Goal: Task Accomplishment & Management: Use online tool/utility

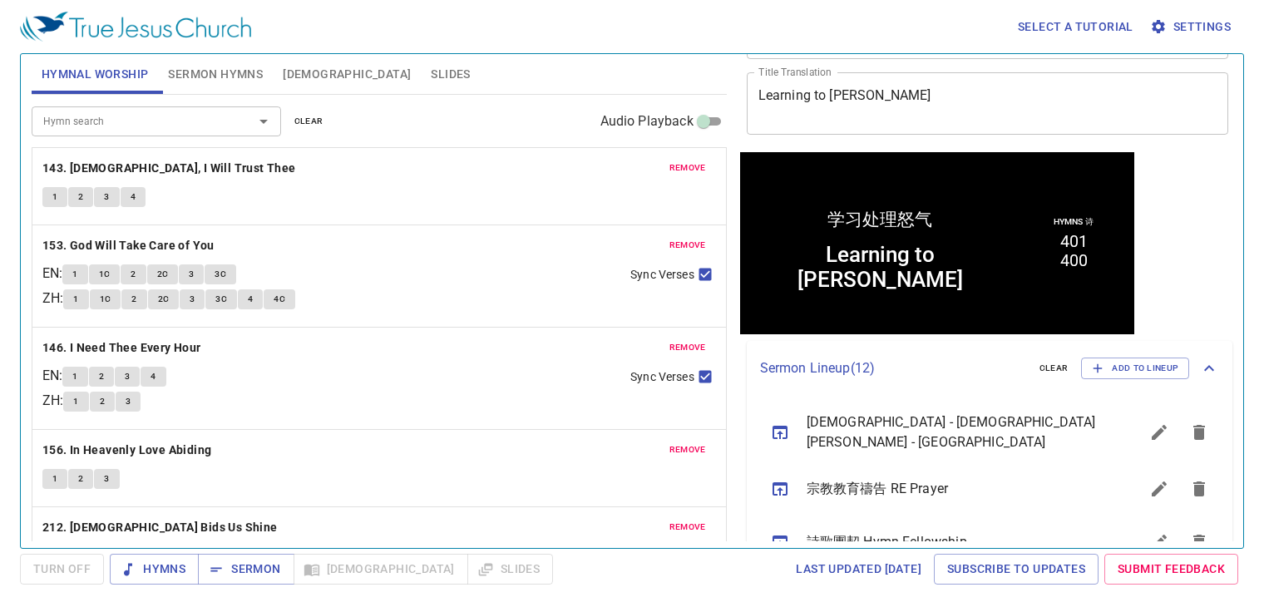
scroll to position [166, 0]
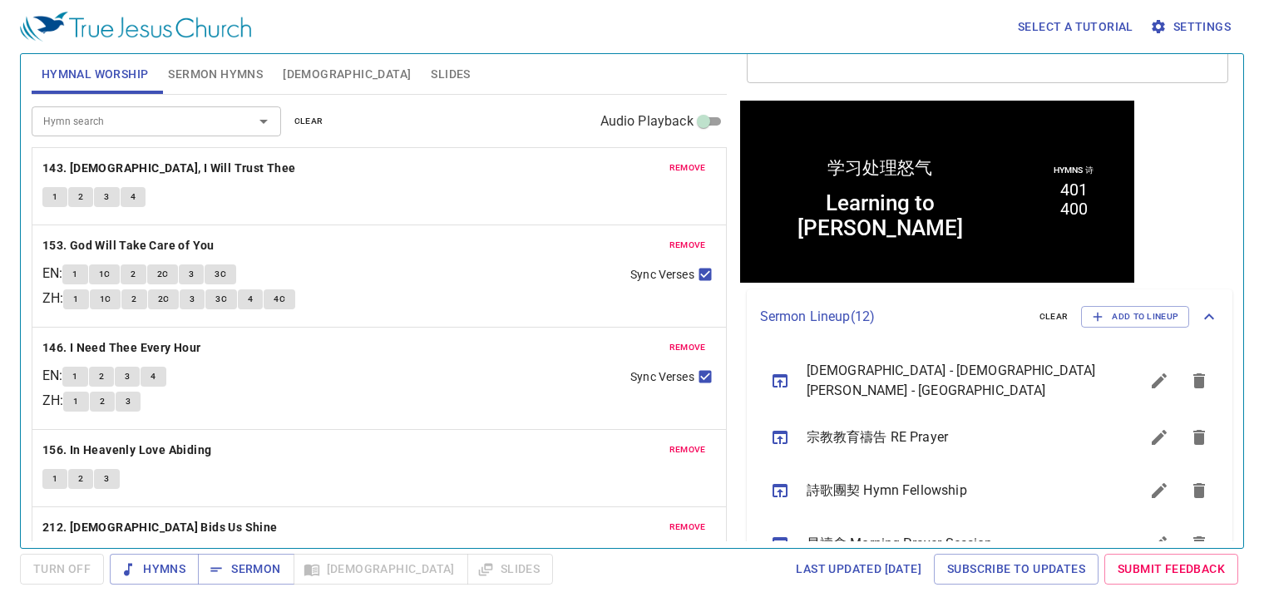
click at [773, 383] on icon "sermon lineup list" at bounding box center [780, 380] width 15 height 13
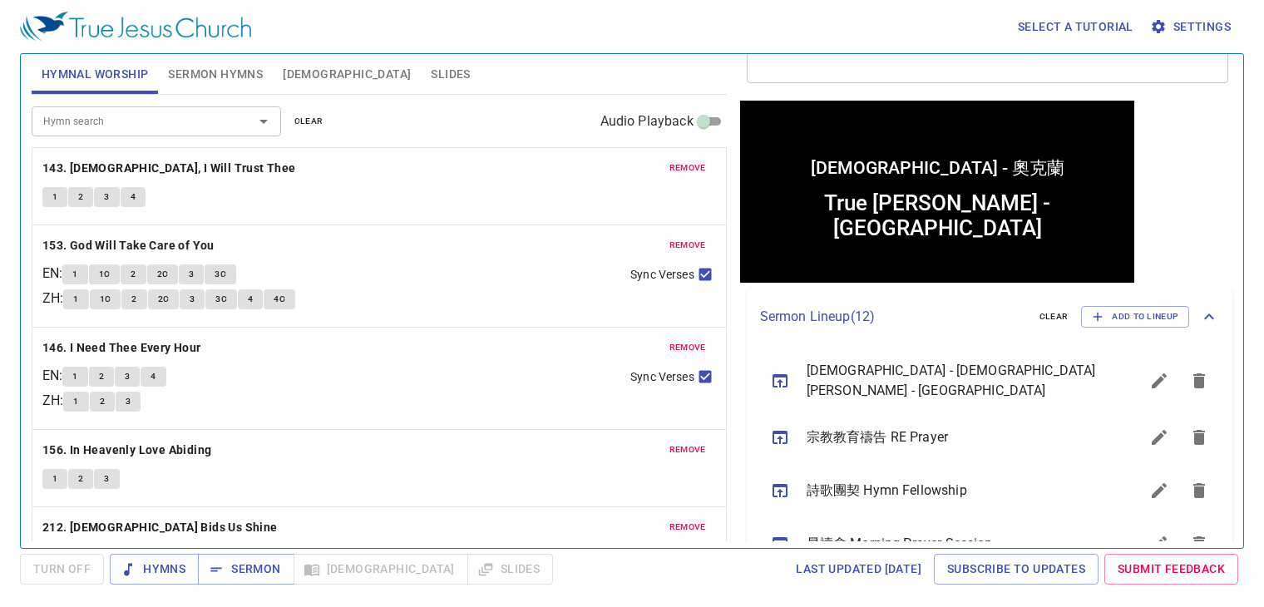
click at [670, 171] on span "remove" at bounding box center [688, 168] width 37 height 15
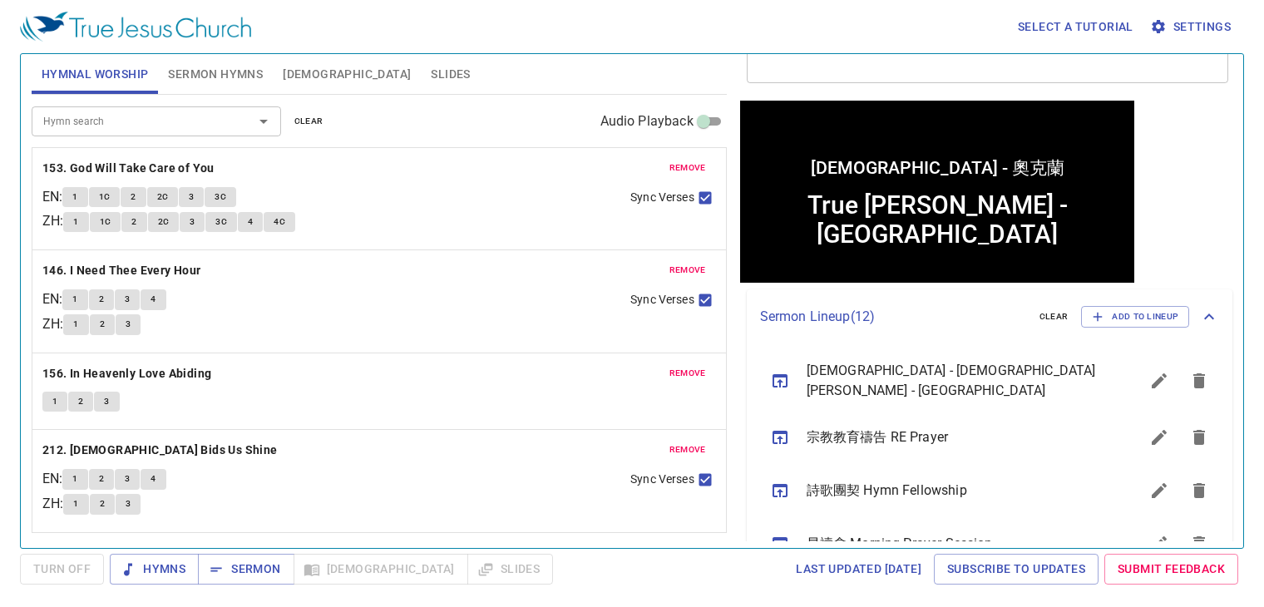
click at [666, 171] on button "remove" at bounding box center [688, 168] width 57 height 20
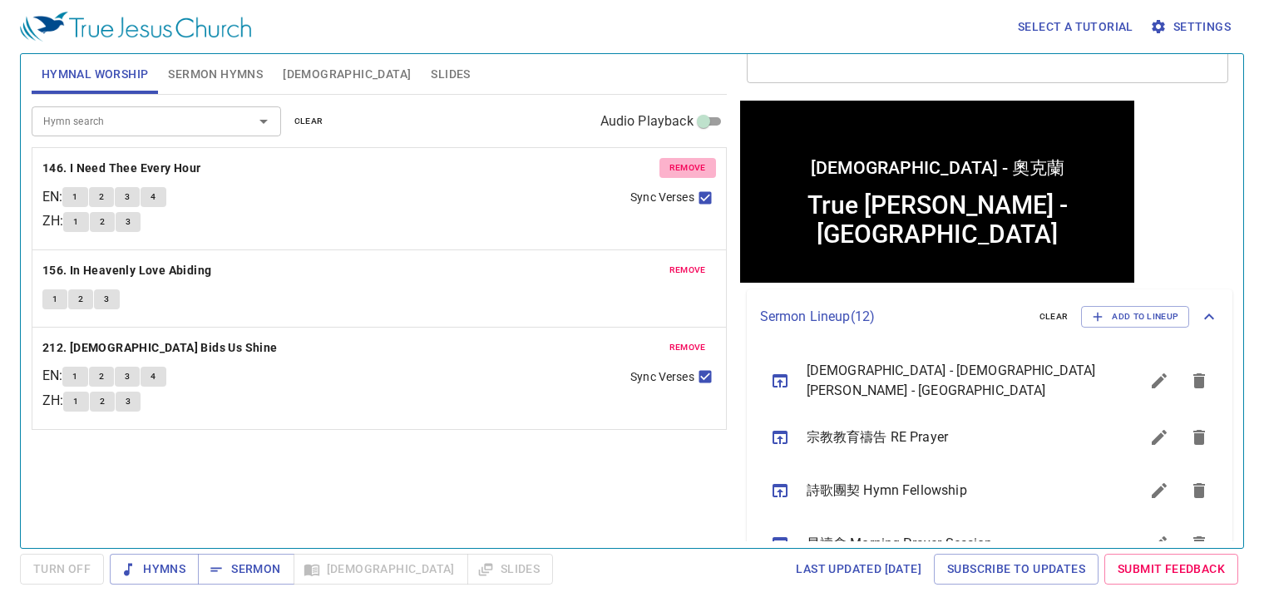
click at [666, 171] on button "remove" at bounding box center [688, 168] width 57 height 20
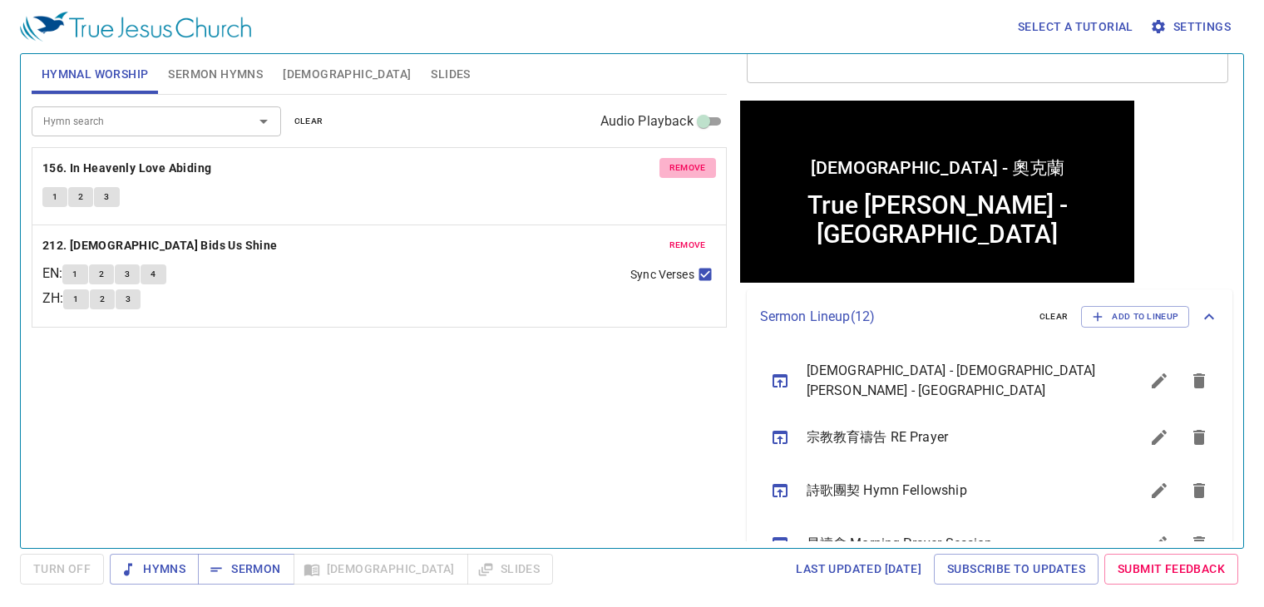
click at [666, 171] on button "remove" at bounding box center [688, 168] width 57 height 20
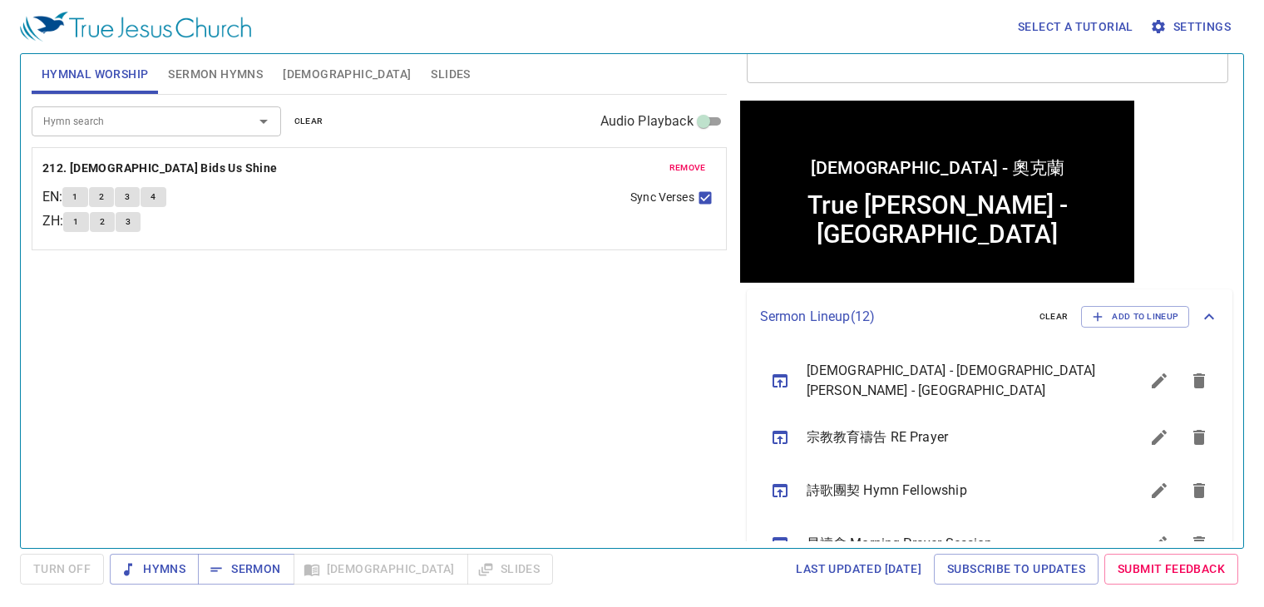
click at [666, 171] on button "remove" at bounding box center [688, 168] width 57 height 20
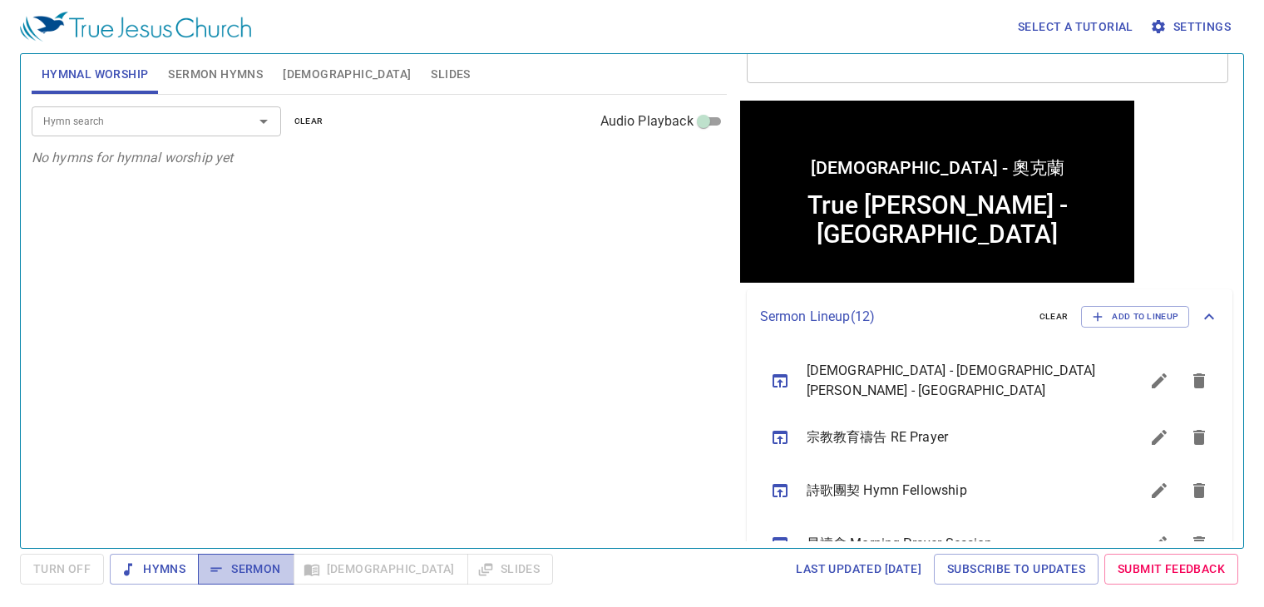
click at [242, 570] on span "Sermon" at bounding box center [245, 569] width 69 height 21
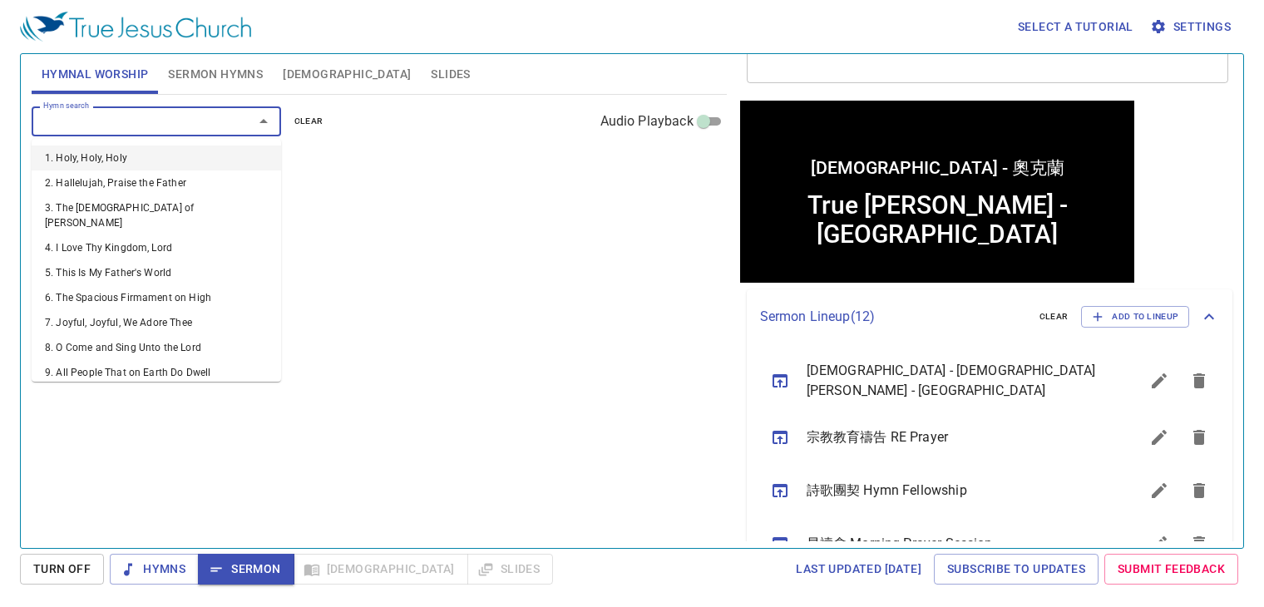
click at [212, 122] on input "Hymn search" at bounding box center [132, 120] width 191 height 19
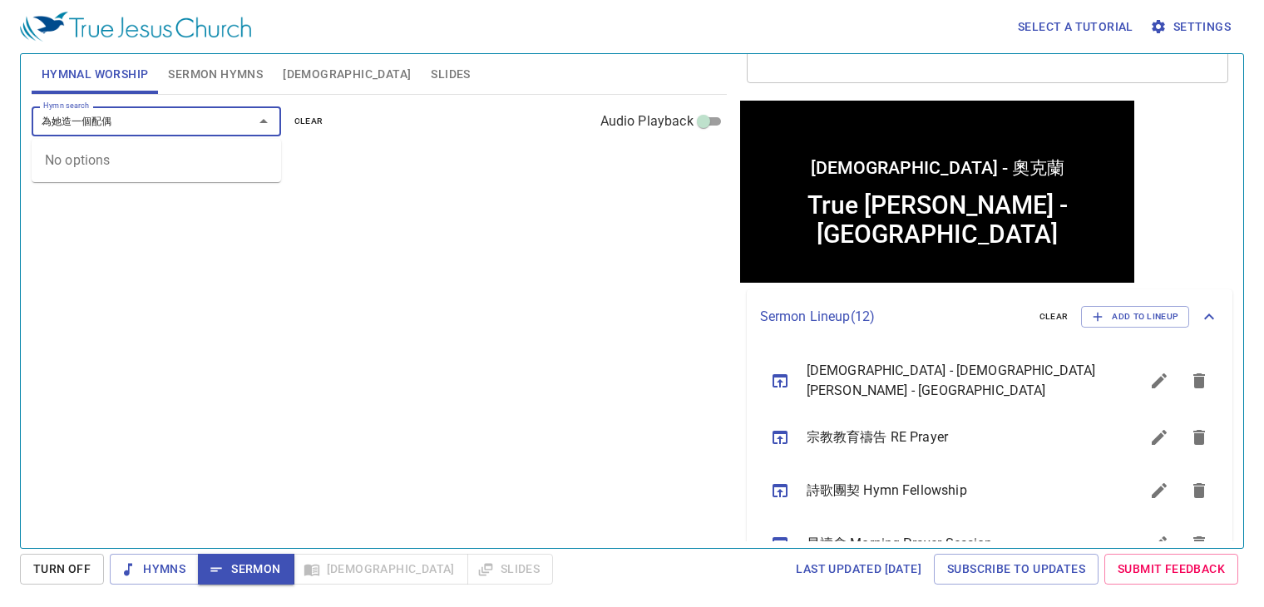
type input "為他造一個配偶"
drag, startPoint x: 124, startPoint y: 129, endPoint x: -54, endPoint y: 129, distance: 178.0
click at [0, 129] on html "Select a tutorial Settings Hymnal Worship Sermon Hymns Bible Slides Hymn search…" at bounding box center [632, 303] width 1264 height 607
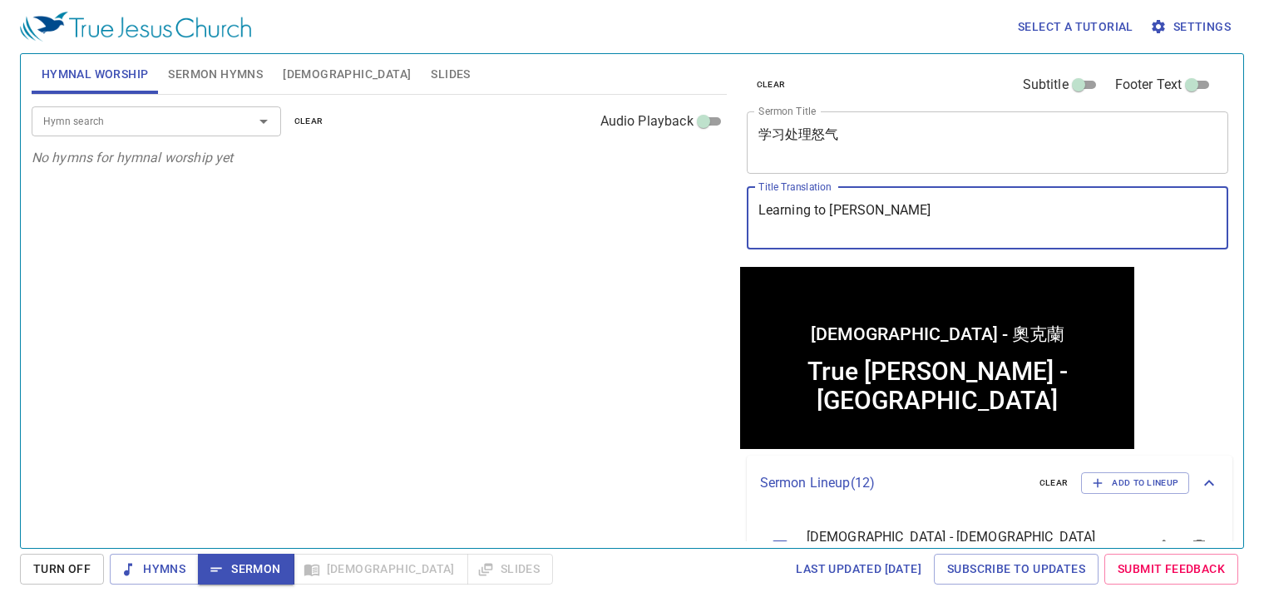
drag, startPoint x: 988, startPoint y: 206, endPoint x: 606, endPoint y: 220, distance: 382.9
click at [606, 220] on div "Hymnal Worship Sermon Hymns Bible Slides Hymn search Hymn search clear Audio Pl…" at bounding box center [632, 294] width 1215 height 494
paste textarea "Create a spouse for him"
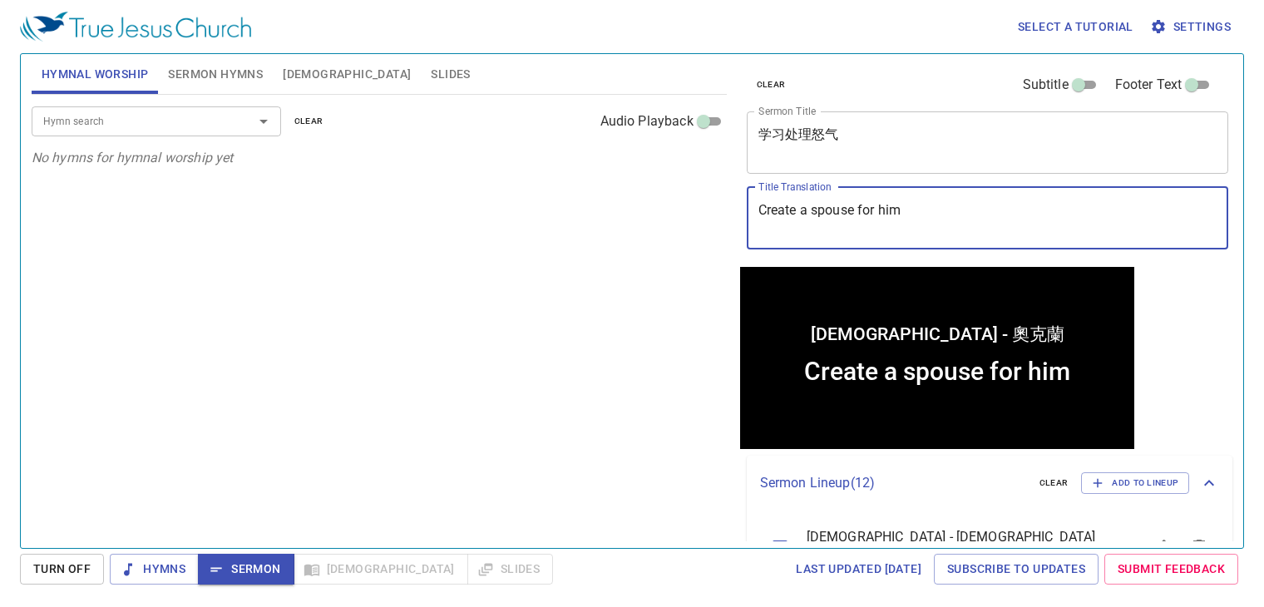
type textarea "Create a spouse for him"
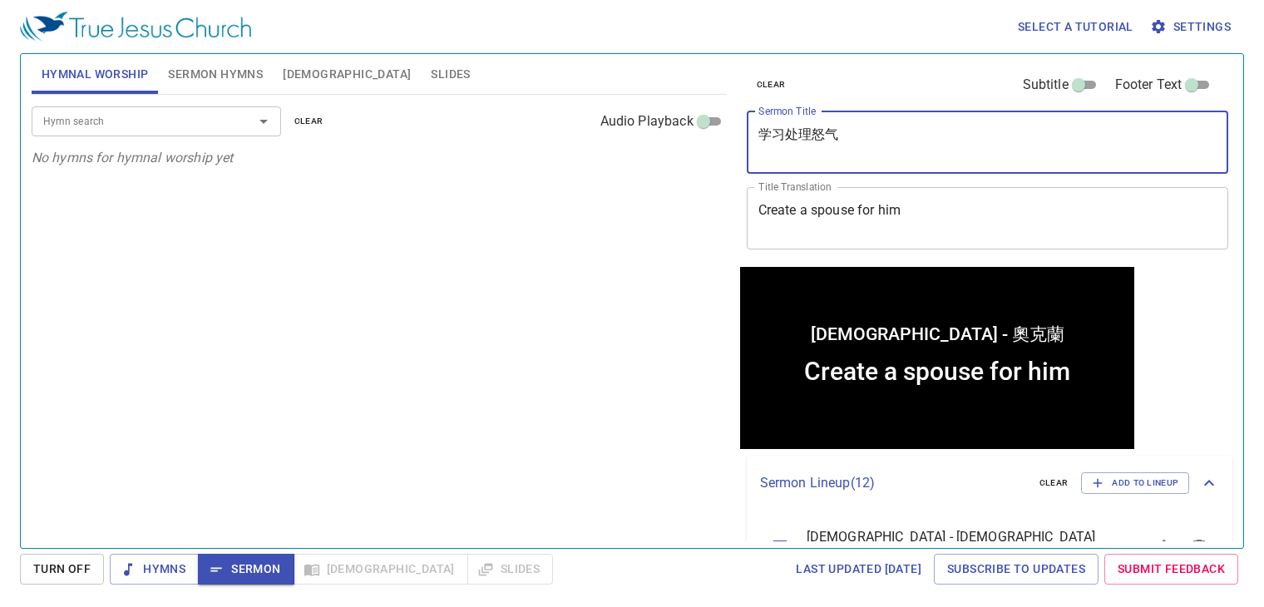
drag, startPoint x: 859, startPoint y: 135, endPoint x: 619, endPoint y: 131, distance: 240.5
click at [619, 131] on div "Hymnal Worship Sermon Hymns Bible Slides Hymn search Hymn search clear Audio Pl…" at bounding box center [632, 294] width 1215 height 494
paste textarea "为他造一个配偶"
type textarea "为他造一个配偶"
click at [216, 87] on button "Sermon Hymns" at bounding box center [215, 74] width 115 height 40
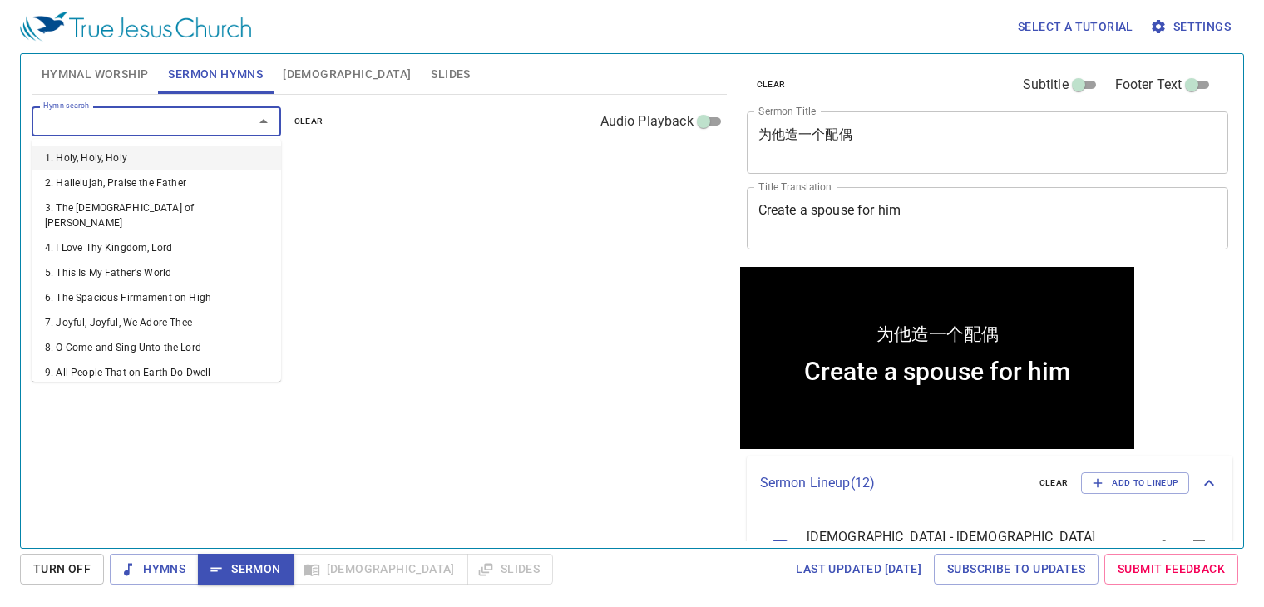
click at [183, 118] on input "Hymn search" at bounding box center [132, 120] width 191 height 19
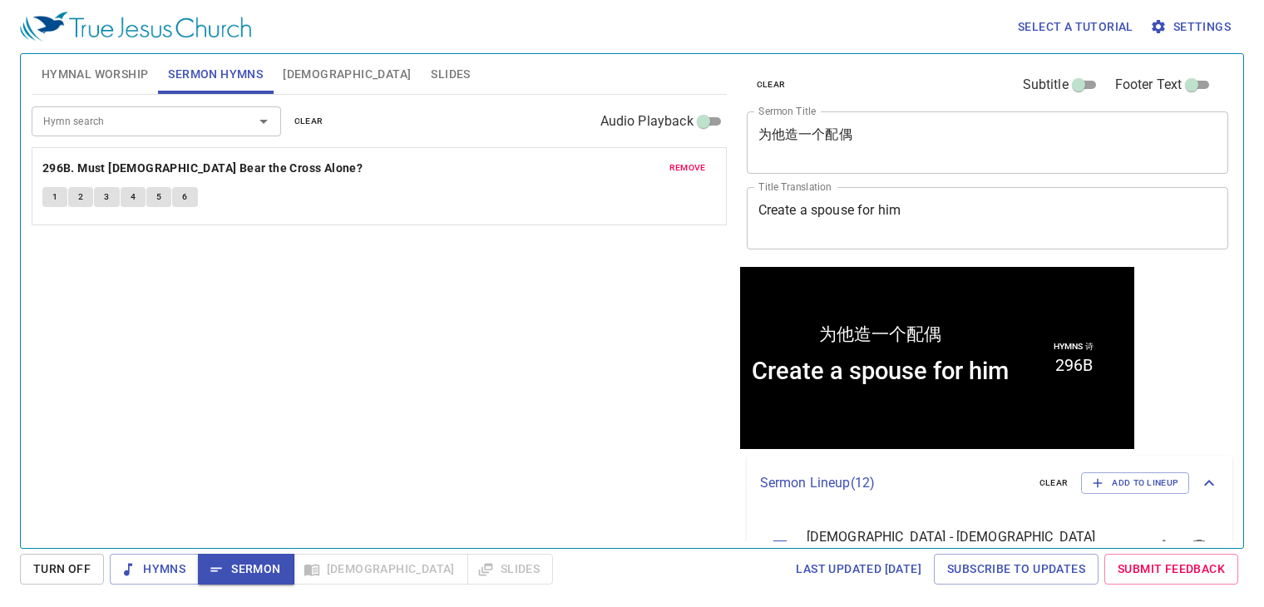
click at [441, 300] on div "Hymn search Hymn search clear Audio Playback remove 296B. Must Jesus Bear the C…" at bounding box center [379, 314] width 695 height 439
click at [684, 170] on span "remove" at bounding box center [688, 168] width 37 height 15
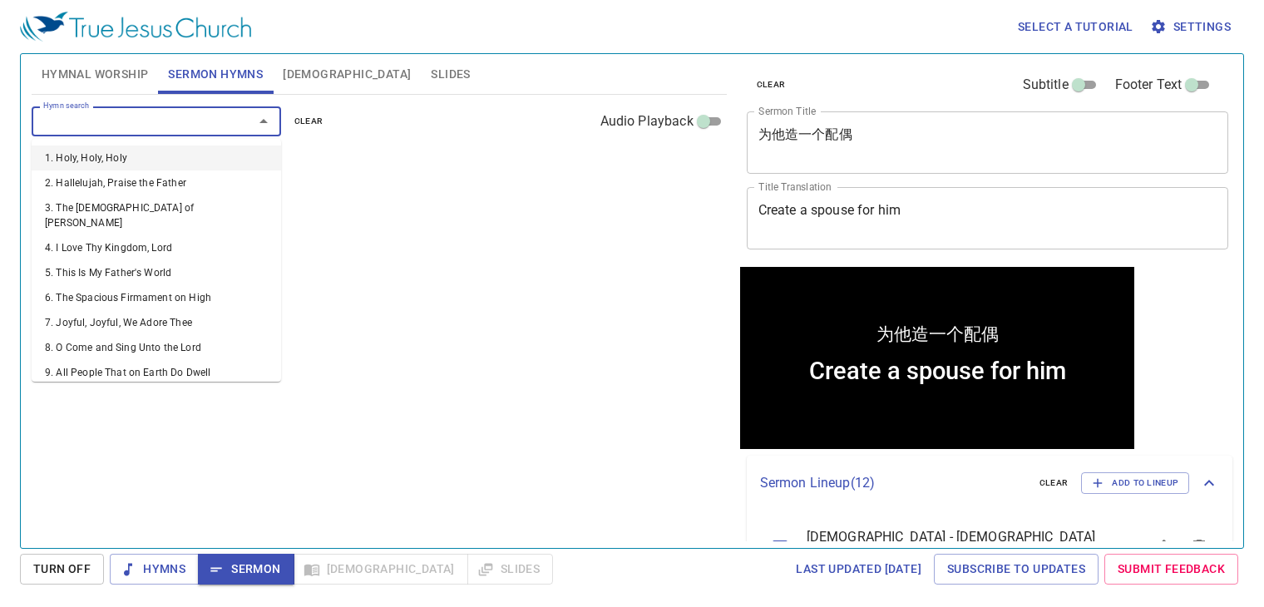
click at [180, 120] on input "Hymn search" at bounding box center [132, 120] width 191 height 19
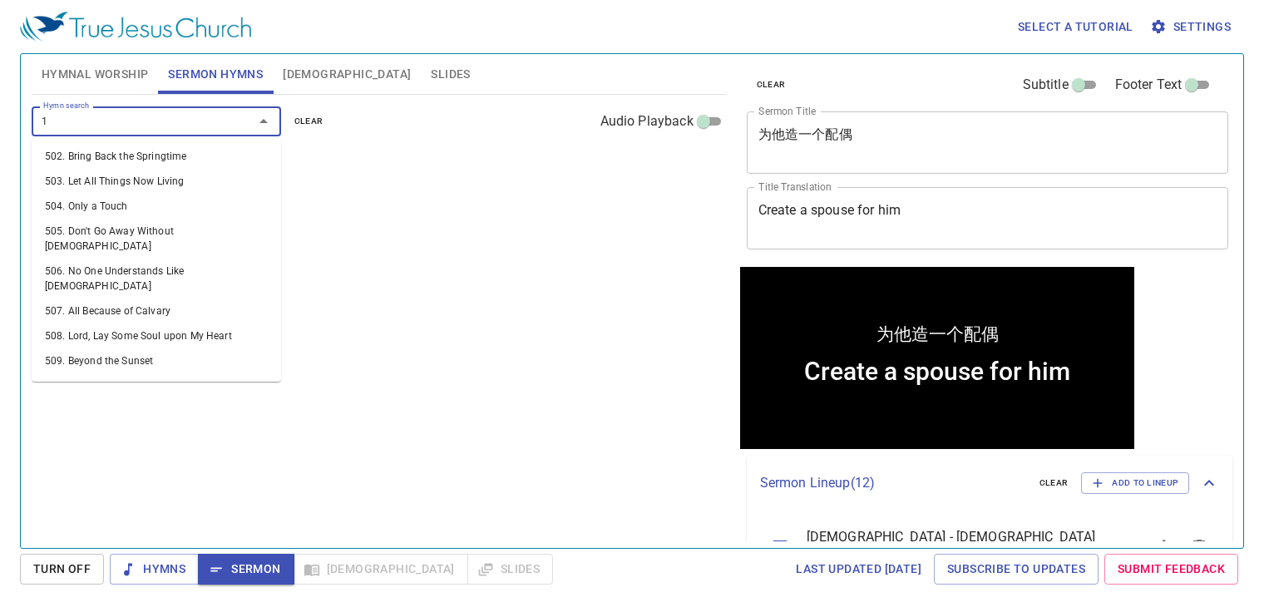
scroll to position [10, 0]
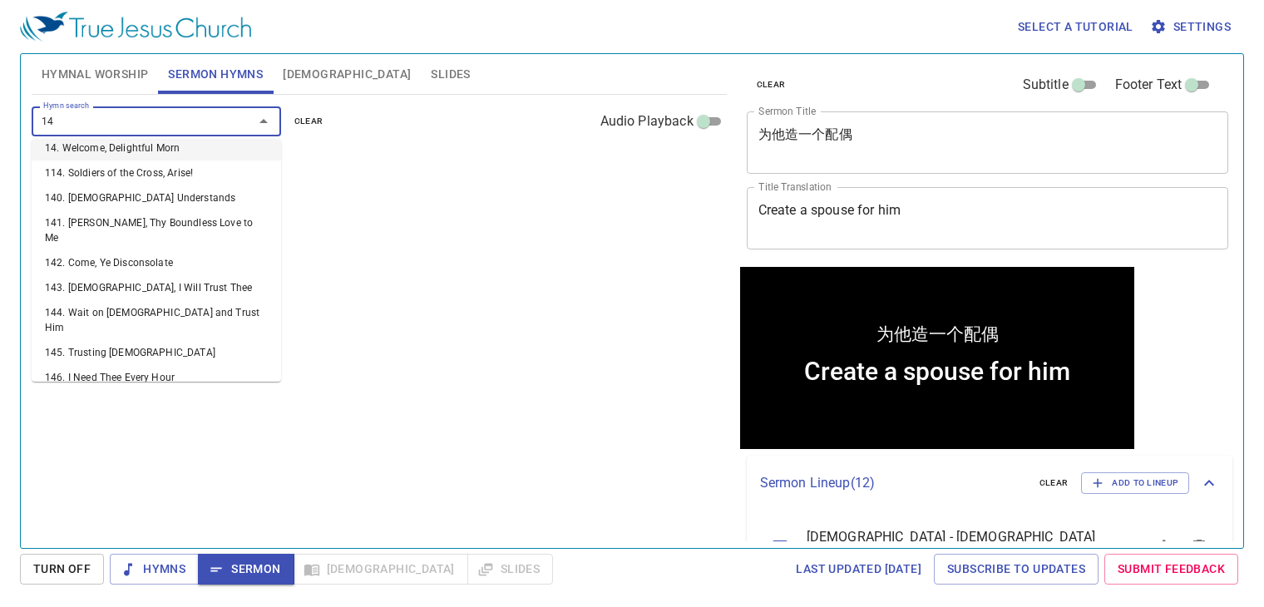
type input "144"
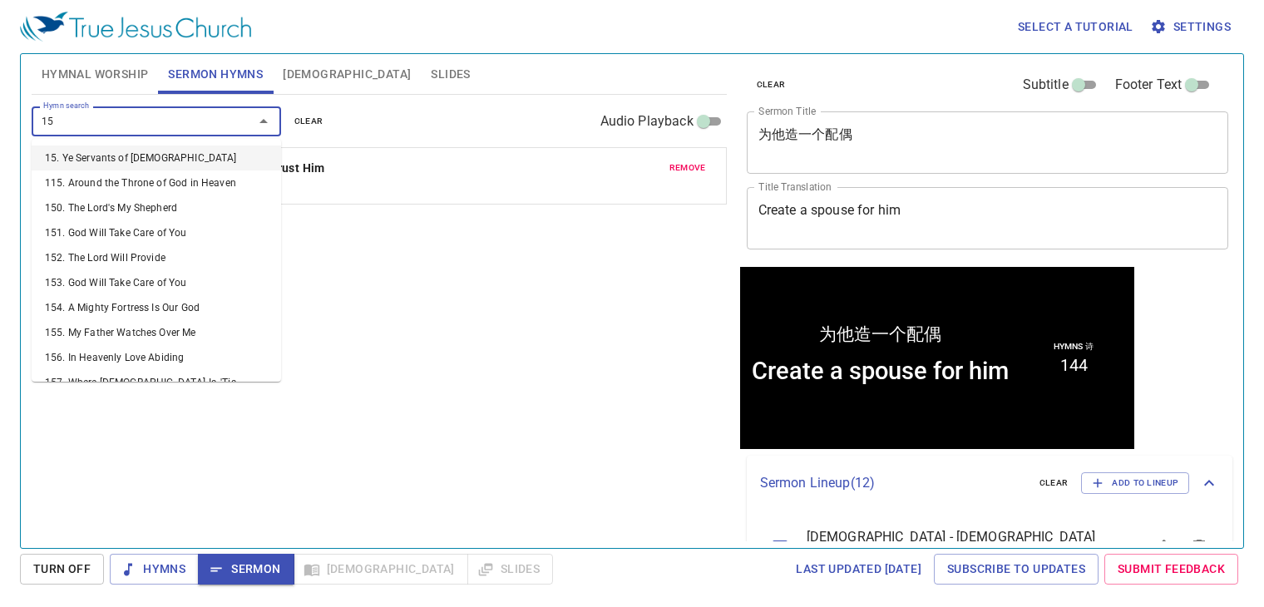
type input "152"
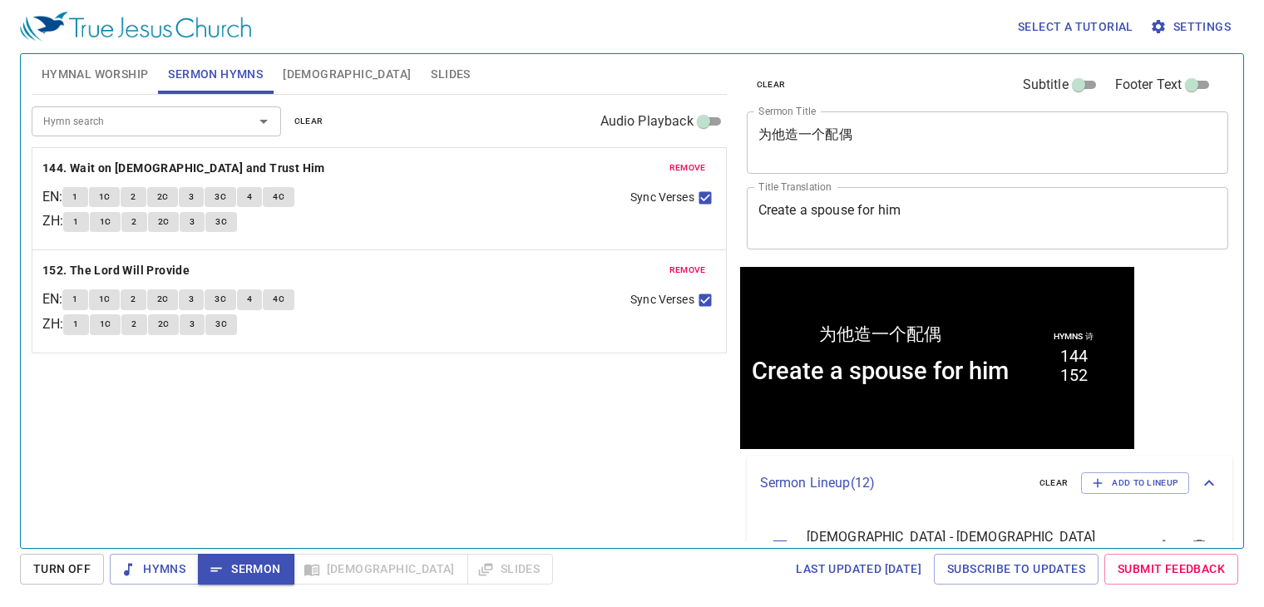
drag, startPoint x: 862, startPoint y: 132, endPoint x: 659, endPoint y: 131, distance: 203.0
click at [659, 131] on div "Hymnal Worship Sermon Hymns Bible Slides Hymn search Hymn search clear Audio Pl…" at bounding box center [632, 294] width 1215 height 494
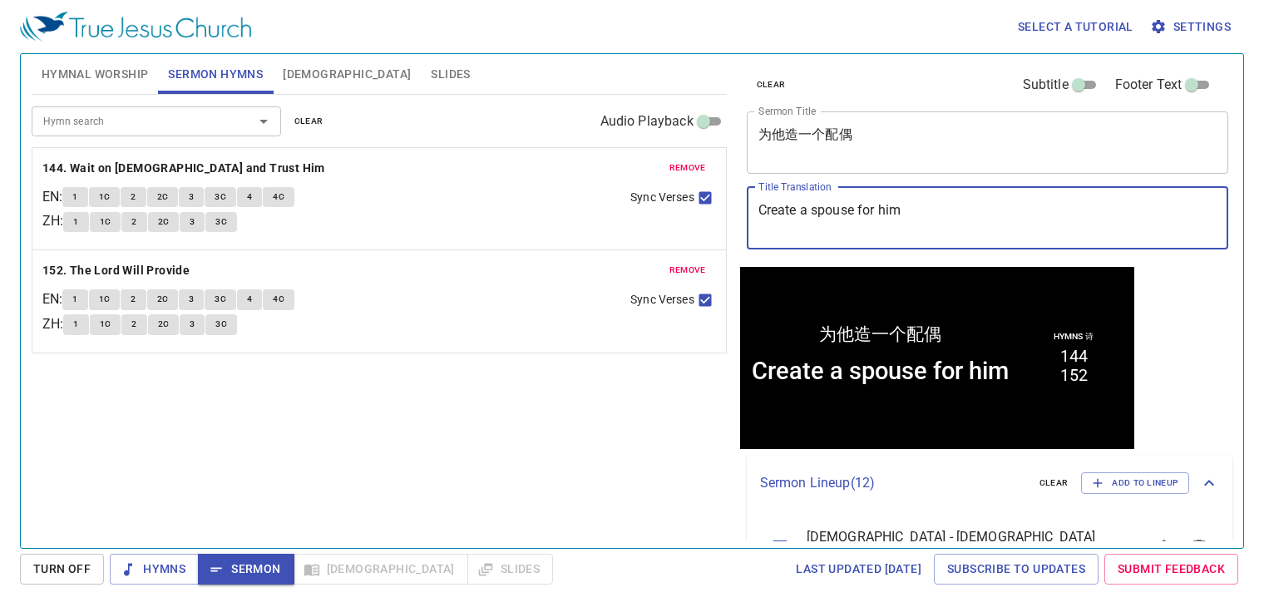
drag, startPoint x: 772, startPoint y: 197, endPoint x: 681, endPoint y: 198, distance: 90.7
click at [681, 198] on div "Hymnal Worship Sermon Hymns Bible Slides Hymn search Hymn search clear Audio Pl…" at bounding box center [632, 294] width 1215 height 494
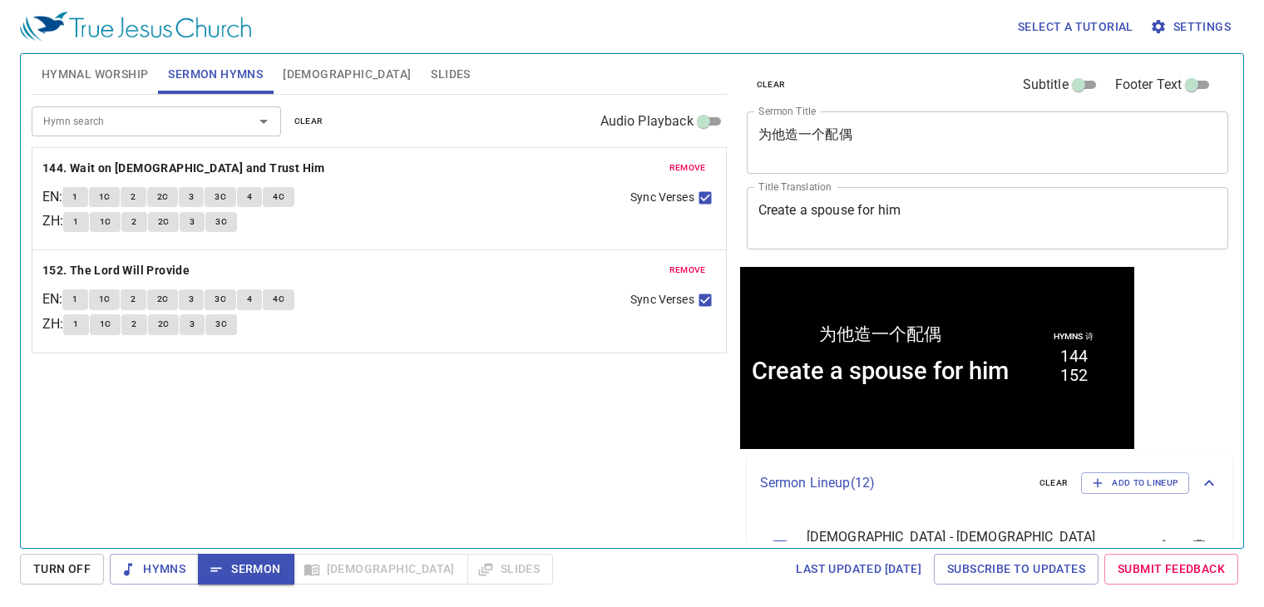
click at [113, 84] on button "Hymnal Worship" at bounding box center [95, 74] width 127 height 40
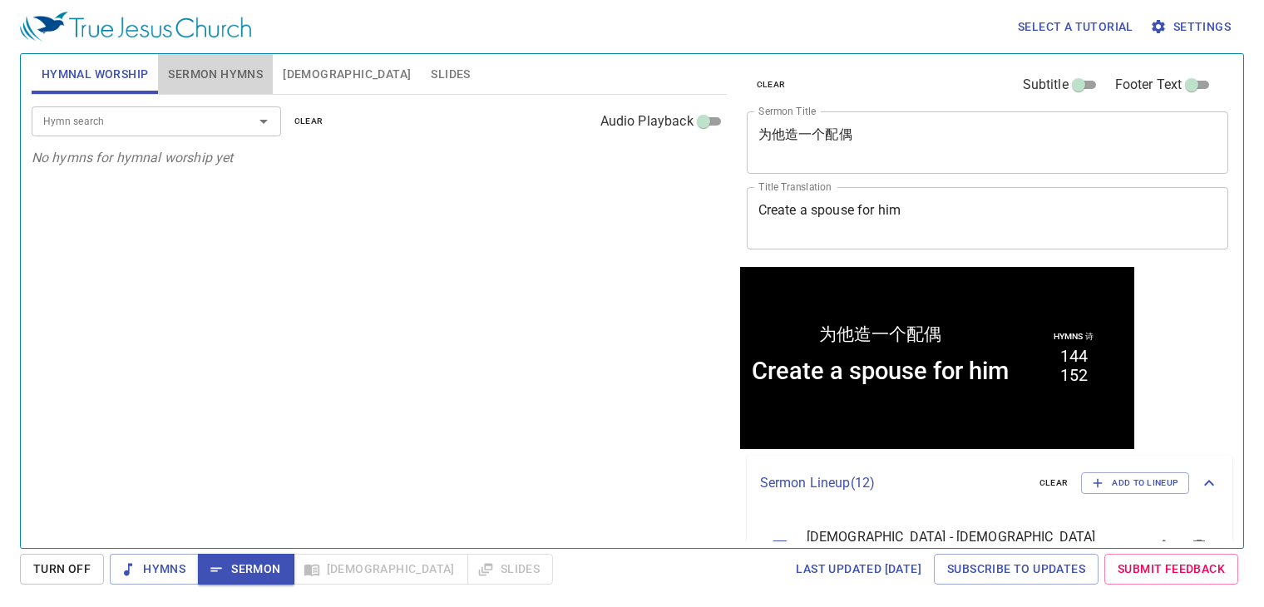
click at [215, 57] on button "Sermon Hymns" at bounding box center [215, 74] width 115 height 40
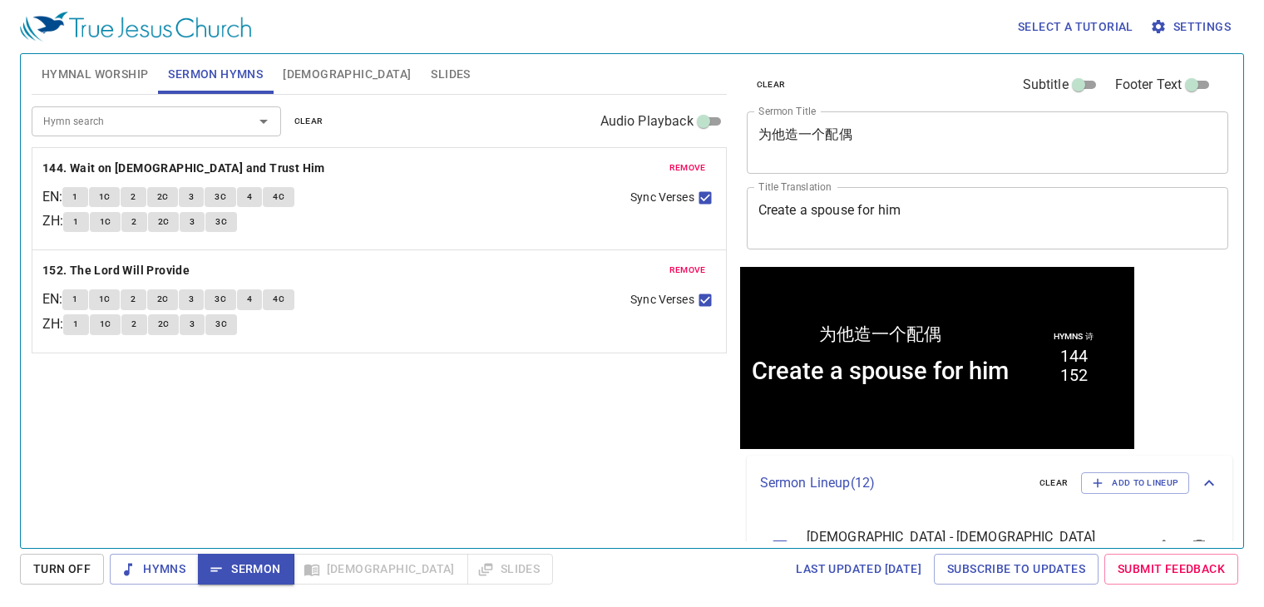
click at [883, 220] on textarea "Create a spouse for him" at bounding box center [988, 218] width 459 height 32
click at [936, 230] on textarea "Create a spouse for him" at bounding box center [988, 218] width 459 height 32
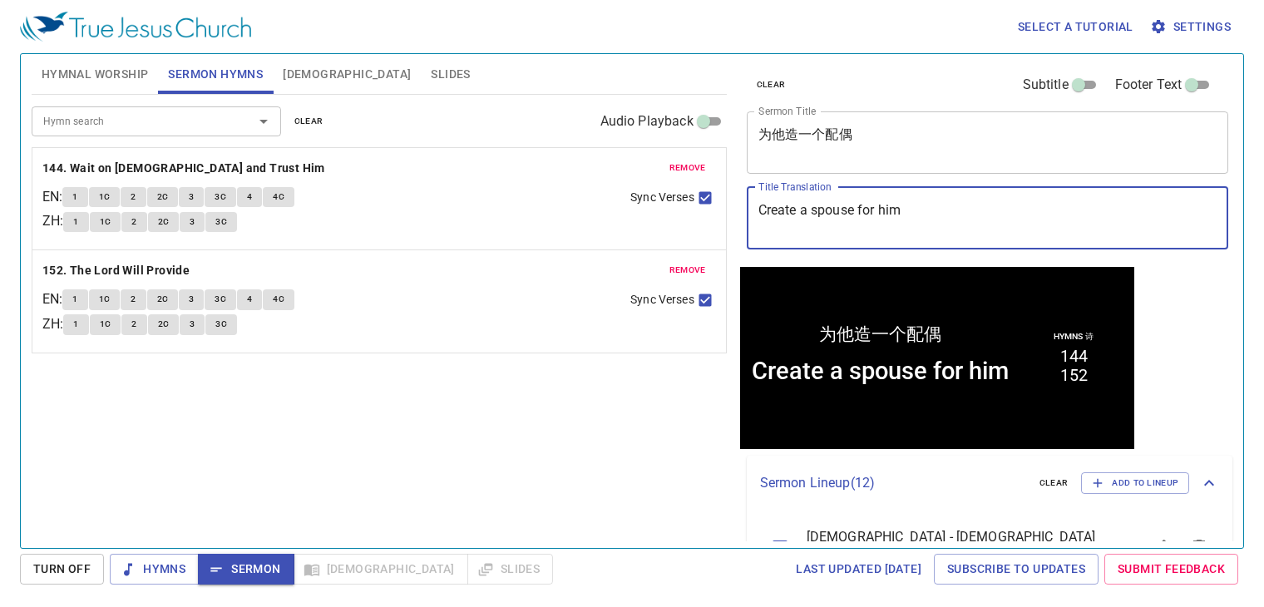
paste textarea "Spouse for H"
type textarea "Create a Spouse for Him"
click at [100, 86] on button "Hymnal Worship" at bounding box center [95, 74] width 127 height 40
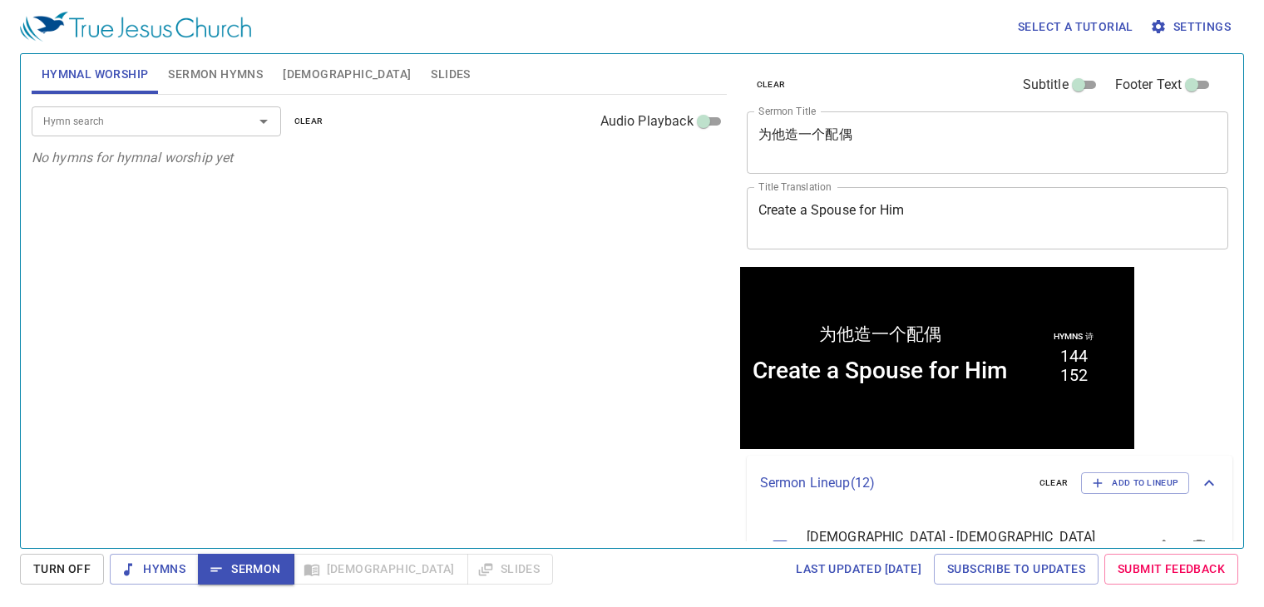
click at [221, 134] on div "Hymn search" at bounding box center [157, 120] width 250 height 29
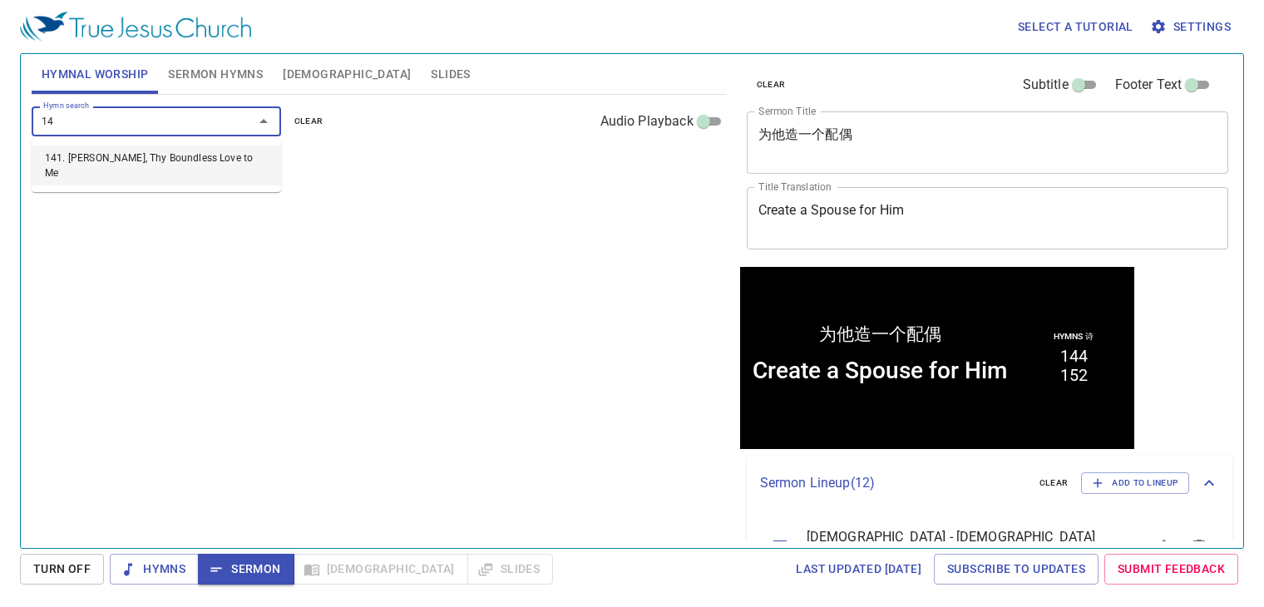
type input "1"
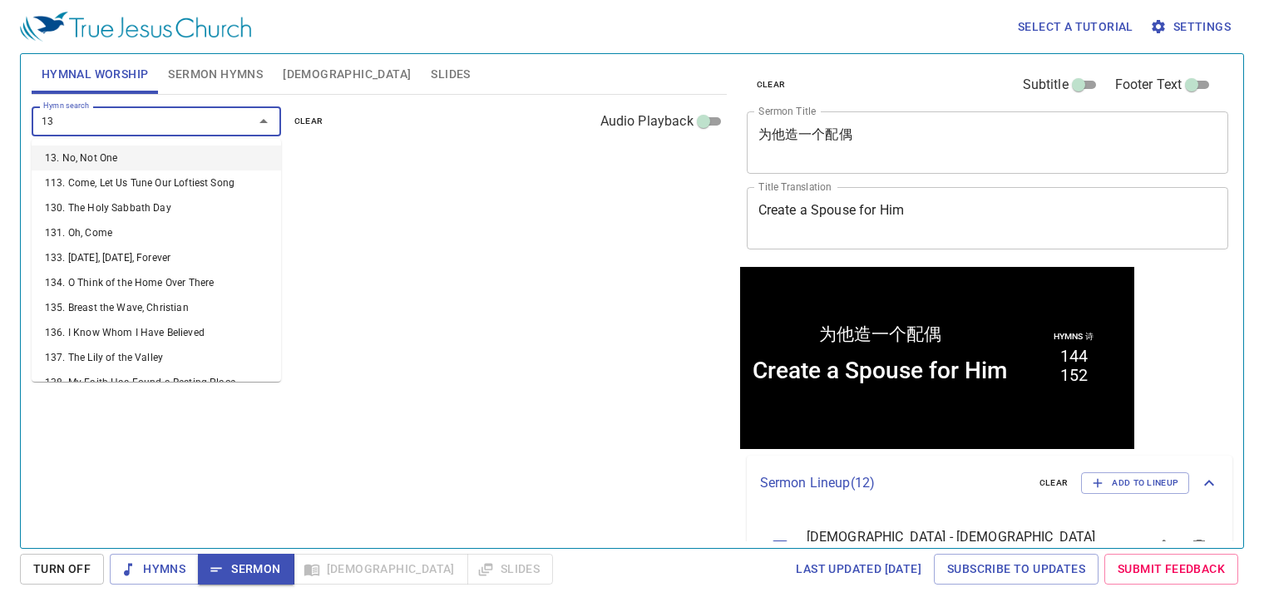
type input "136"
type input "157"
type input "217"
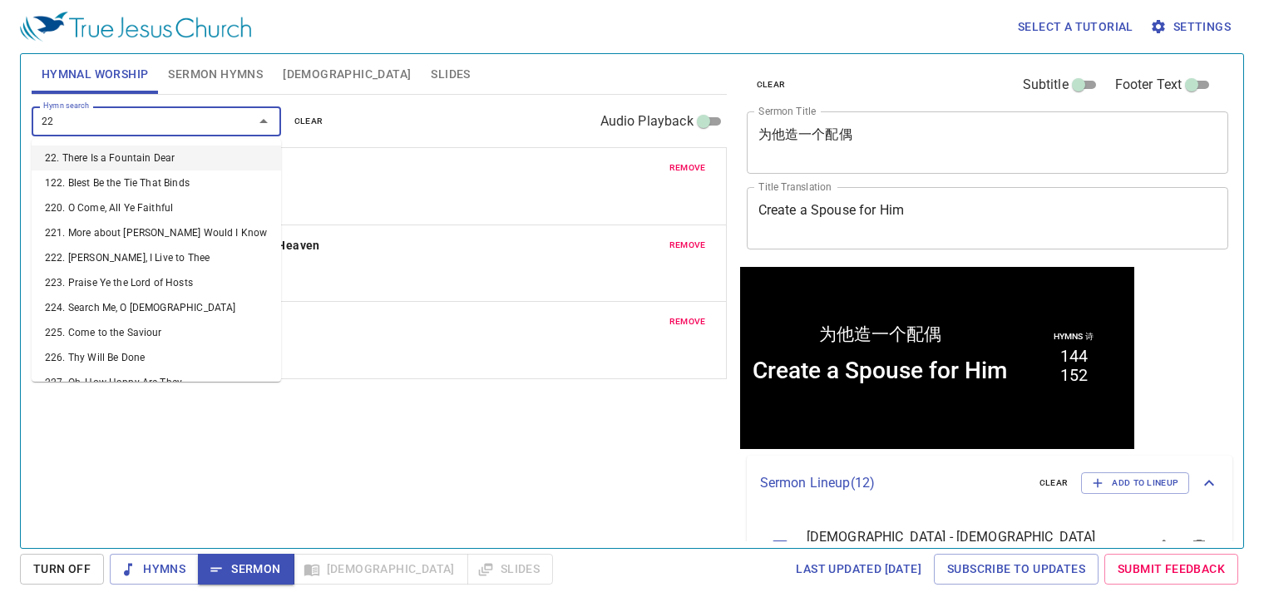
type input "228"
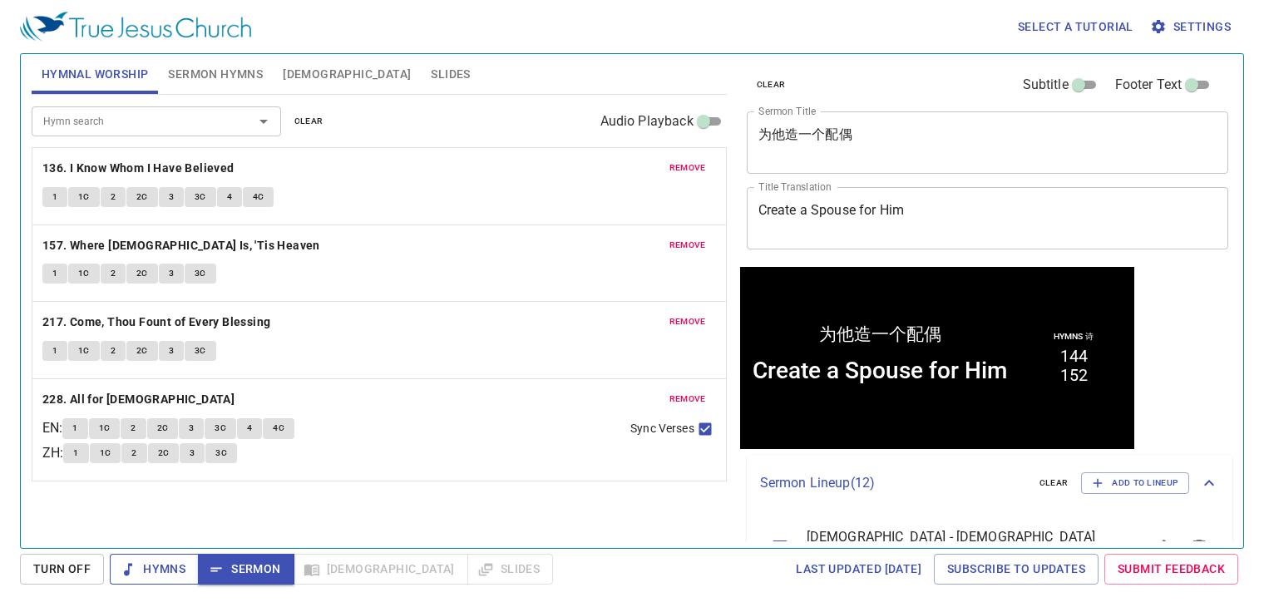
click at [146, 570] on span "Hymns" at bounding box center [154, 569] width 62 height 21
click at [100, 172] on b "136. I Know Whom I Have Believed" at bounding box center [138, 168] width 192 height 21
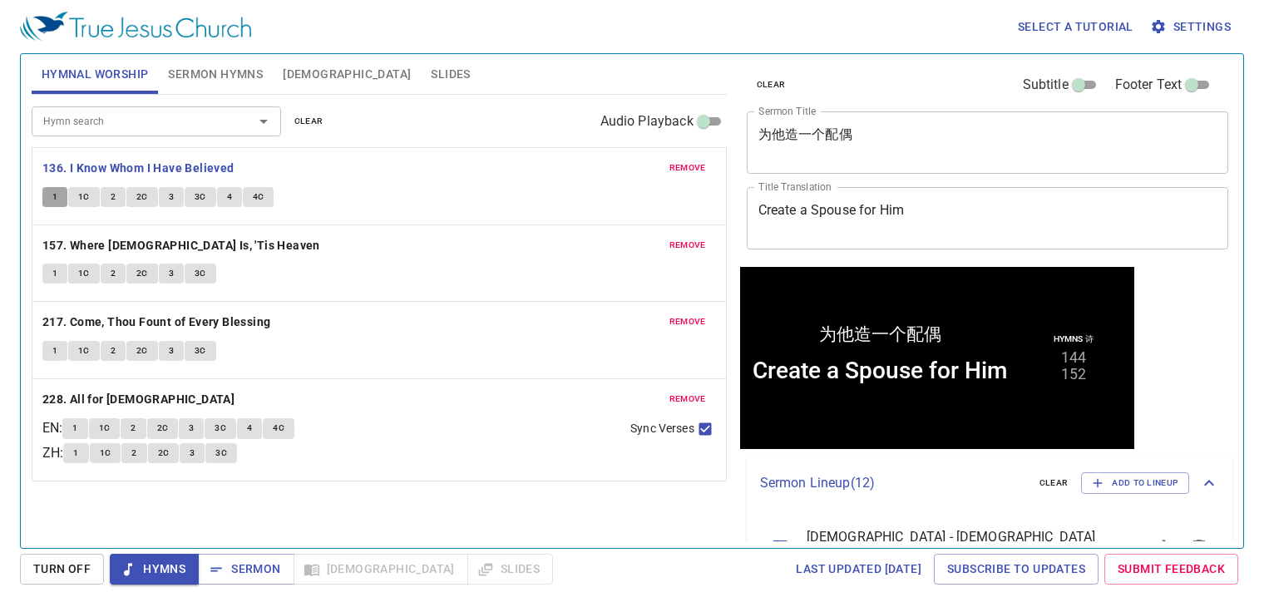
click at [56, 192] on span "1" at bounding box center [54, 197] width 5 height 15
click at [80, 191] on span "1C" at bounding box center [84, 197] width 12 height 15
click at [111, 198] on span "2" at bounding box center [113, 197] width 5 height 15
click at [136, 197] on span "2C" at bounding box center [142, 197] width 12 height 15
click at [160, 197] on button "3" at bounding box center [171, 197] width 25 height 20
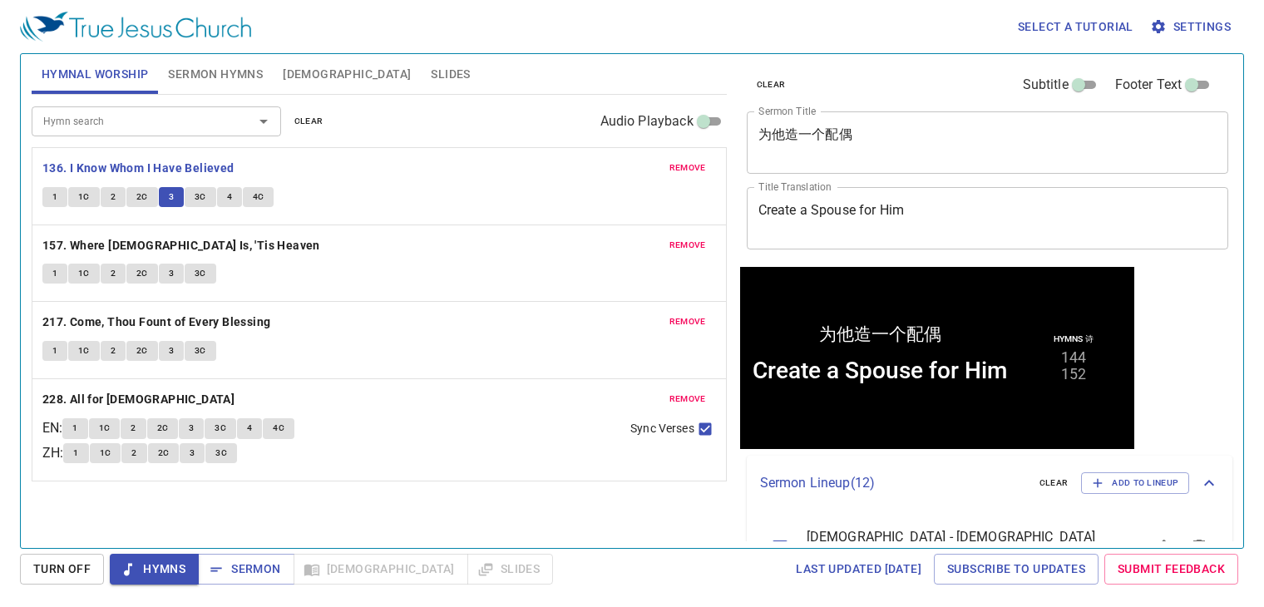
click at [204, 192] on span "3C" at bounding box center [201, 197] width 12 height 15
click at [233, 193] on button "4" at bounding box center [229, 197] width 25 height 20
click at [246, 200] on button "4C" at bounding box center [259, 197] width 32 height 20
click at [123, 247] on b "157. Where [DEMOGRAPHIC_DATA] Is, 'Tis Heaven" at bounding box center [181, 245] width 278 height 21
click at [59, 268] on button "1" at bounding box center [54, 274] width 25 height 20
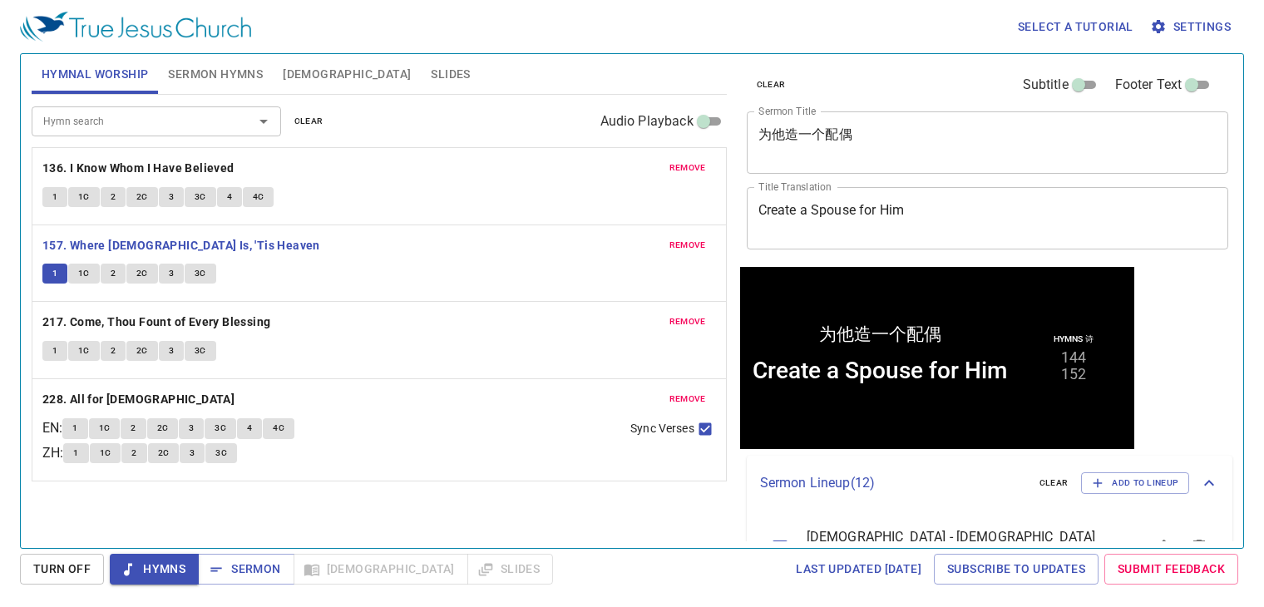
click at [82, 279] on span "1C" at bounding box center [84, 273] width 12 height 15
click at [113, 281] on button "2" at bounding box center [113, 274] width 25 height 20
click at [148, 276] on button "2C" at bounding box center [142, 274] width 32 height 20
click at [160, 260] on div "remove 157. Where Jesus Is, 'Tis Heaven 1 1C 2 2C 3 3C" at bounding box center [379, 263] width 694 height 77
click at [163, 277] on button "3" at bounding box center [171, 274] width 25 height 20
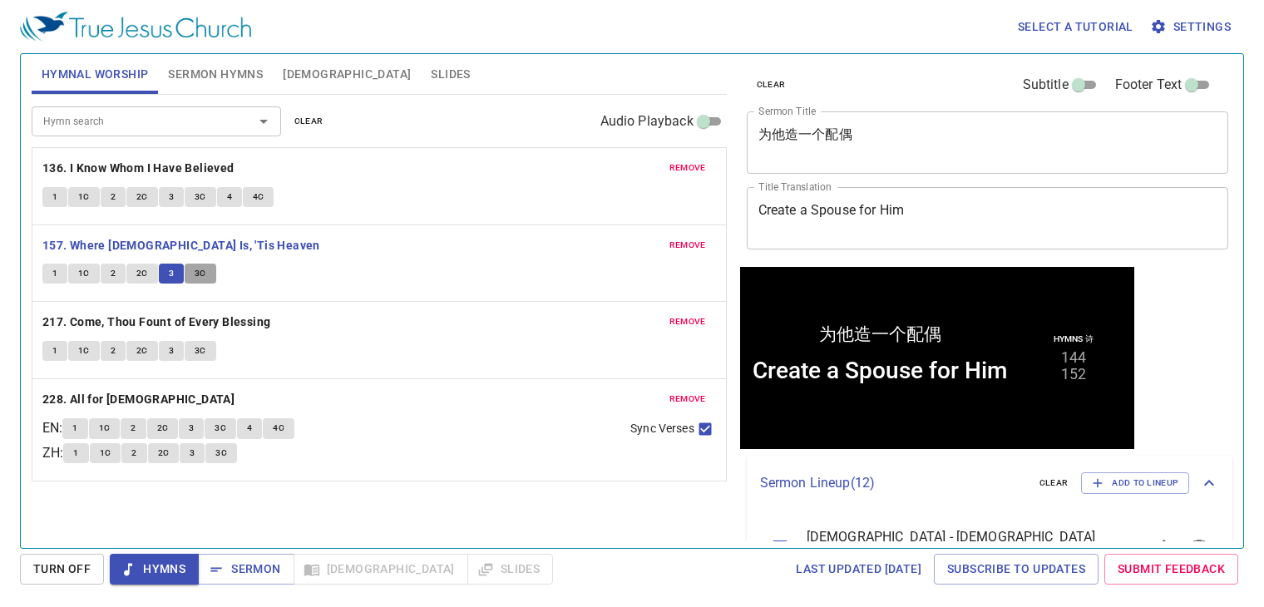
click at [207, 278] on button "3C" at bounding box center [201, 274] width 32 height 20
click at [103, 312] on b "217. Come, Thou Fount of Every Blessing" at bounding box center [156, 322] width 229 height 21
click at [55, 351] on span "1" at bounding box center [54, 351] width 5 height 15
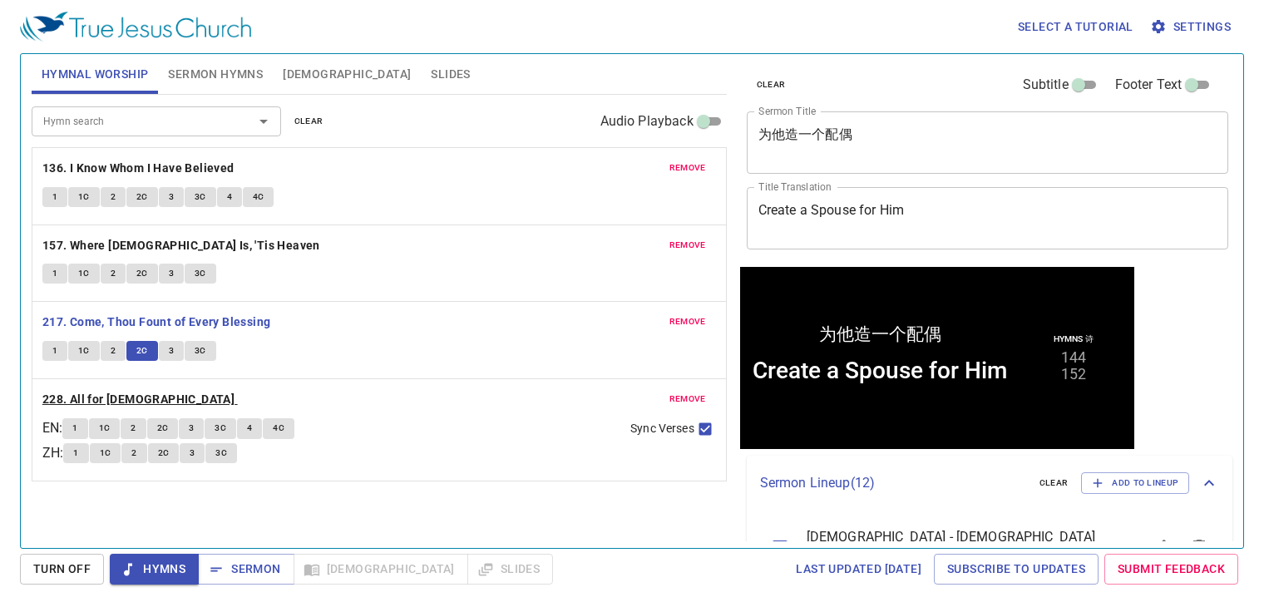
scroll to position [1, 0]
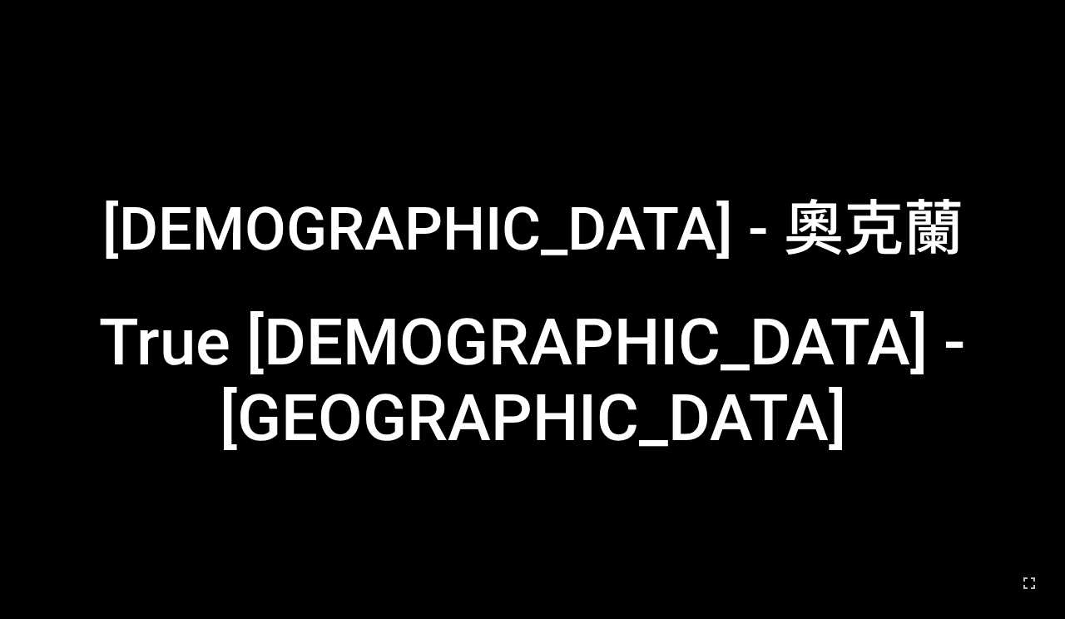
click at [596, 296] on div "True [DEMOGRAPHIC_DATA] - [GEOGRAPHIC_DATA]" at bounding box center [533, 384] width 1042 height 209
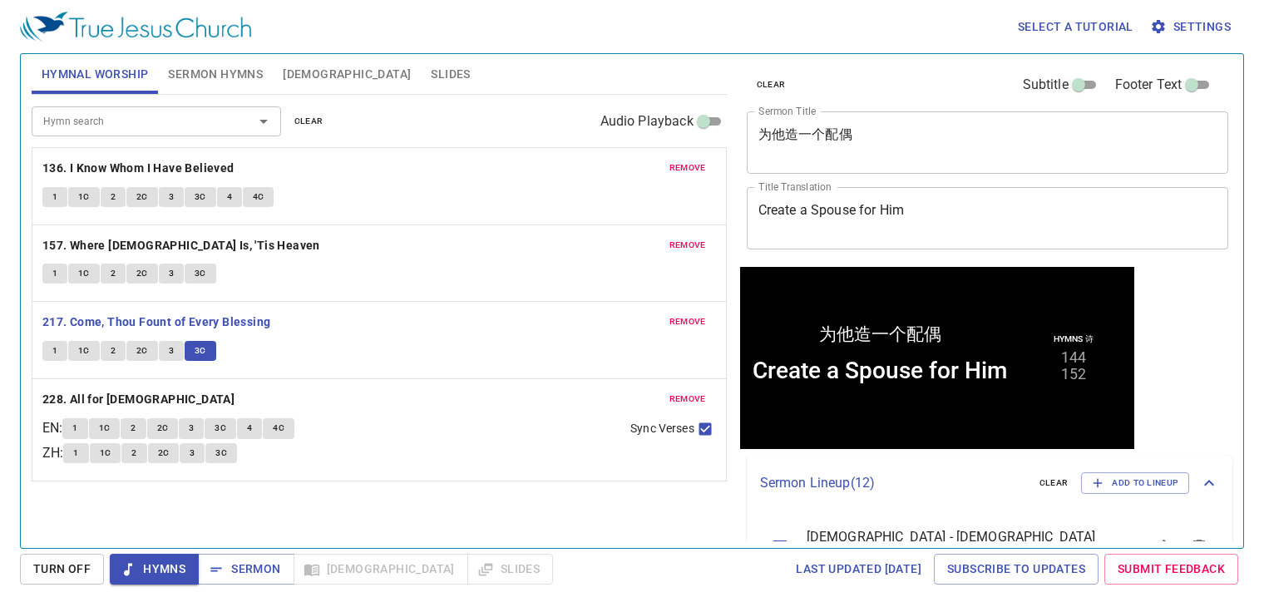
scroll to position [1, 0]
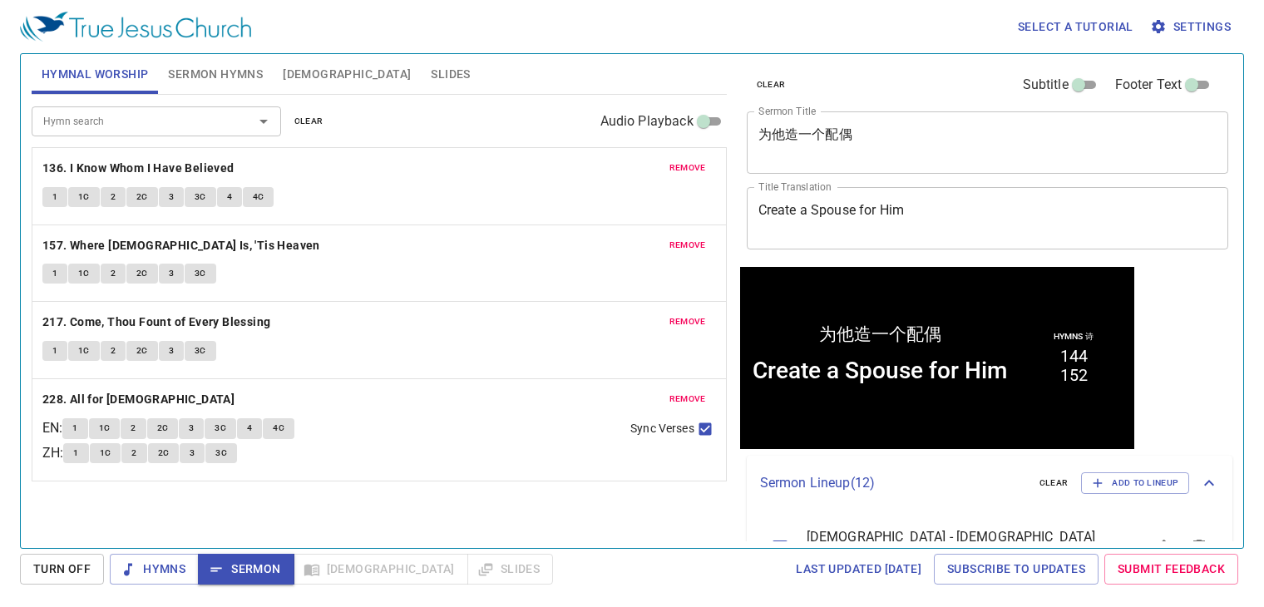
scroll to position [1, 0]
click at [262, 560] on span "Sermon" at bounding box center [245, 569] width 69 height 21
click at [216, 74] on span "Sermon Hymns" at bounding box center [215, 74] width 95 height 21
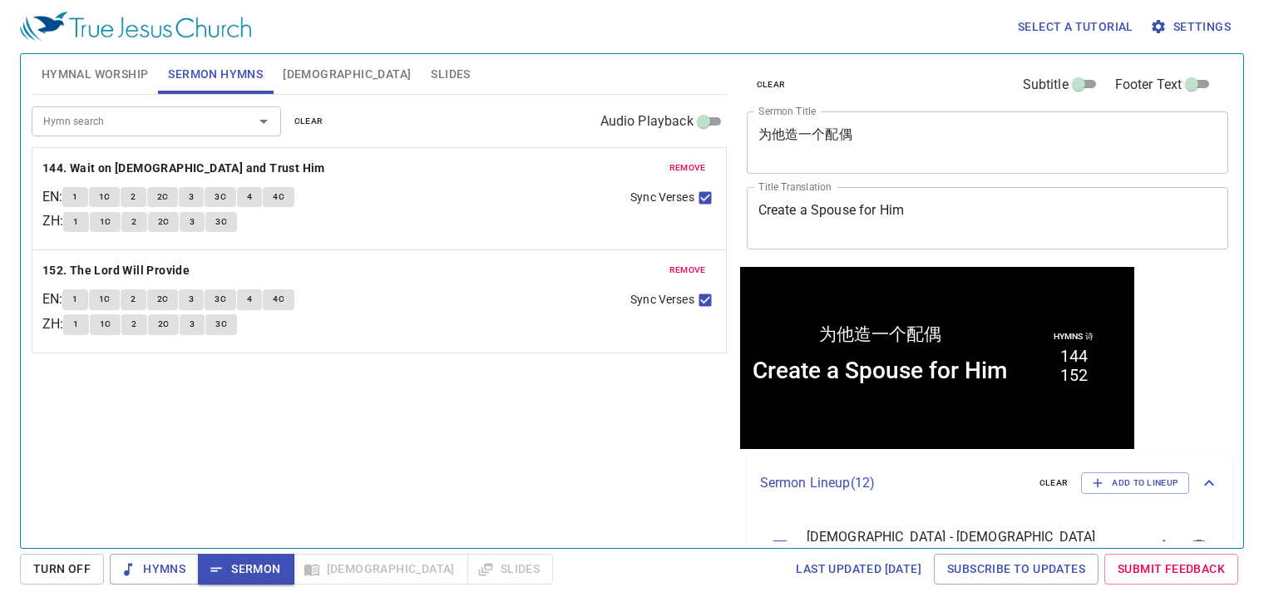
click at [309, 71] on span "[DEMOGRAPHIC_DATA]" at bounding box center [347, 74] width 128 height 21
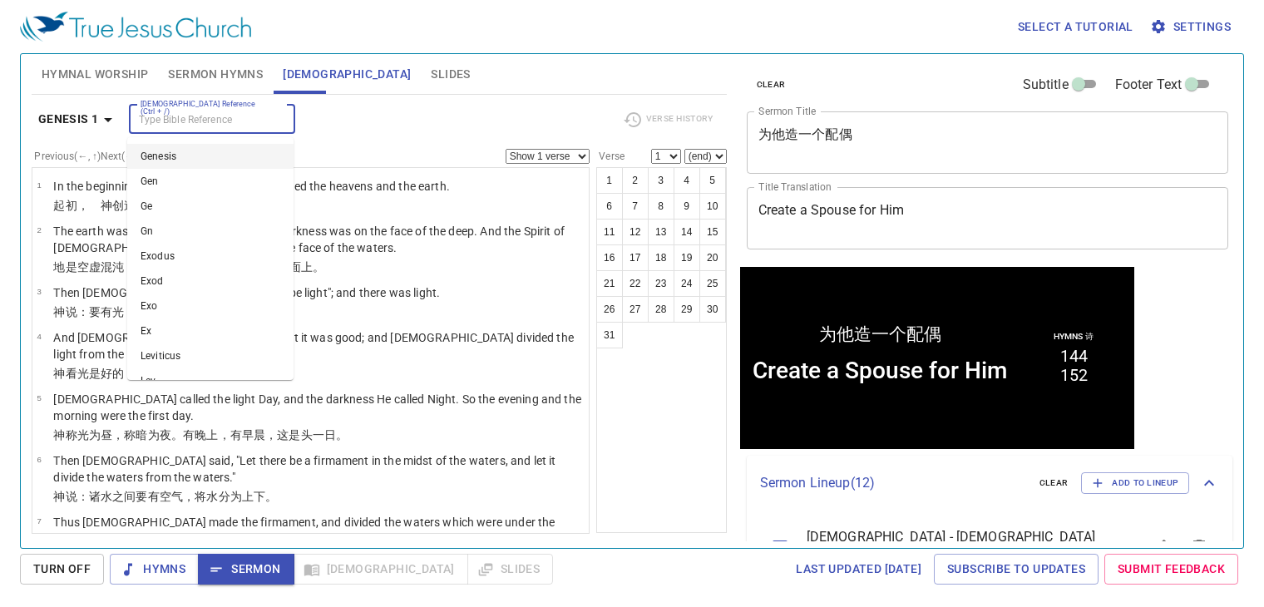
click at [255, 118] on input "[DEMOGRAPHIC_DATA] Reference (Ctrl + /)" at bounding box center [198, 119] width 129 height 19
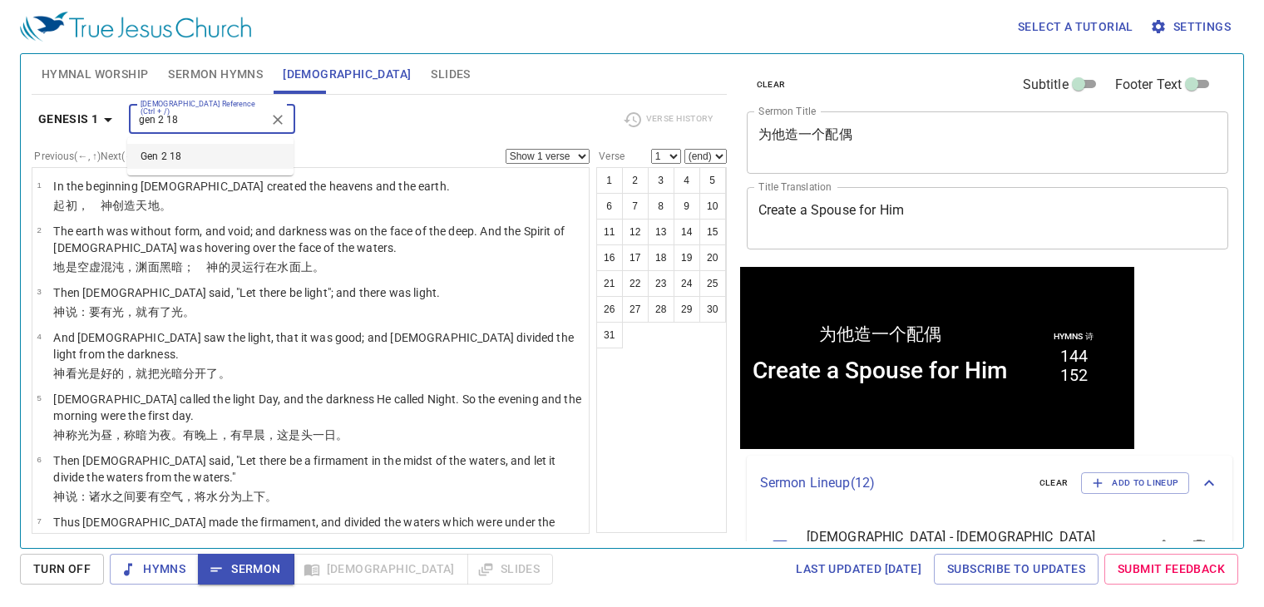
type input "gen 2 18"
select select "18"
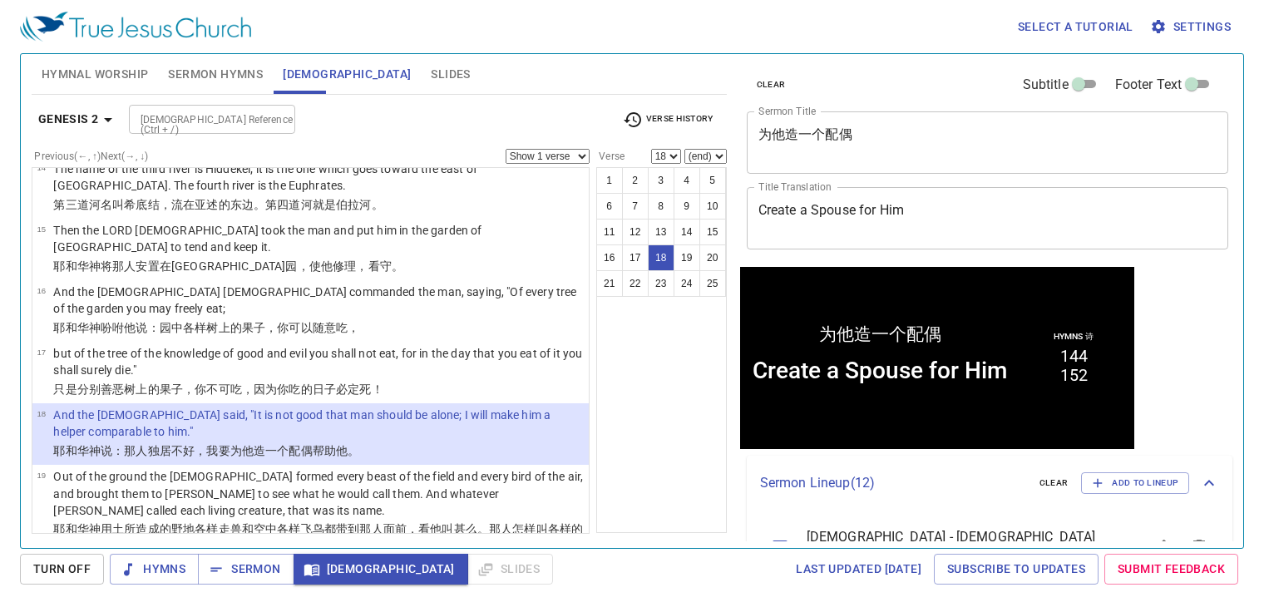
click at [182, 105] on div "[DEMOGRAPHIC_DATA] Reference (Ctrl + /)" at bounding box center [212, 119] width 166 height 29
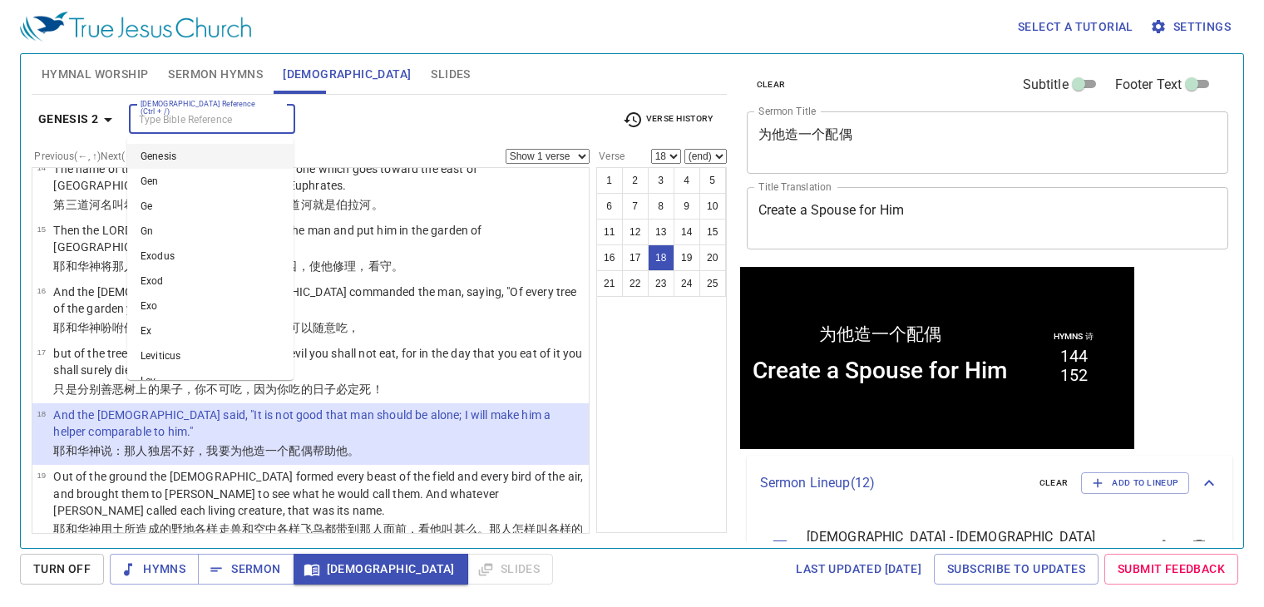
click at [213, 121] on input "[DEMOGRAPHIC_DATA] Reference (Ctrl + /)" at bounding box center [198, 119] width 129 height 19
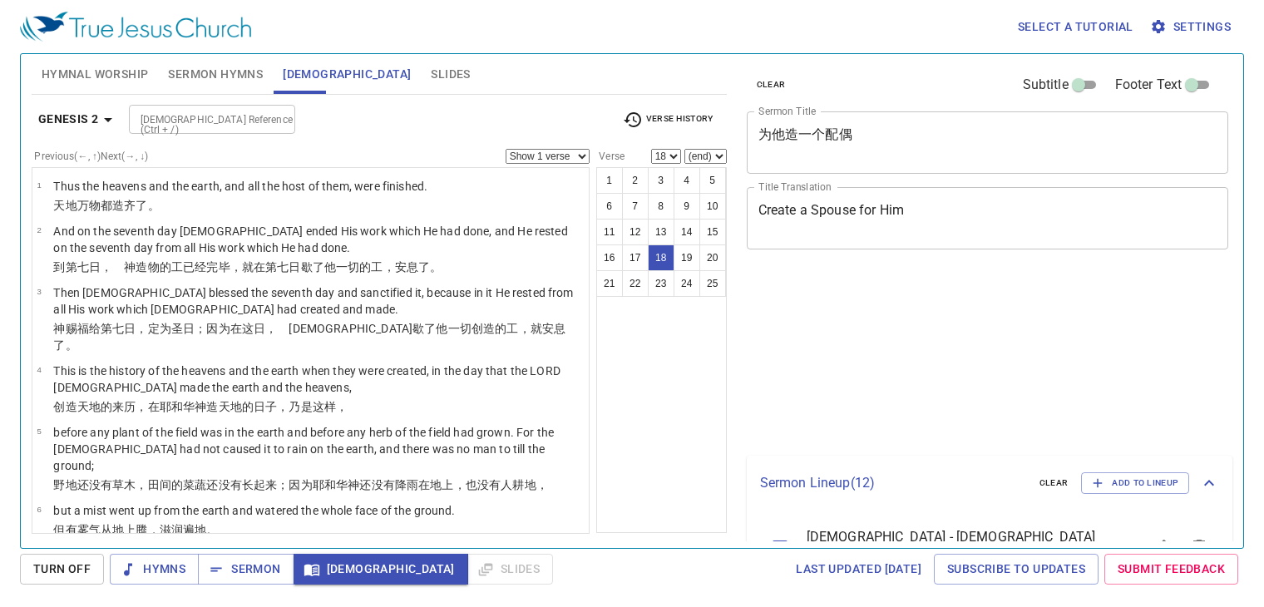
select select "18"
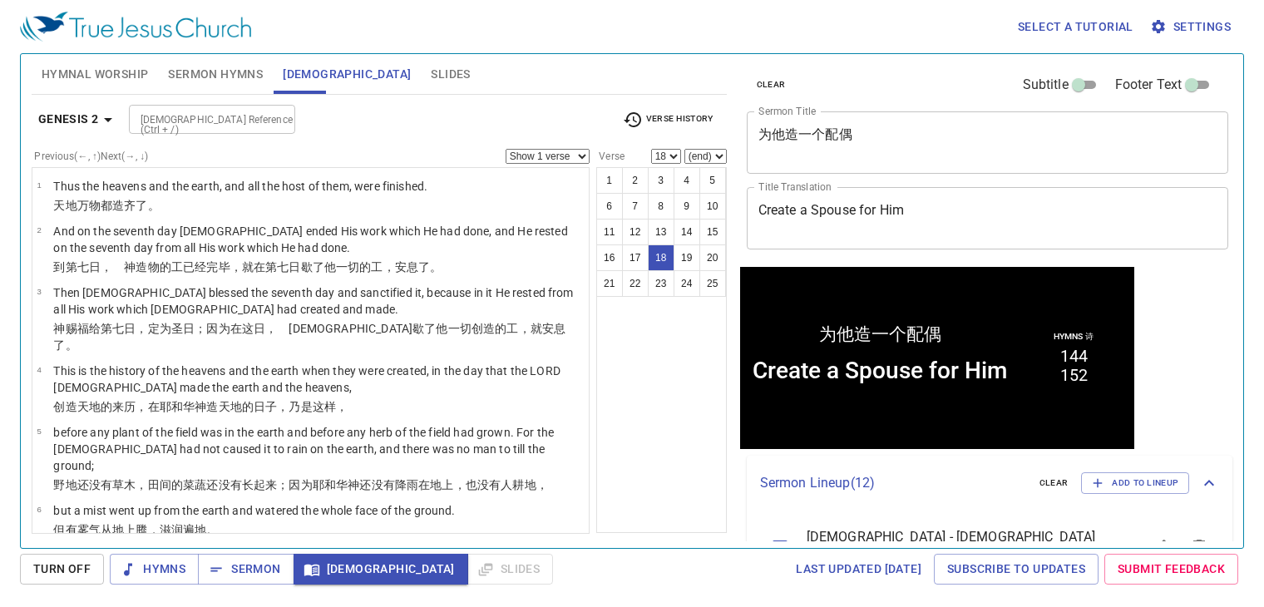
scroll to position [1, 0]
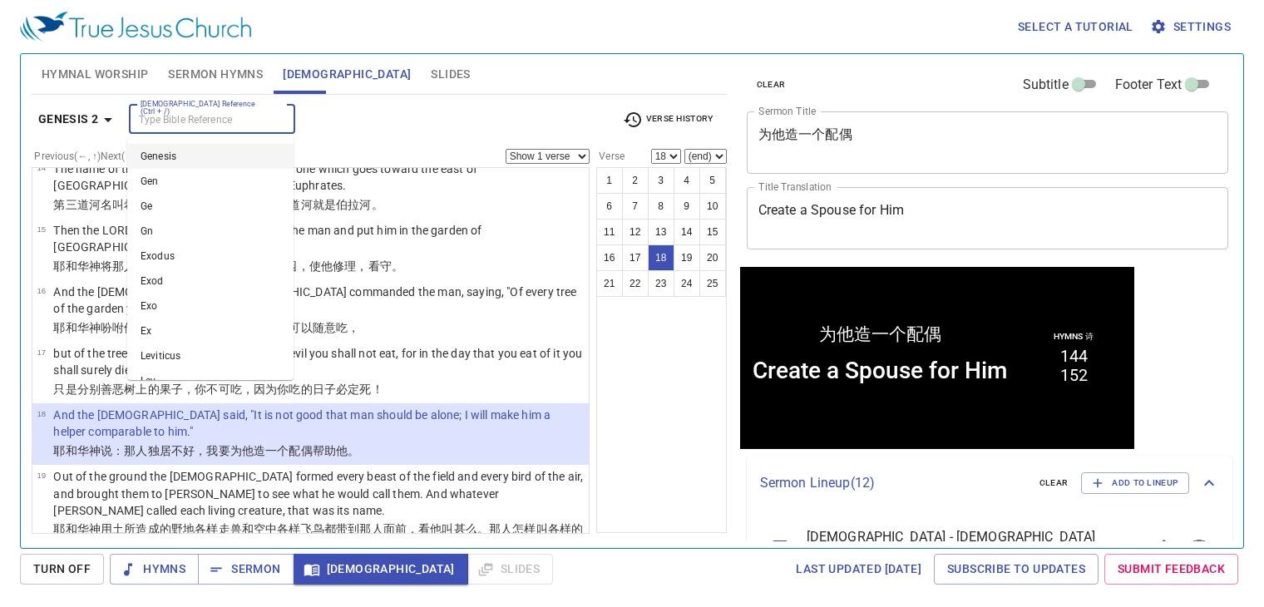
click at [190, 114] on input "[DEMOGRAPHIC_DATA] Reference (Ctrl + /)" at bounding box center [198, 119] width 129 height 19
type input "1cor 11 1"
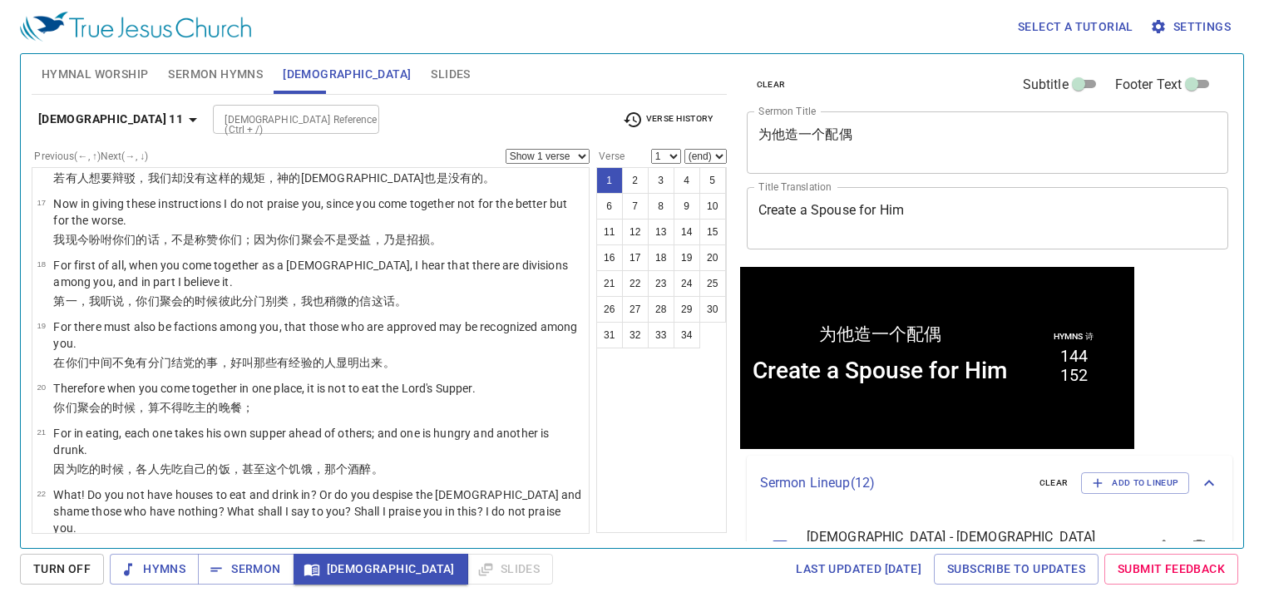
scroll to position [0, 0]
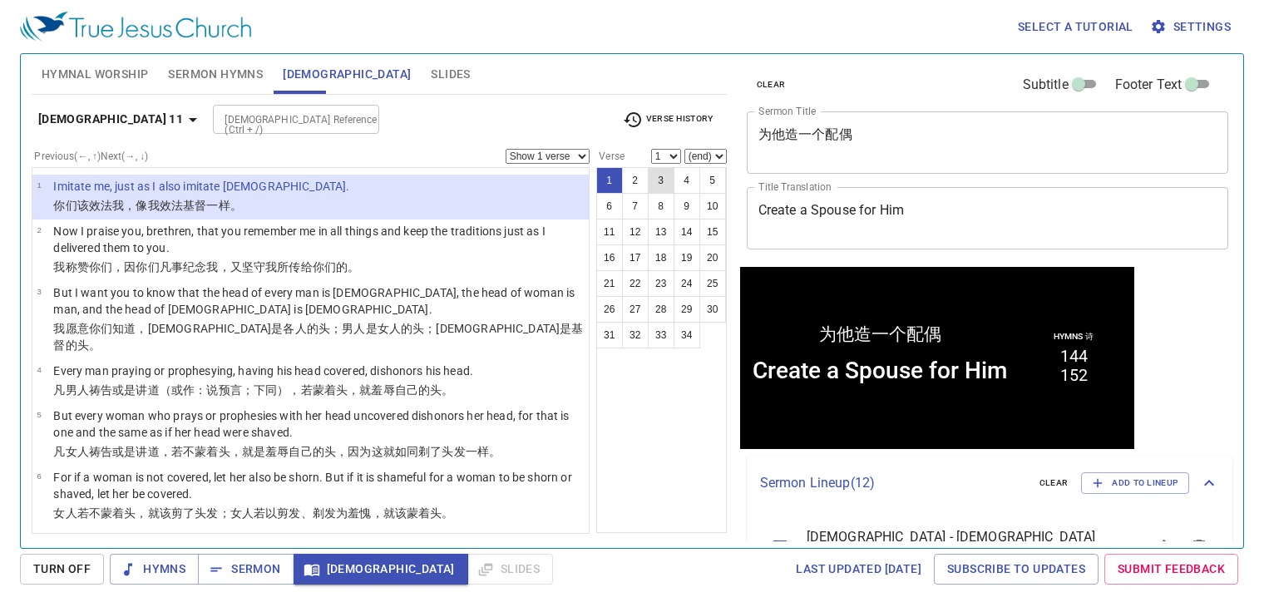
click at [660, 176] on button "3" at bounding box center [661, 180] width 27 height 27
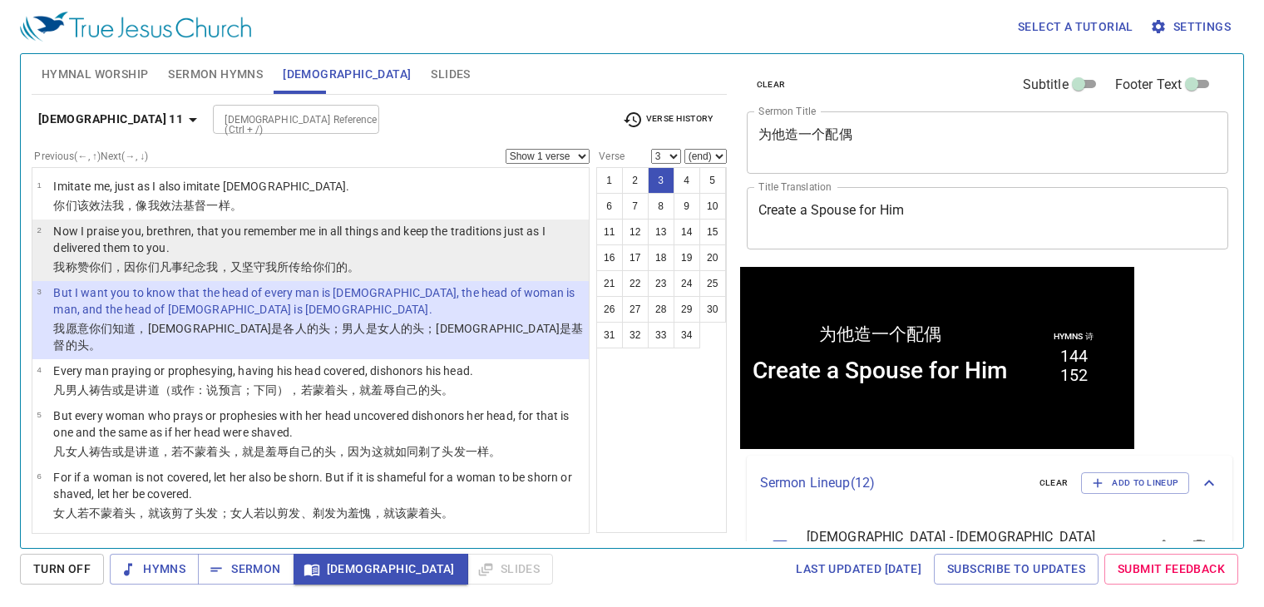
scroll to position [83, 0]
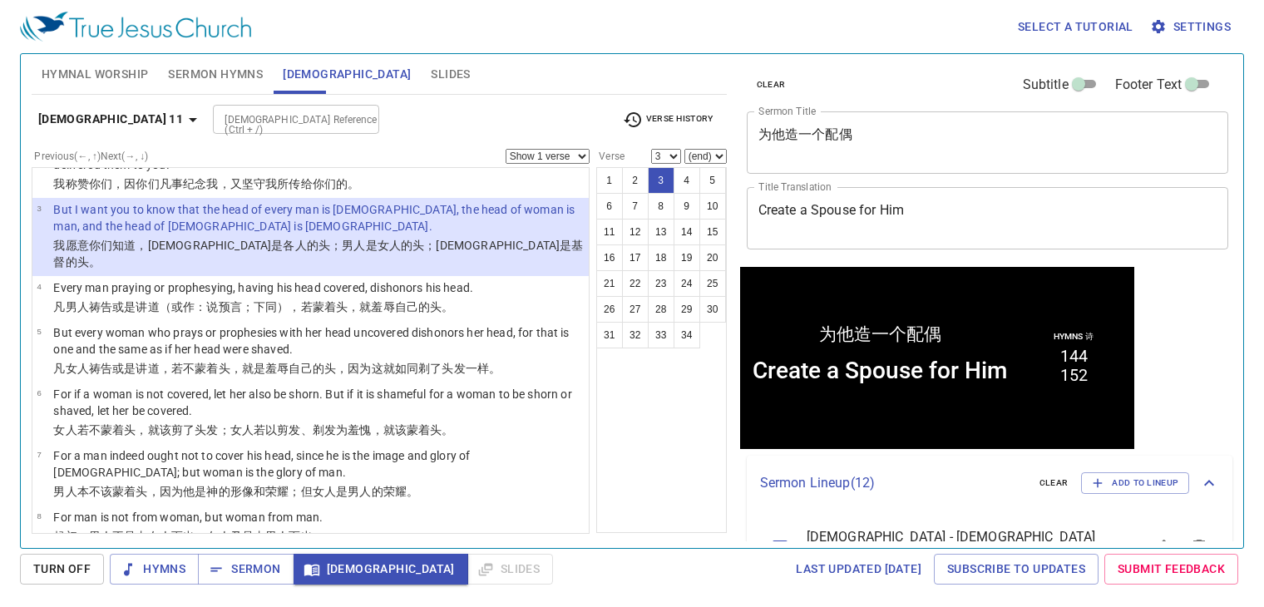
click at [715, 161] on select "(end) 4 5 6 7 8 9 10 11 12 13 14 15 16 17 18 19 20 21 22 23 24 25 26 27 28 29 3…" at bounding box center [706, 156] width 42 height 15
click at [537, 103] on div "1 Corinthians 11 Bible Reference (Ctrl + /) Bible Reference (Ctrl + /) Verse Hi…" at bounding box center [379, 126] width 695 height 46
click at [680, 198] on button "9" at bounding box center [687, 206] width 27 height 27
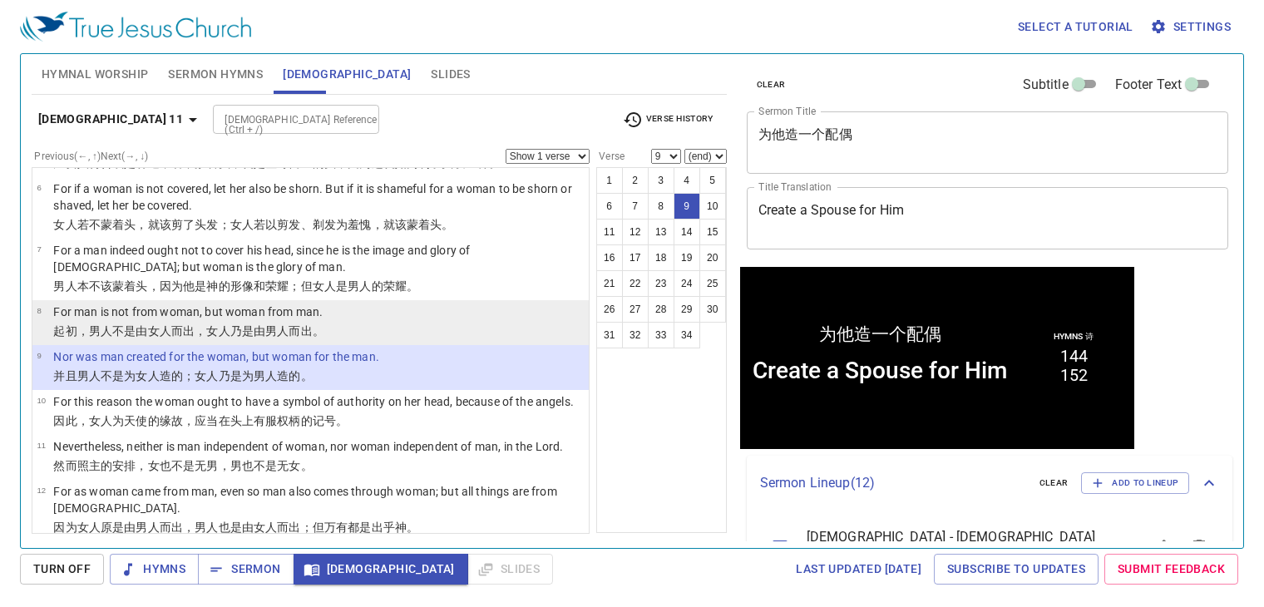
scroll to position [372, 0]
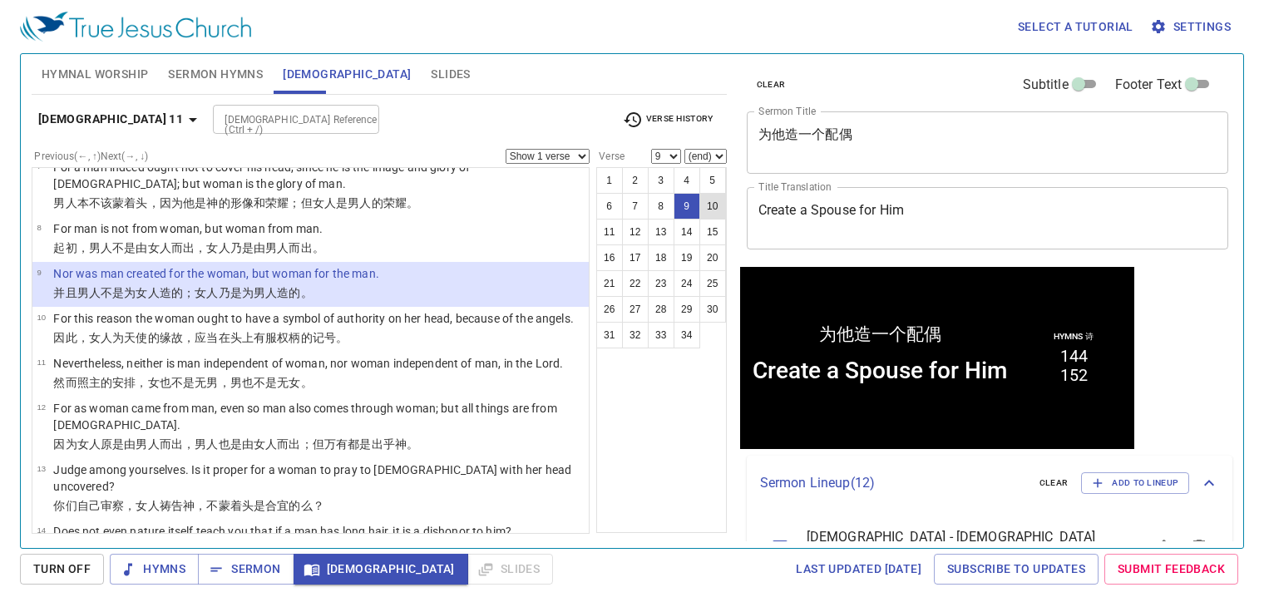
click at [715, 209] on button "10" at bounding box center [713, 206] width 27 height 27
select select "10"
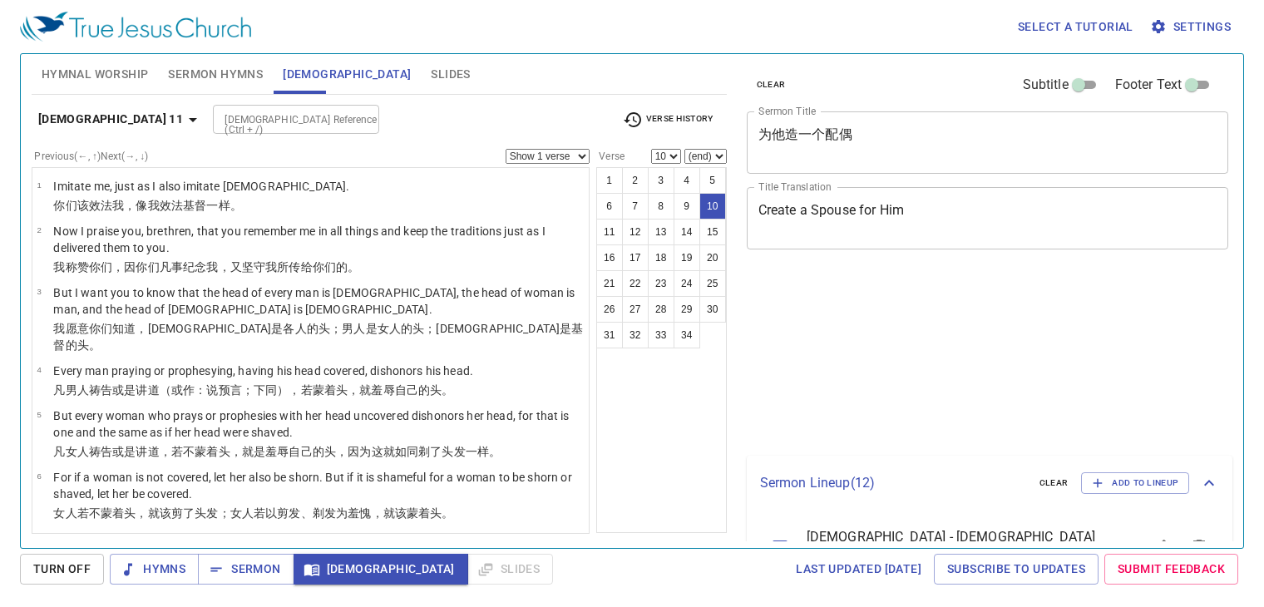
select select "10"
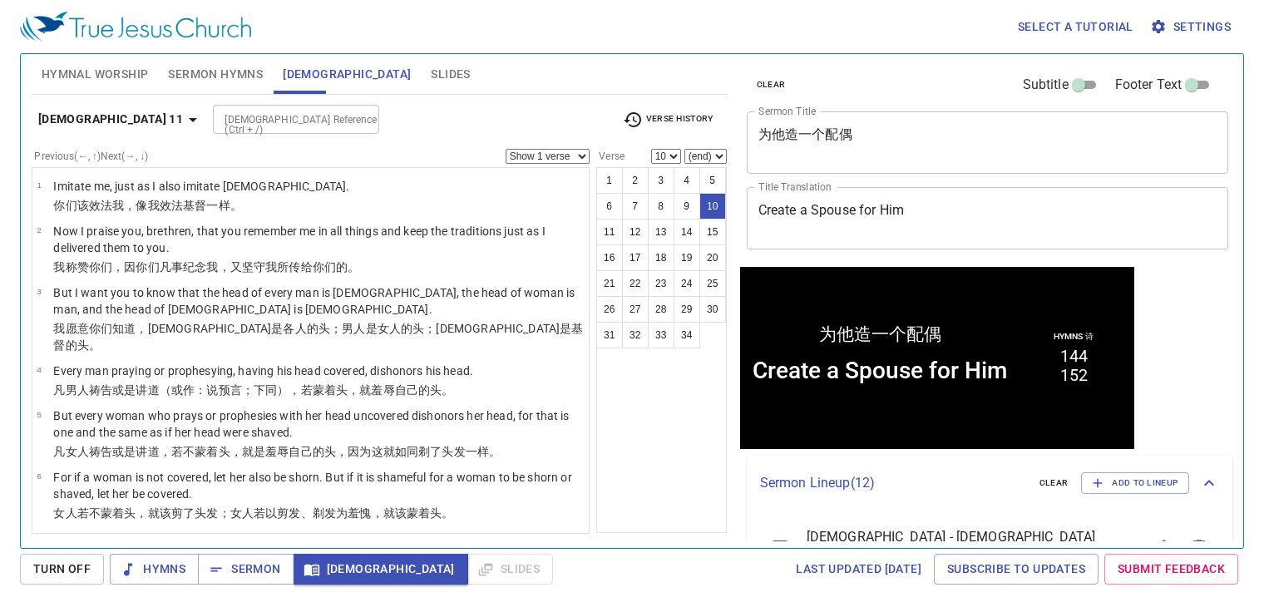
scroll to position [1, 0]
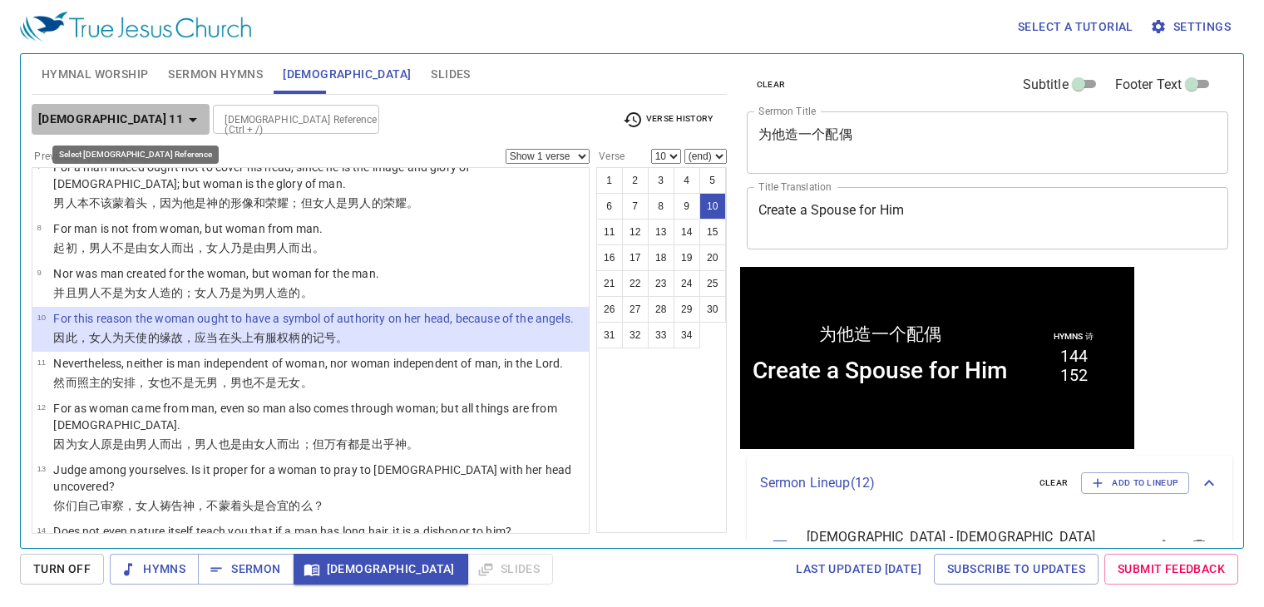
click at [144, 111] on b "[DEMOGRAPHIC_DATA] 11" at bounding box center [110, 119] width 145 height 21
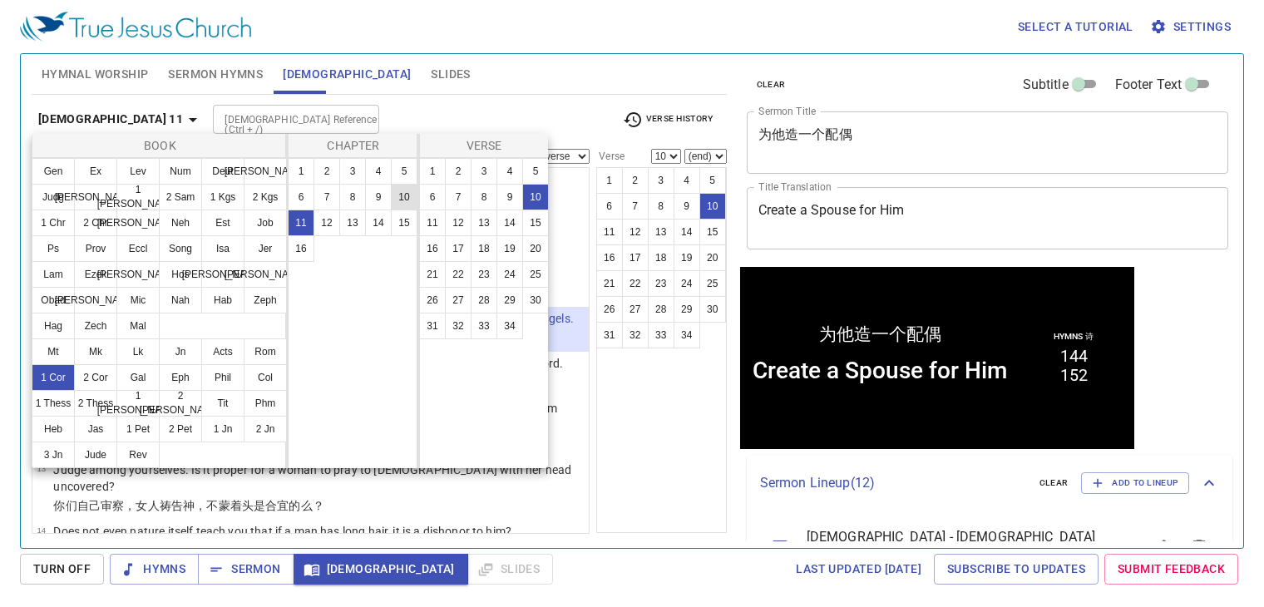
click at [403, 187] on button "10" at bounding box center [404, 197] width 27 height 27
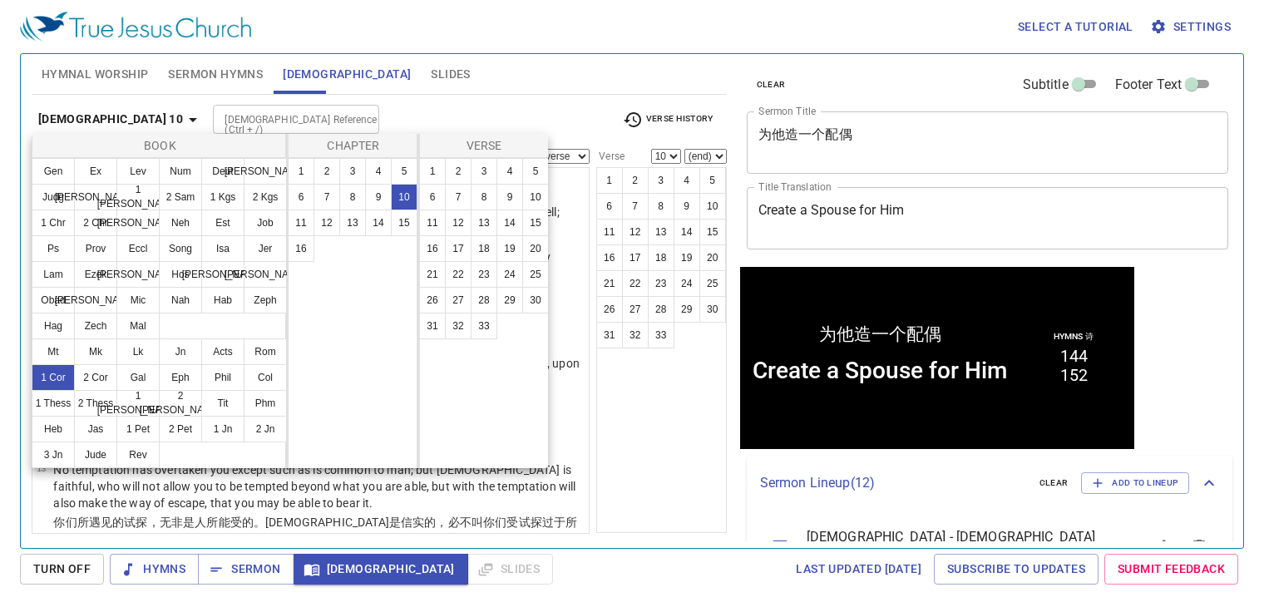
scroll to position [0, 0]
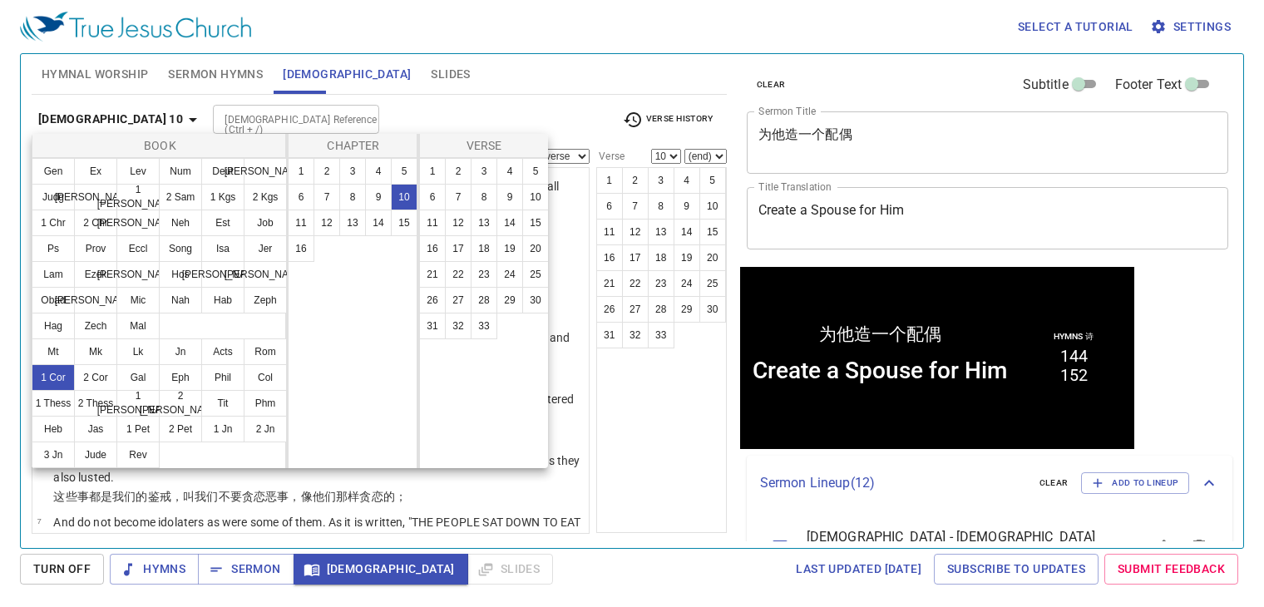
click at [409, 104] on div at bounding box center [632, 303] width 1264 height 607
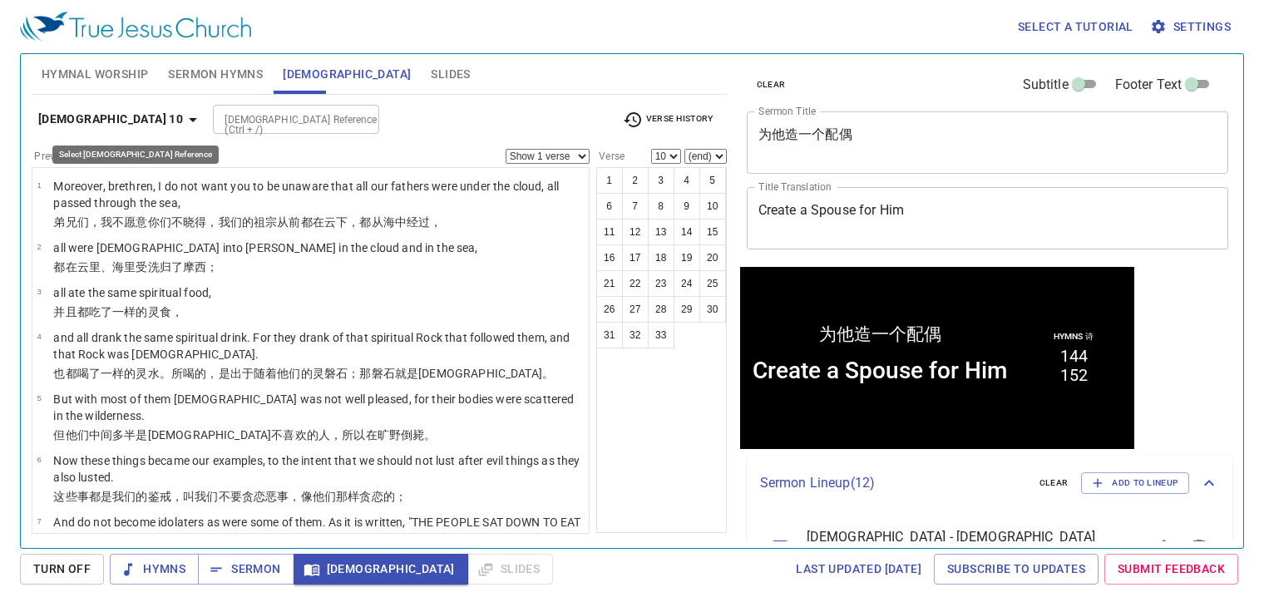
click at [133, 109] on b "[DEMOGRAPHIC_DATA] 10" at bounding box center [110, 119] width 145 height 21
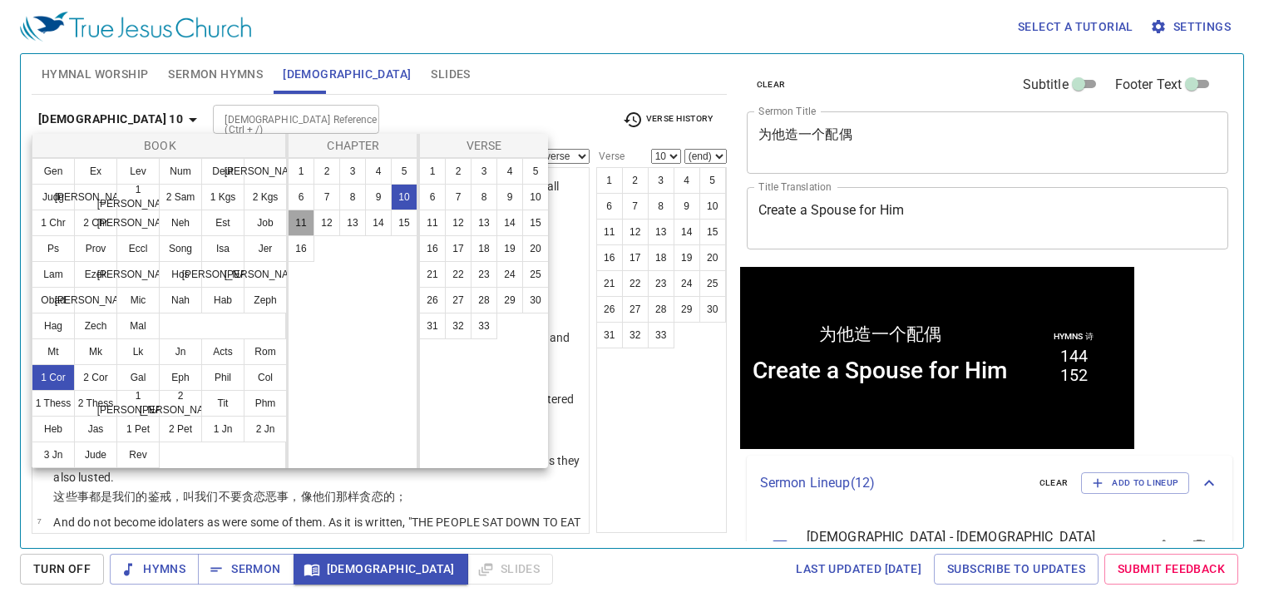
click at [300, 220] on button "11" at bounding box center [301, 223] width 27 height 27
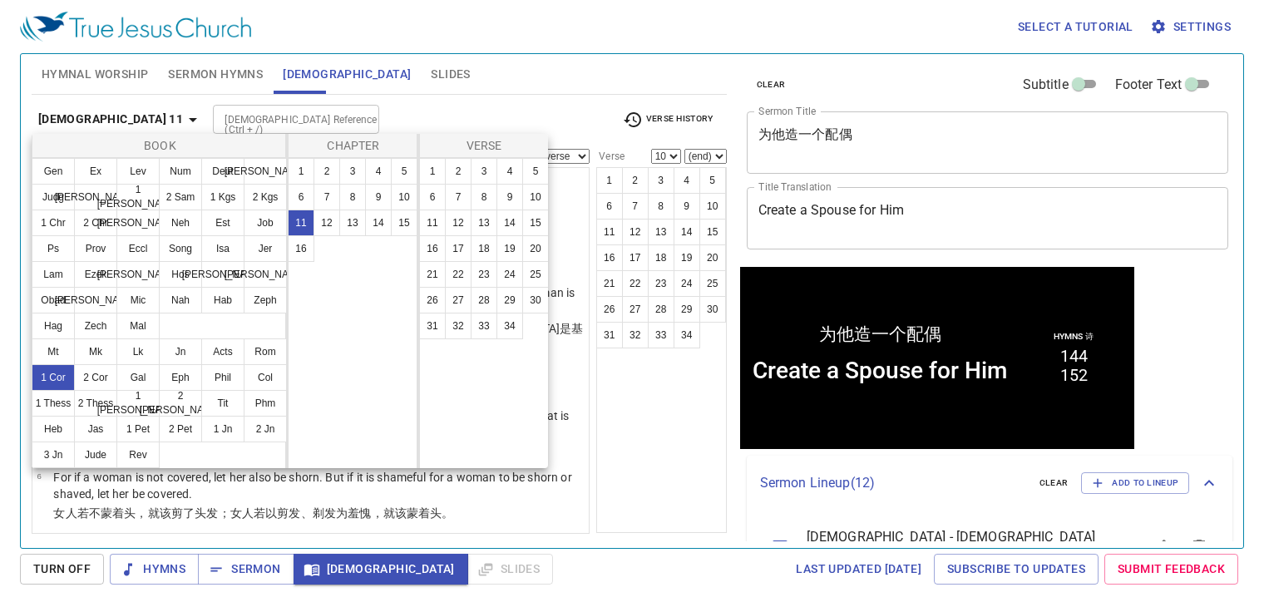
click at [578, 44] on div at bounding box center [632, 303] width 1264 height 607
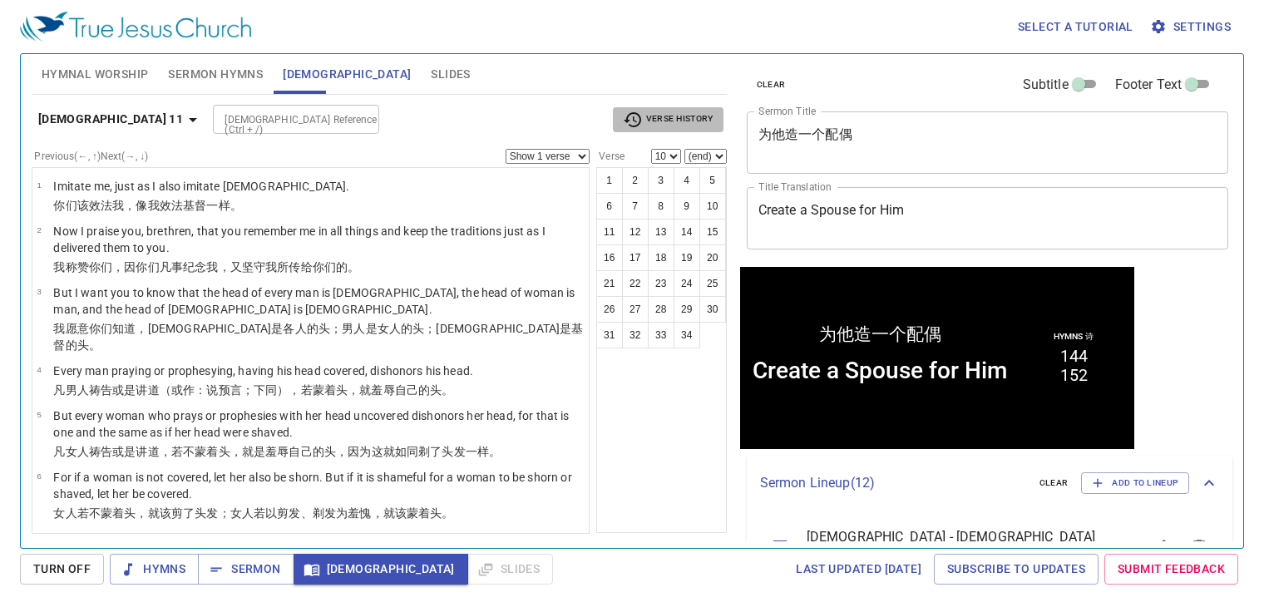
click at [685, 119] on span "Verse History" at bounding box center [668, 120] width 90 height 20
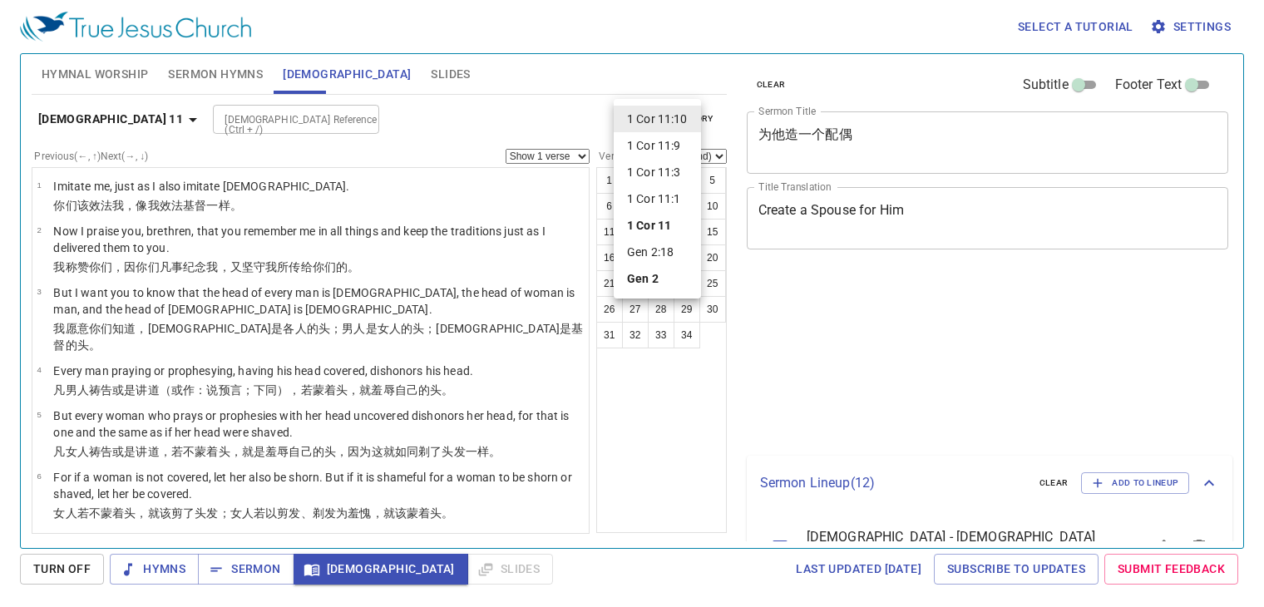
select select "10"
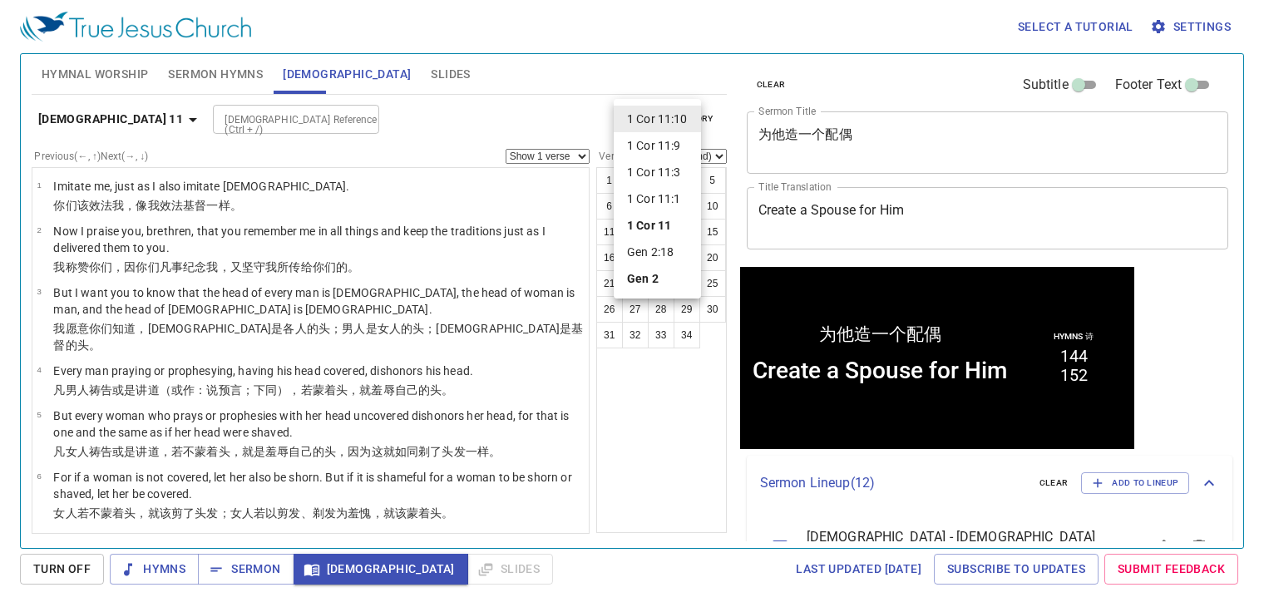
scroll to position [1, 0]
click at [646, 279] on b "Gen 2" at bounding box center [643, 278] width 32 height 17
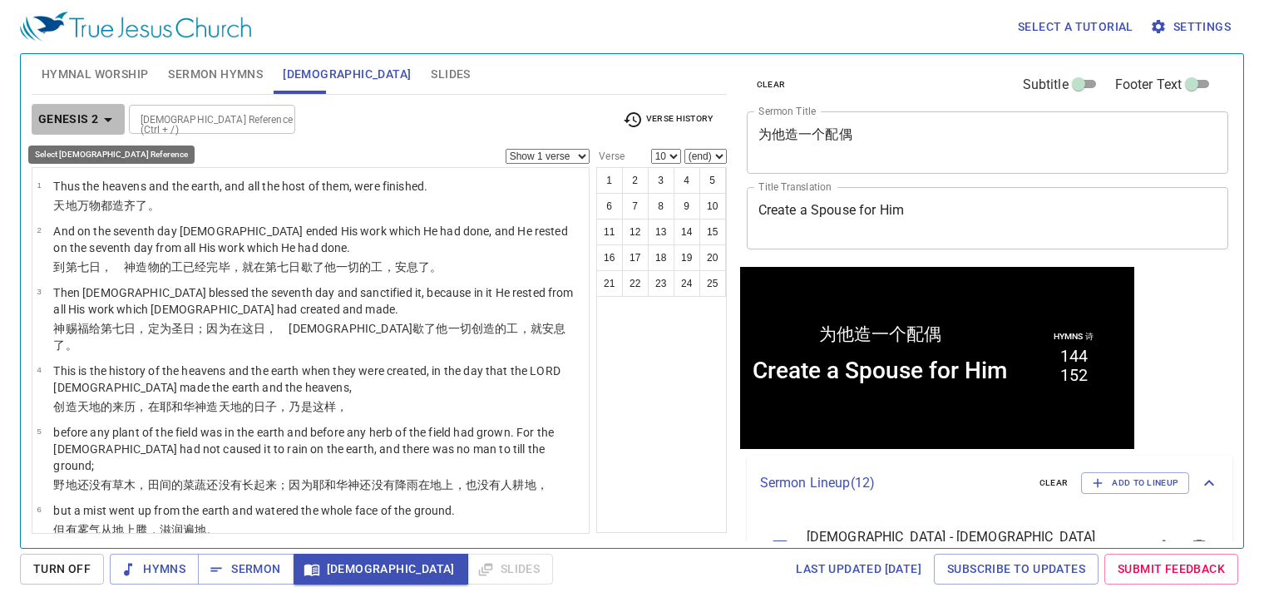
click at [82, 121] on b "Genesis 2" at bounding box center [68, 119] width 61 height 21
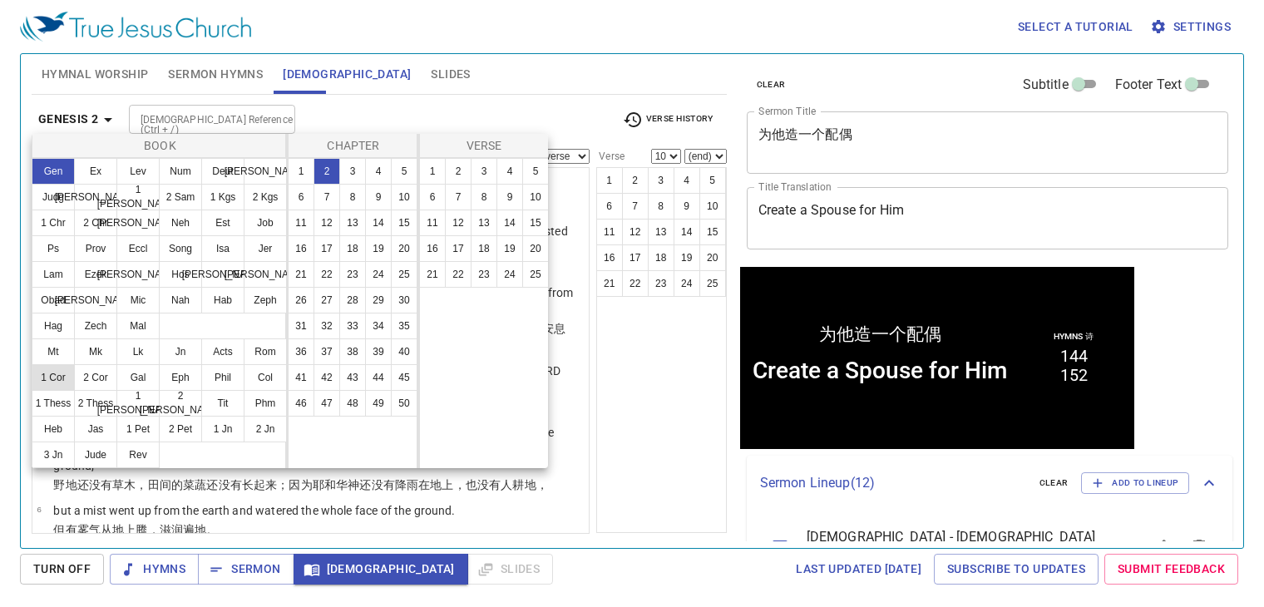
click at [62, 381] on button "1 Cor" at bounding box center [53, 377] width 43 height 27
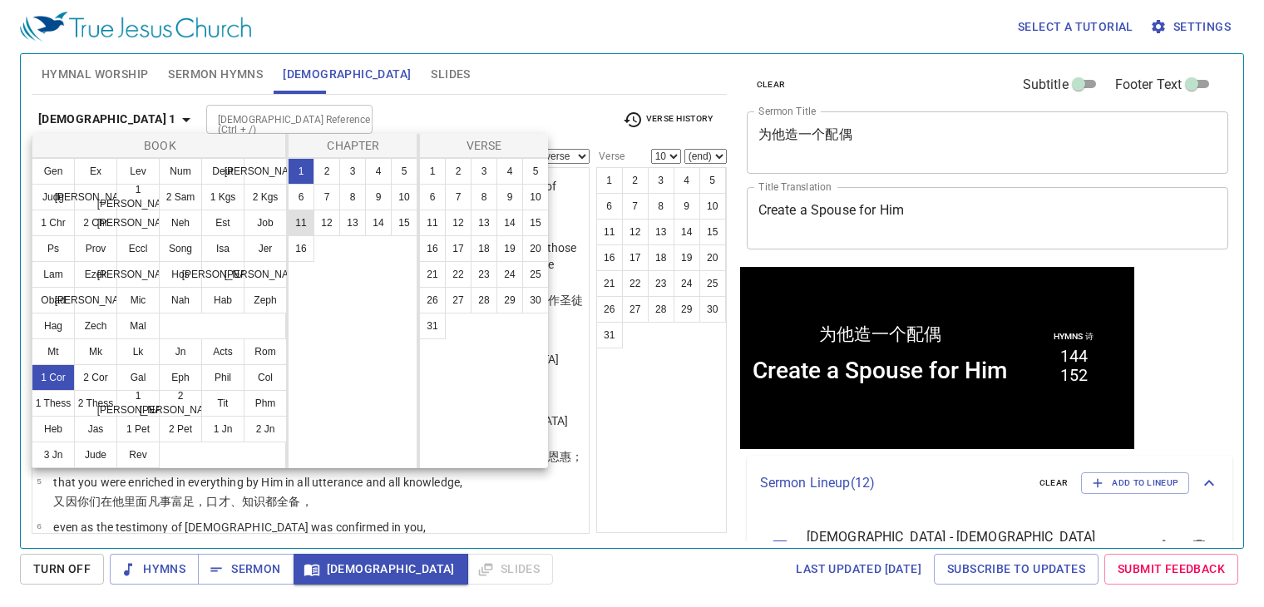
click at [294, 220] on button "11" at bounding box center [301, 223] width 27 height 27
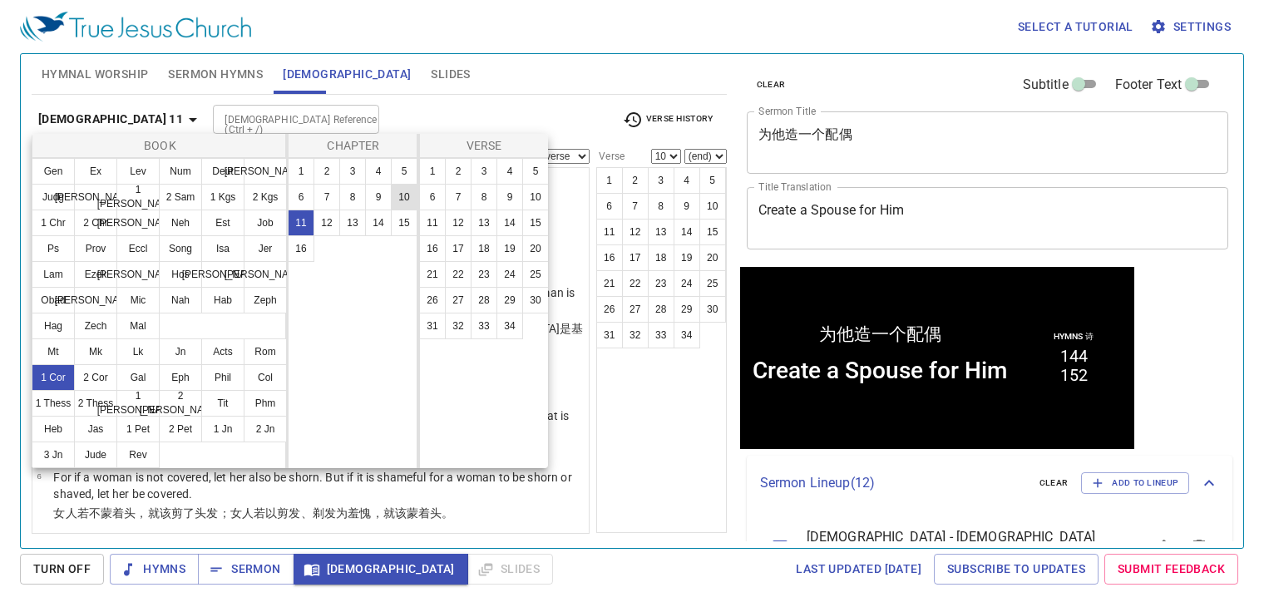
click at [409, 187] on button "10" at bounding box center [404, 197] width 27 height 27
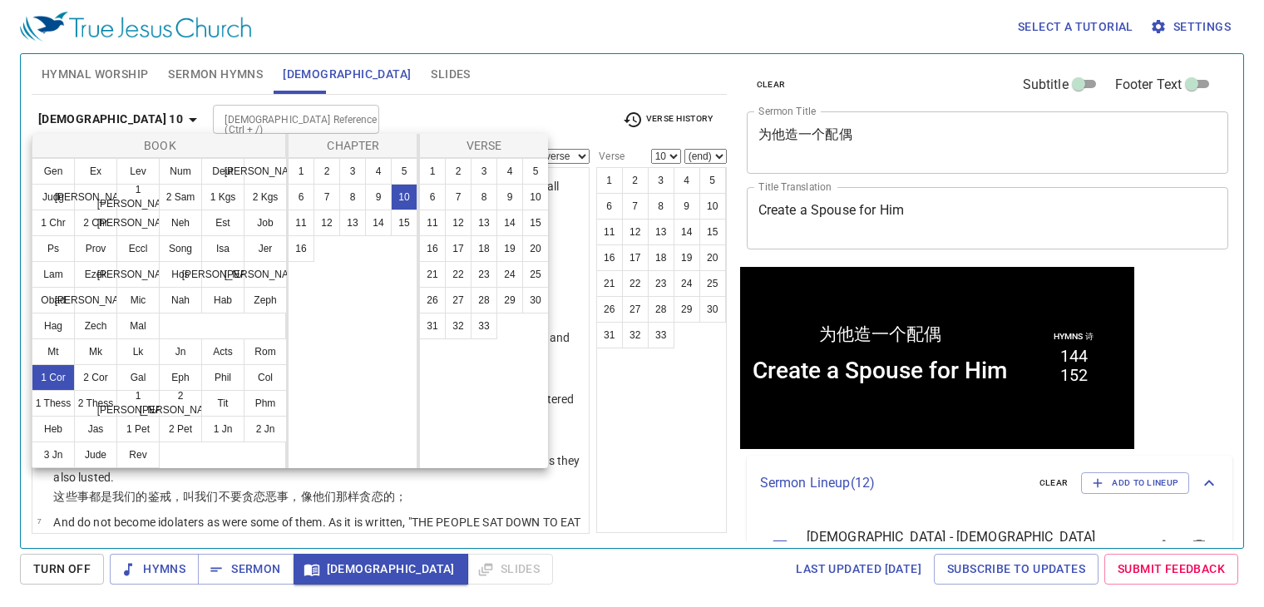
click at [413, 62] on div at bounding box center [632, 303] width 1264 height 607
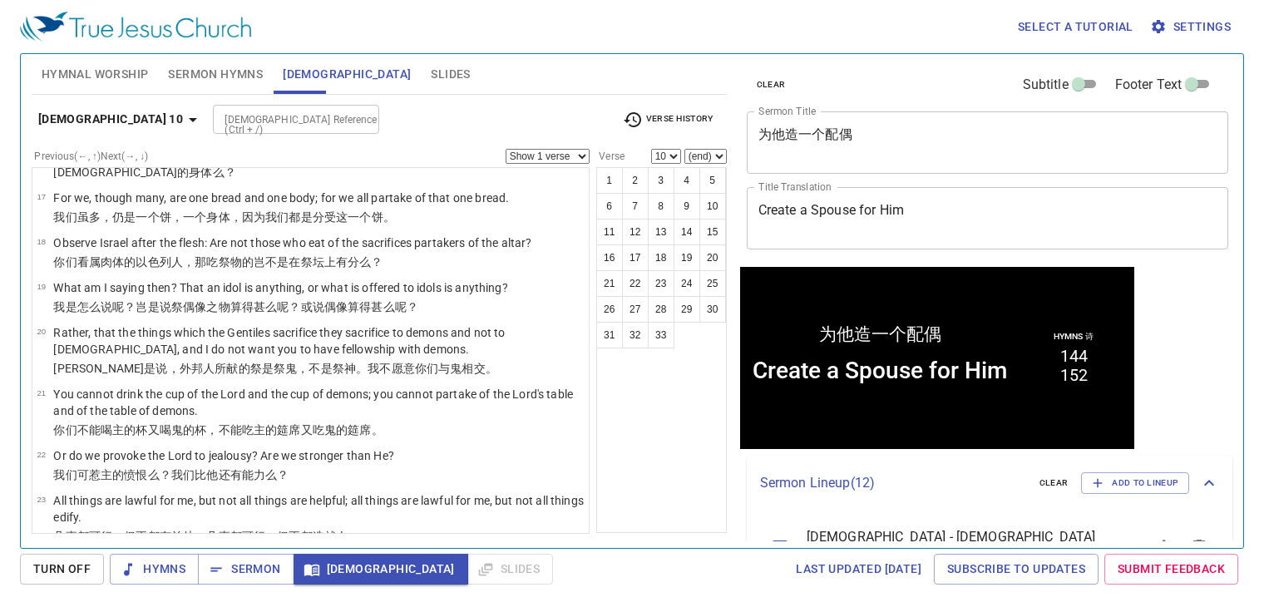
scroll to position [1081, 0]
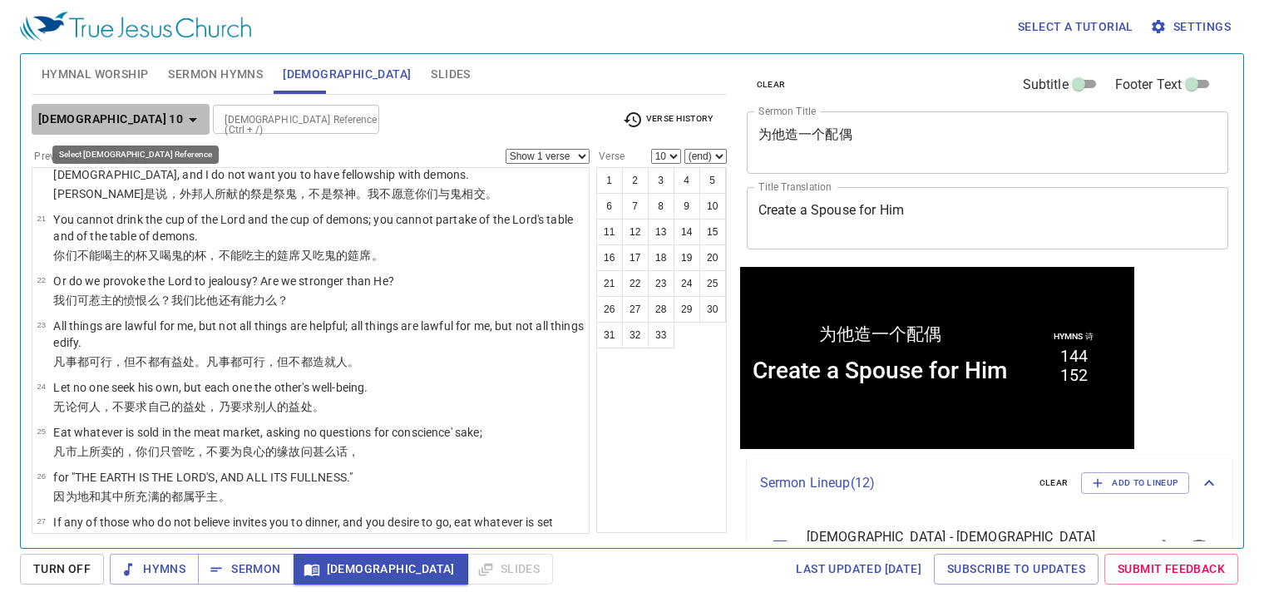
click at [183, 122] on icon "button" at bounding box center [193, 120] width 20 height 20
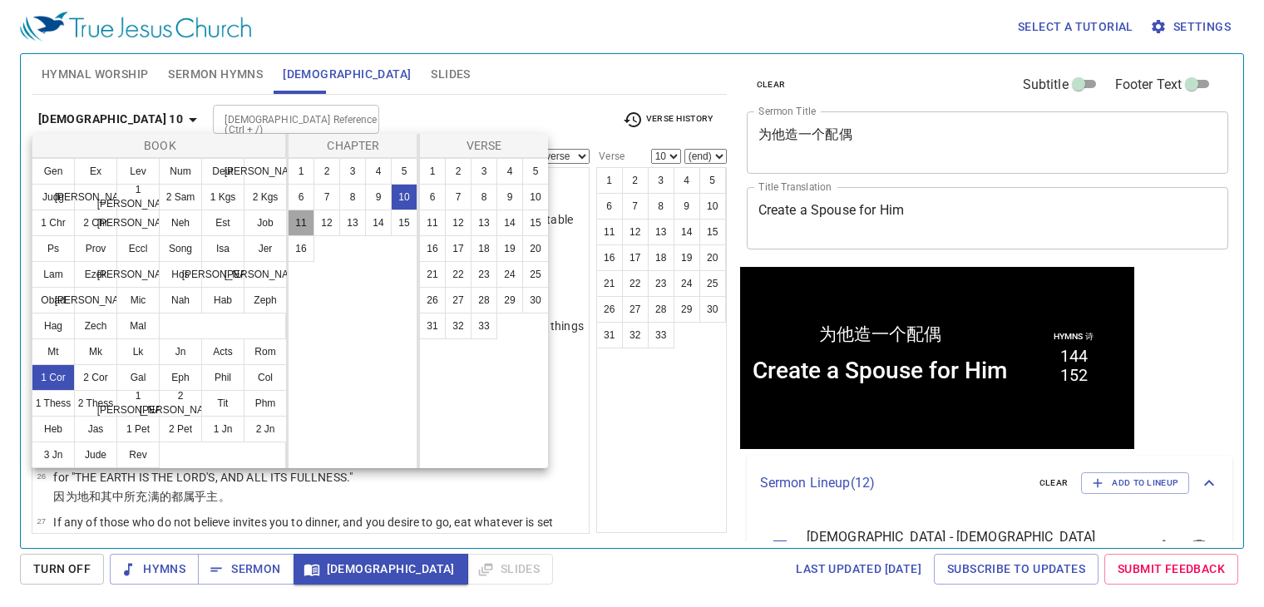
click at [293, 220] on button "11" at bounding box center [301, 223] width 27 height 27
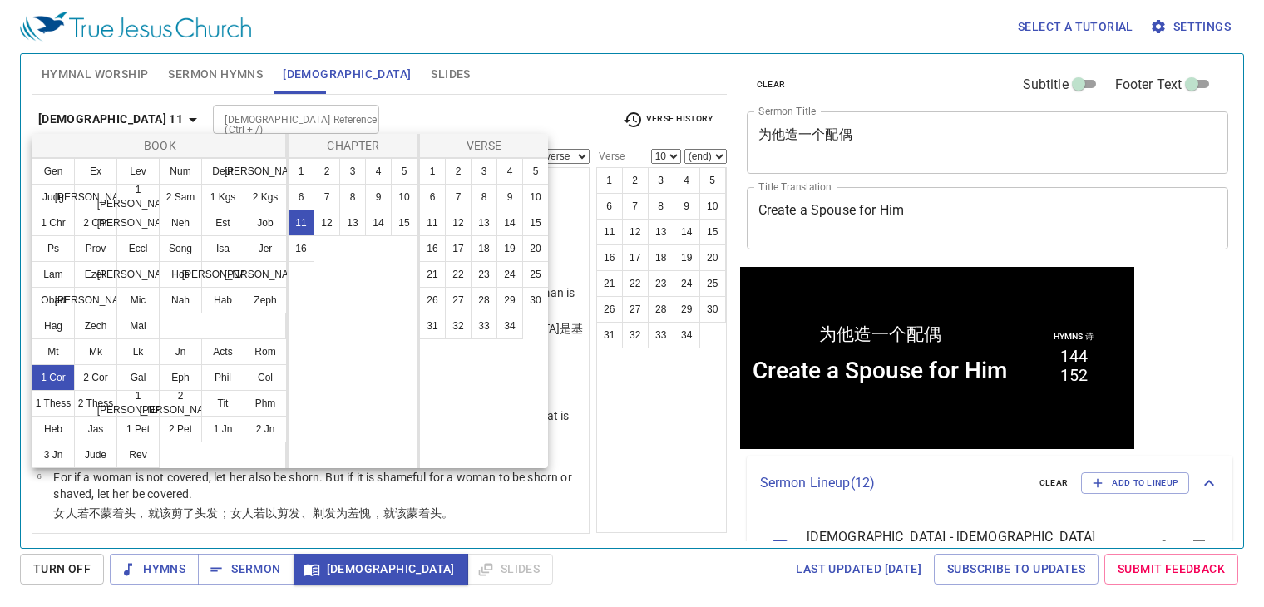
click at [666, 495] on div at bounding box center [632, 303] width 1264 height 607
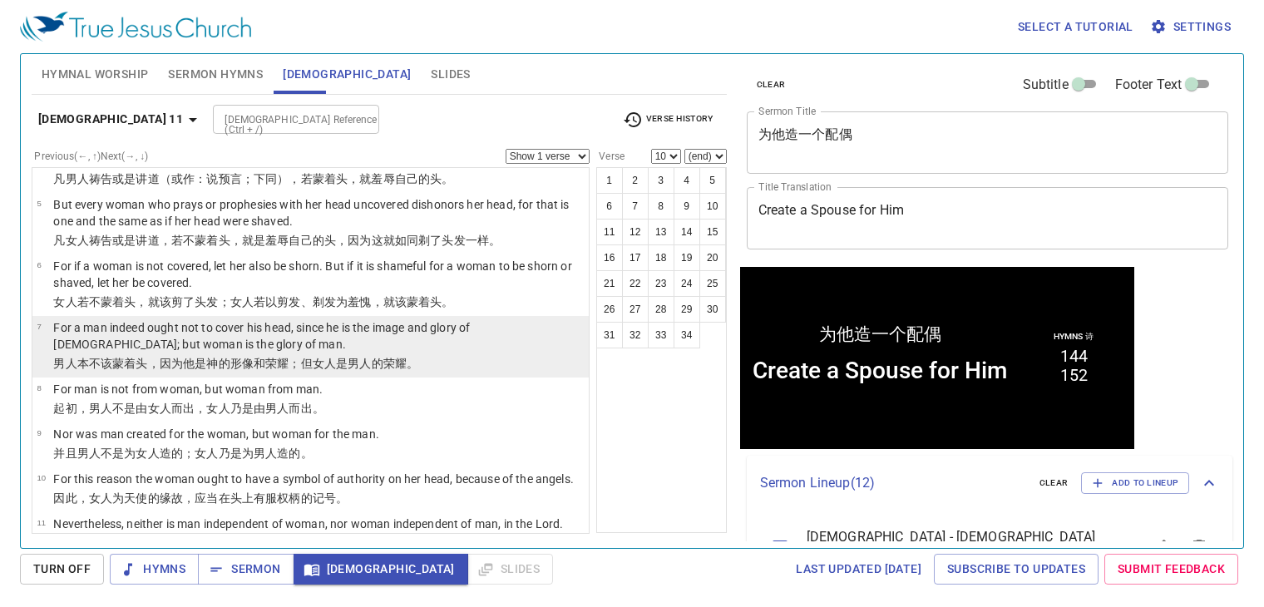
scroll to position [333, 0]
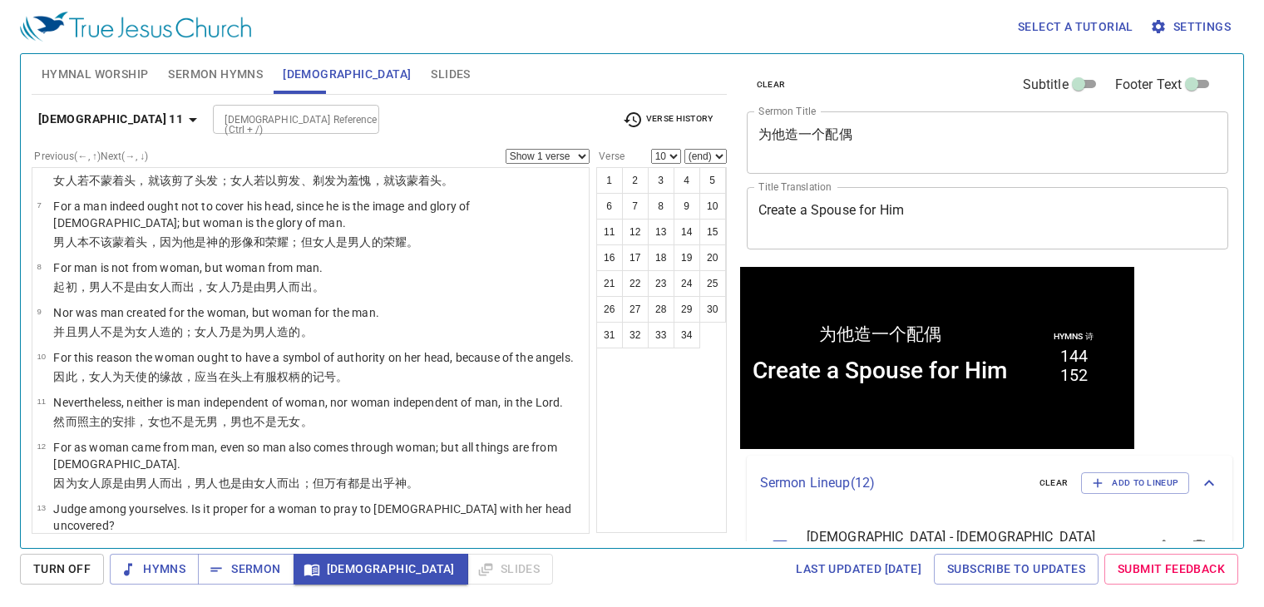
click at [1172, 37] on span "Settings" at bounding box center [1192, 27] width 77 height 21
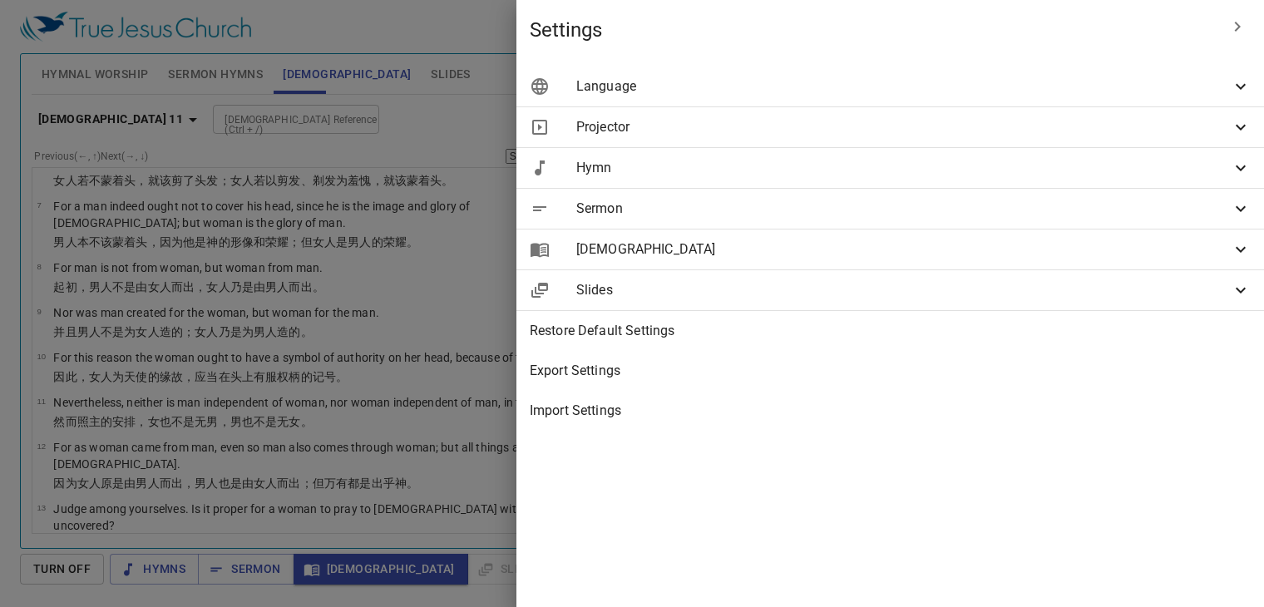
click at [1017, 87] on span "Language" at bounding box center [904, 87] width 655 height 20
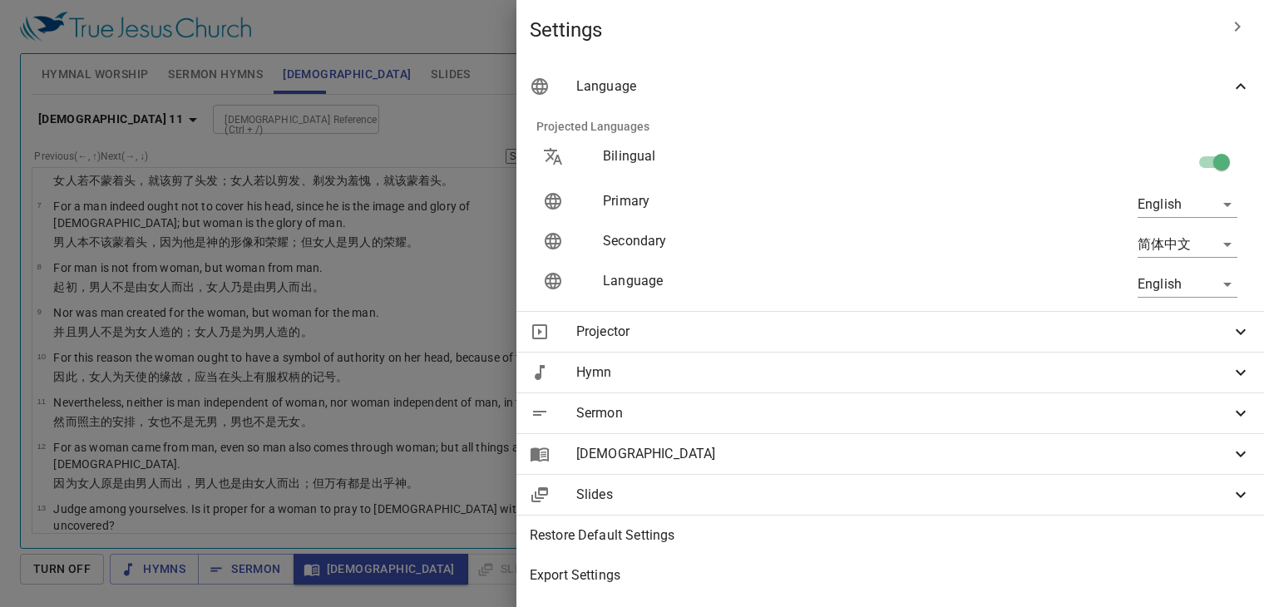
click at [1157, 285] on body "Select a tutorial Settings Hymnal Worship Sermon Hymns Bible Slides Hymn search…" at bounding box center [632, 303] width 1264 height 607
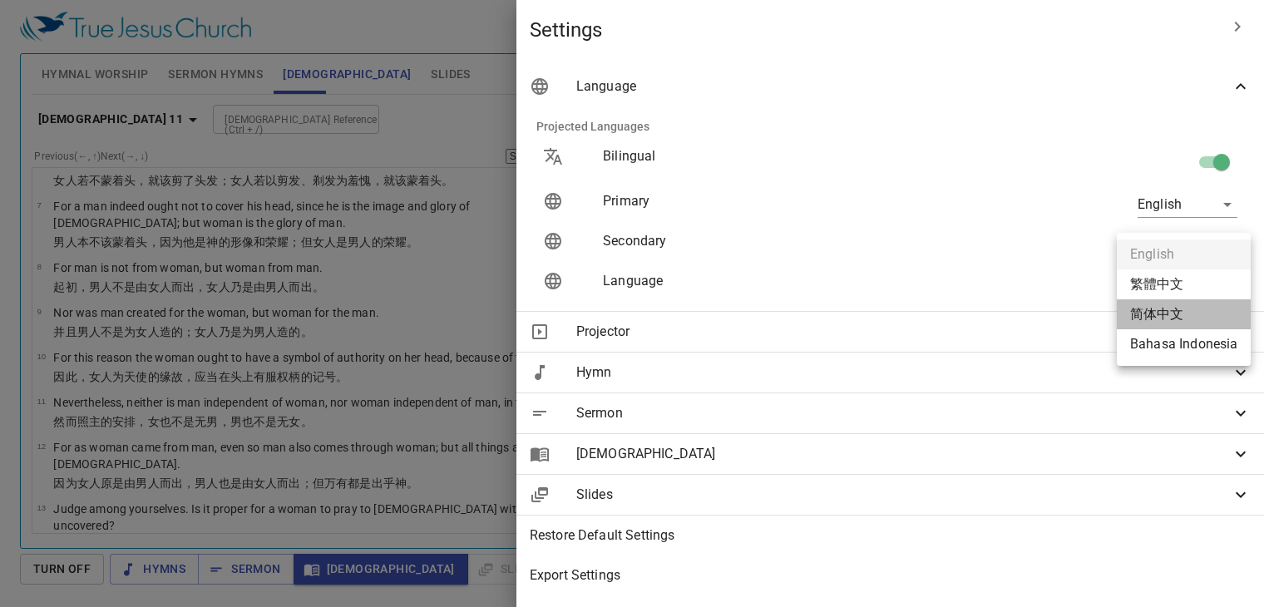
click at [1157, 319] on li "简体中文" at bounding box center [1184, 314] width 134 height 30
type input "zh-simple"
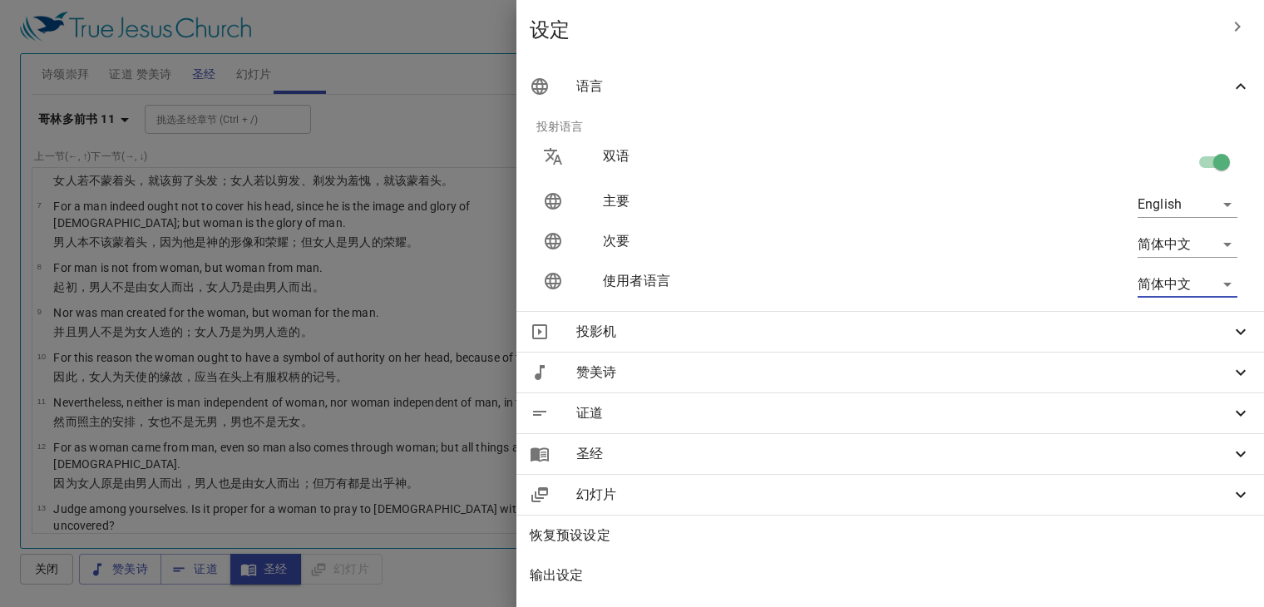
click at [492, 127] on div at bounding box center [632, 303] width 1264 height 607
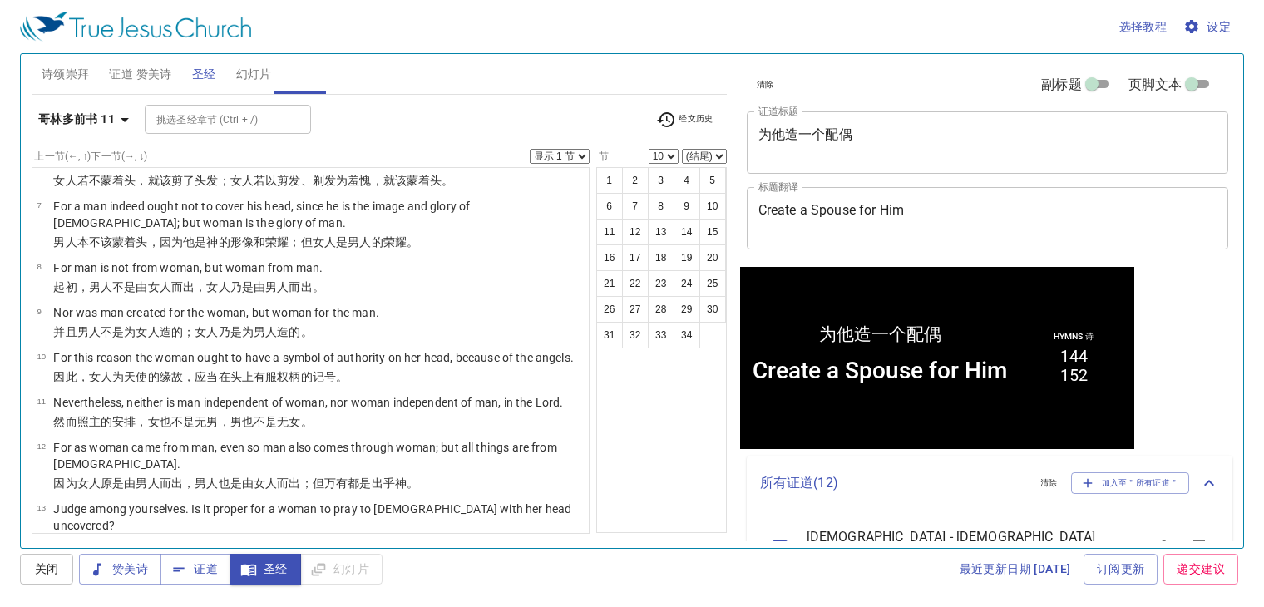
click at [206, 124] on input "挑选圣经章节 (Ctrl + /)" at bounding box center [214, 119] width 129 height 19
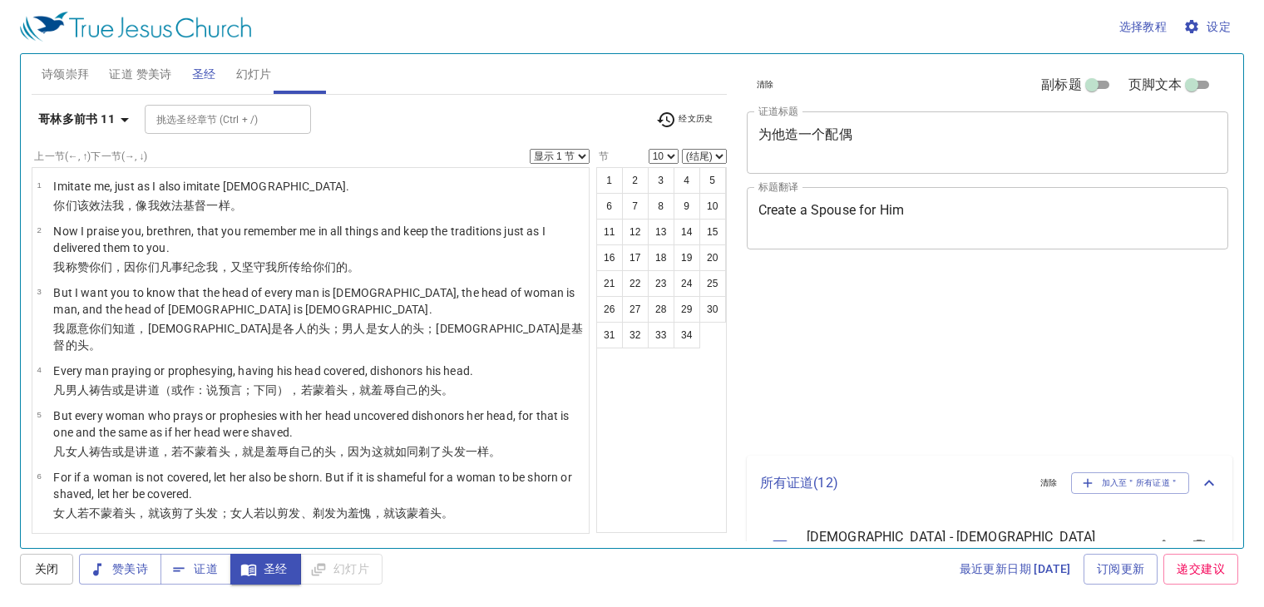
select select "10"
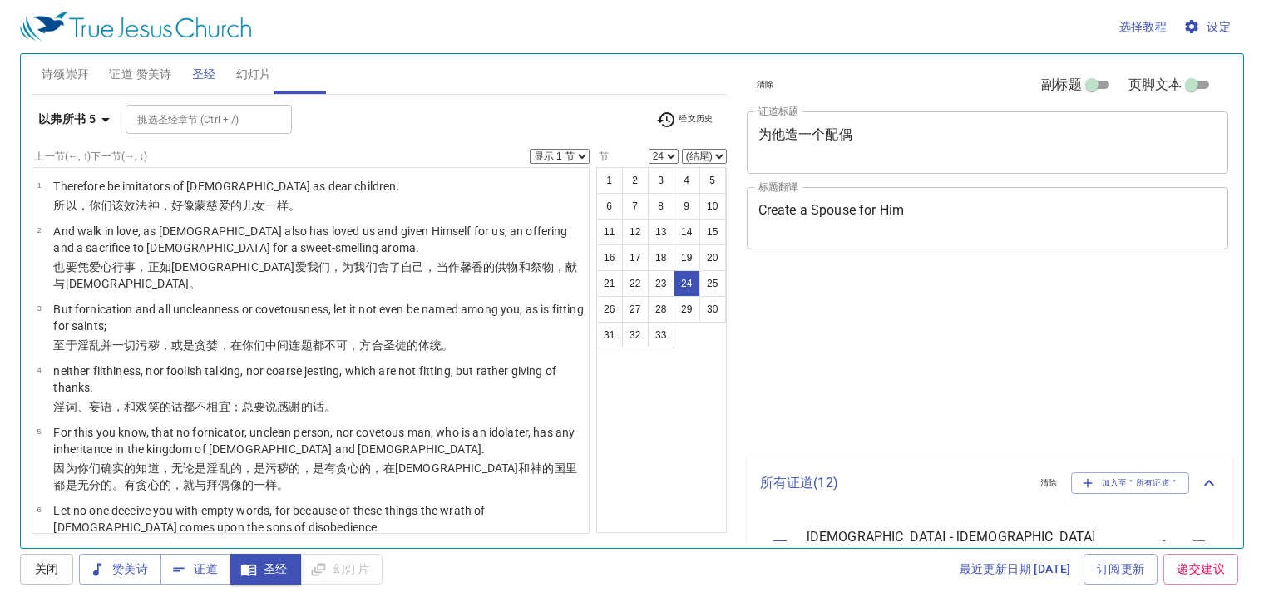
select select "24"
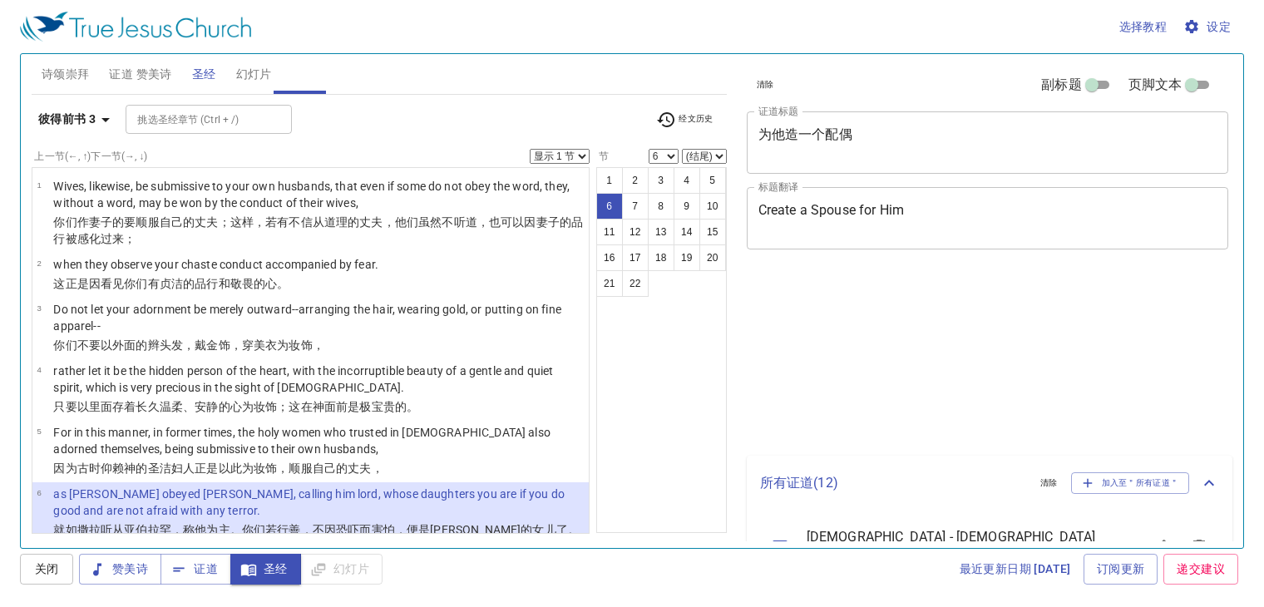
select select "6"
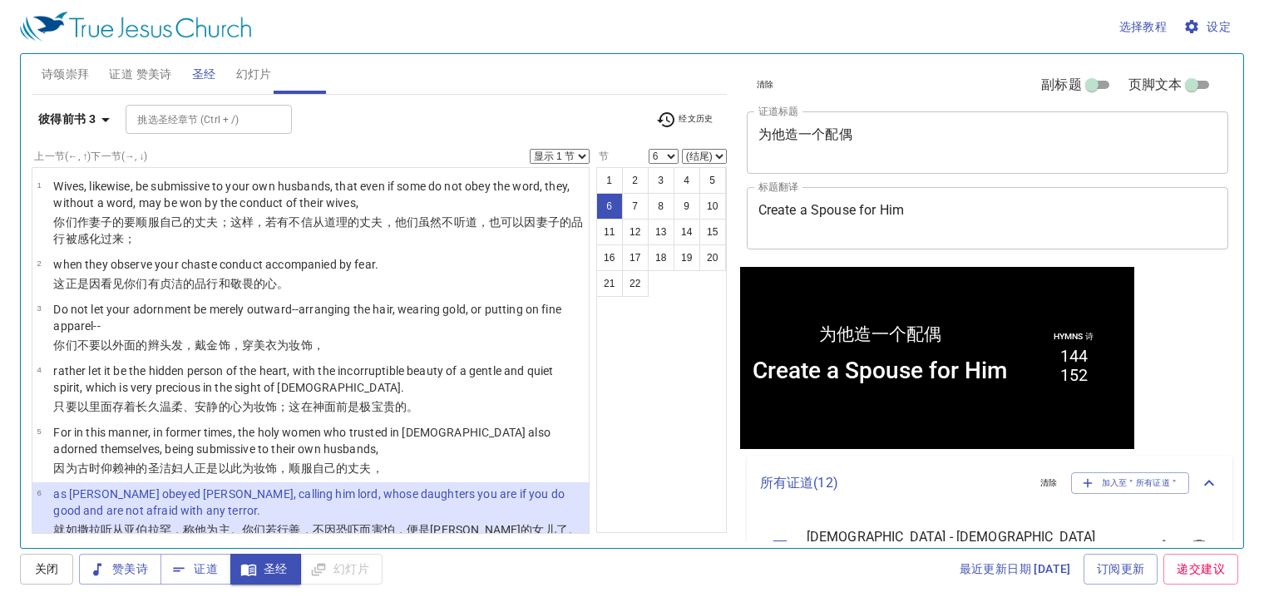
scroll to position [1, 0]
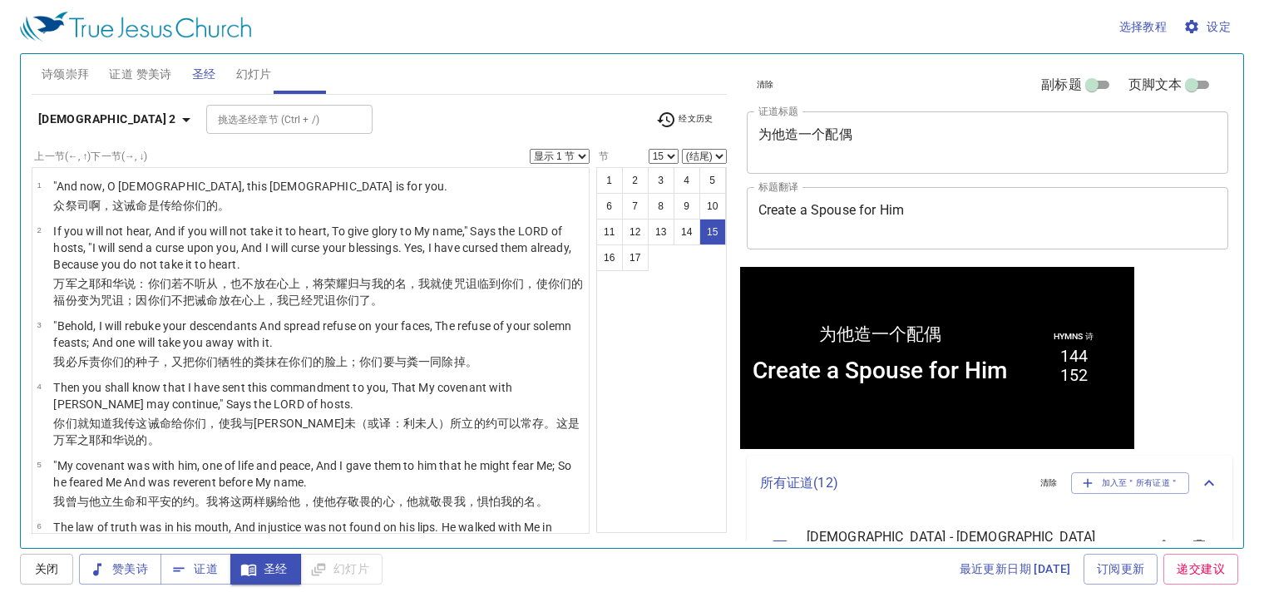
scroll to position [1, 0]
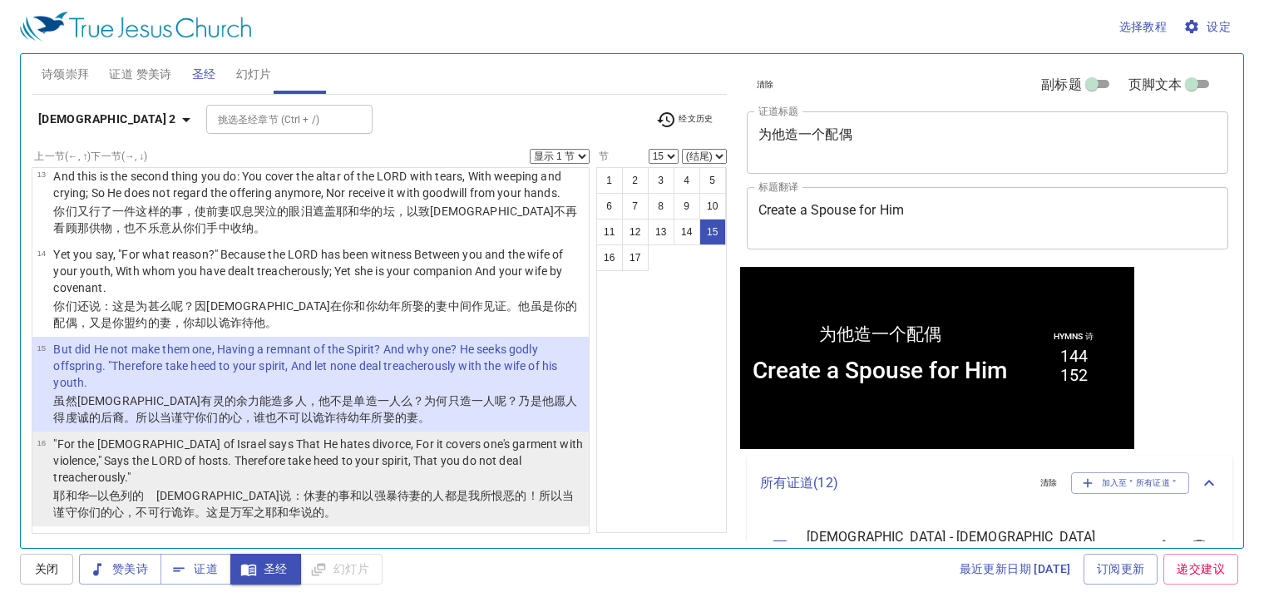
click at [219, 436] on p ""For the LORD God of Israel says That He hates divorce, For it covers one's gar…" at bounding box center [318, 461] width 531 height 50
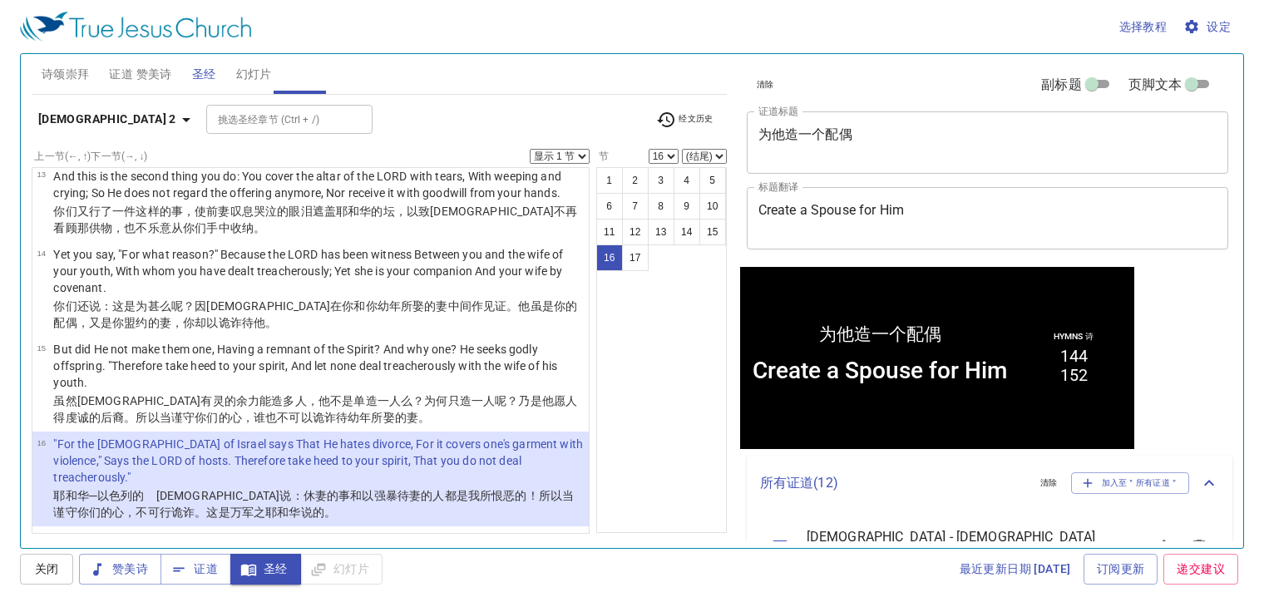
click at [211, 121] on input "挑选圣经章节 (Ctrl + /)" at bounding box center [275, 119] width 129 height 19
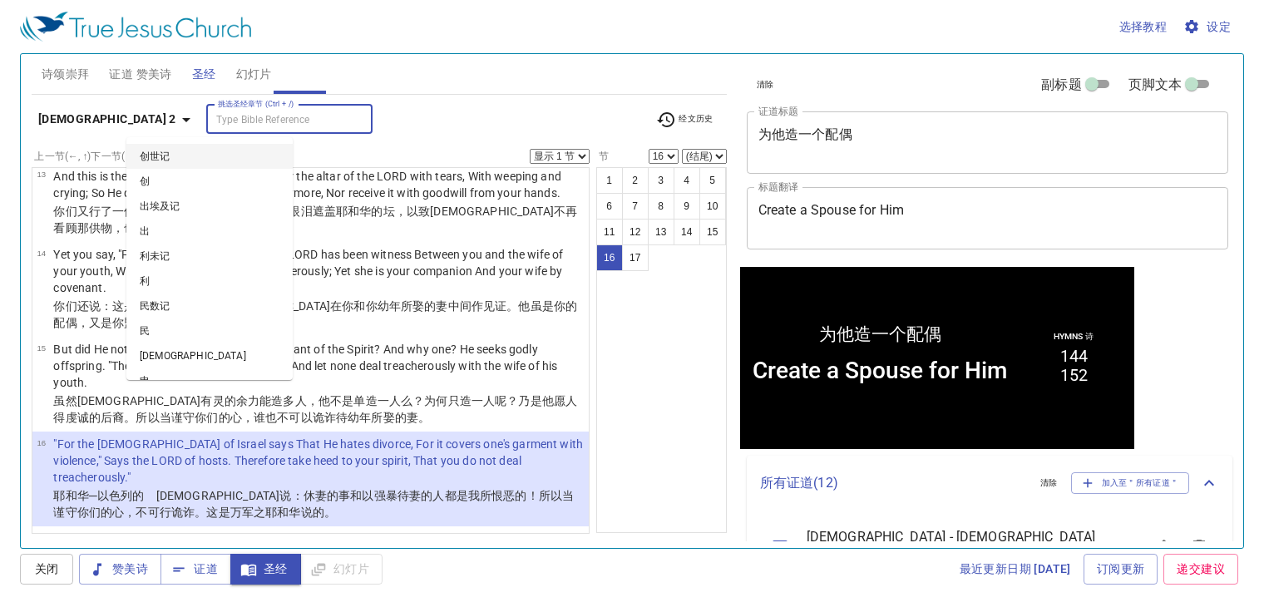
click at [176, 120] on icon "button" at bounding box center [186, 120] width 20 height 20
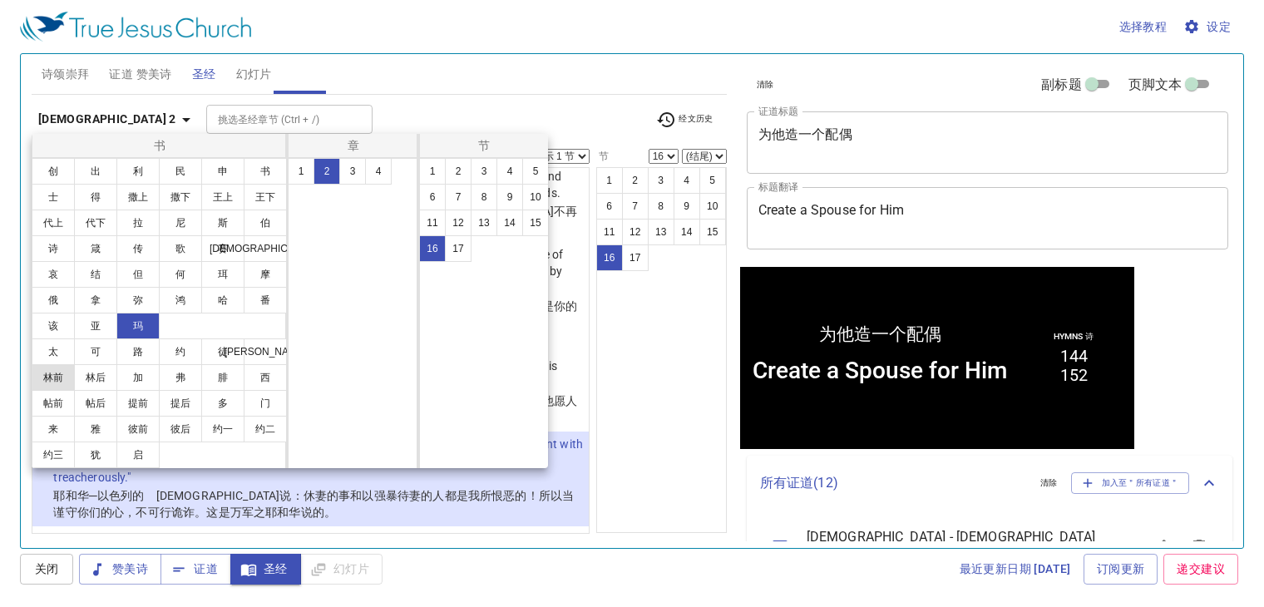
click at [42, 376] on button "林前" at bounding box center [53, 377] width 43 height 27
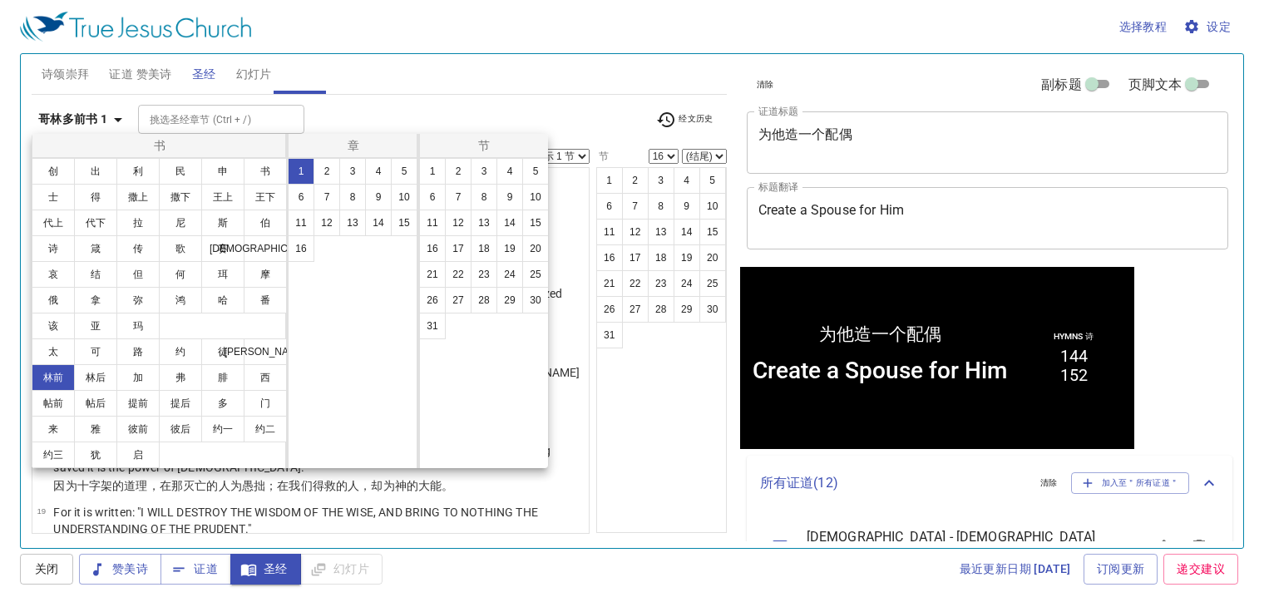
scroll to position [0, 0]
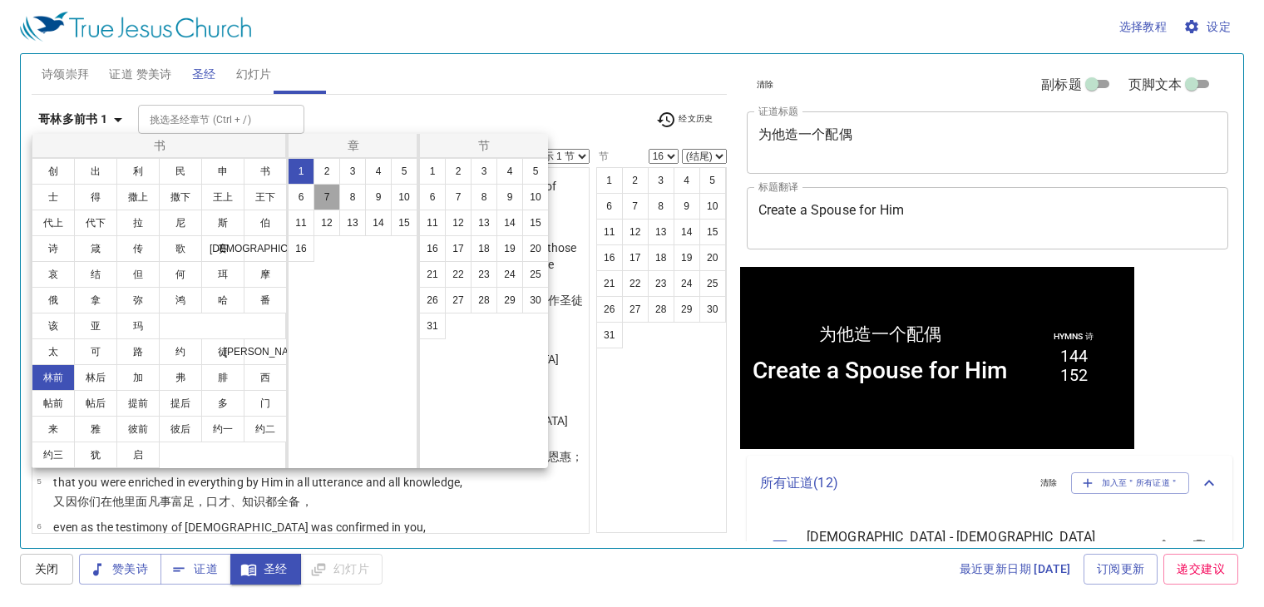
click at [333, 195] on button "7" at bounding box center [327, 197] width 27 height 27
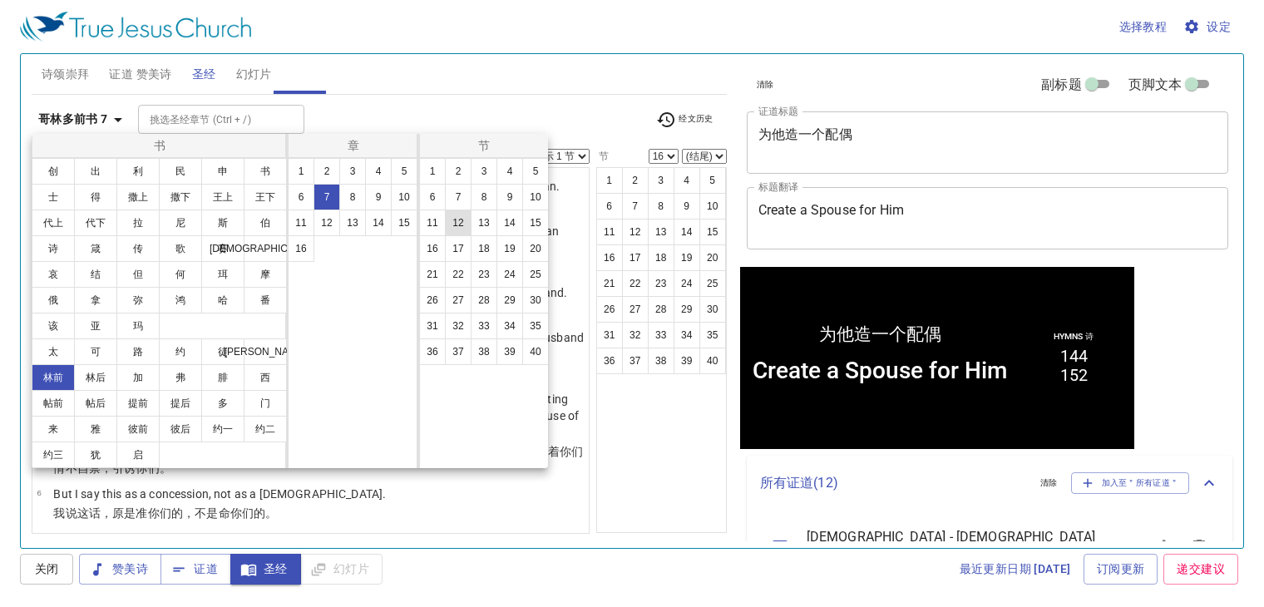
click at [455, 221] on button "12" at bounding box center [458, 223] width 27 height 27
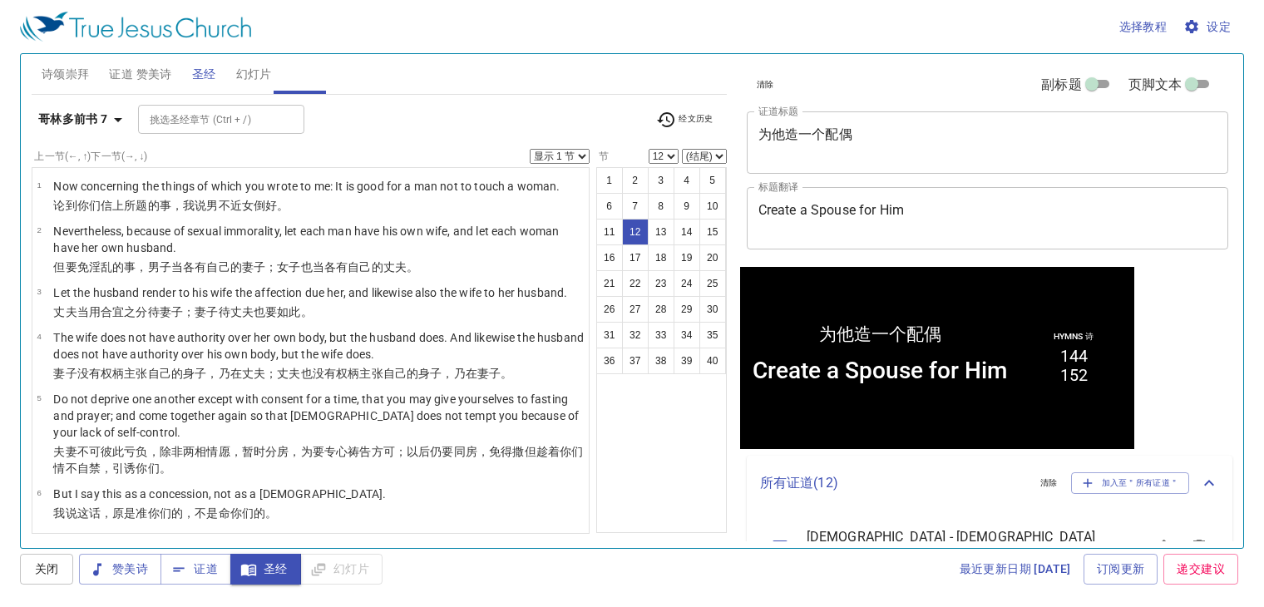
scroll to position [490, 0]
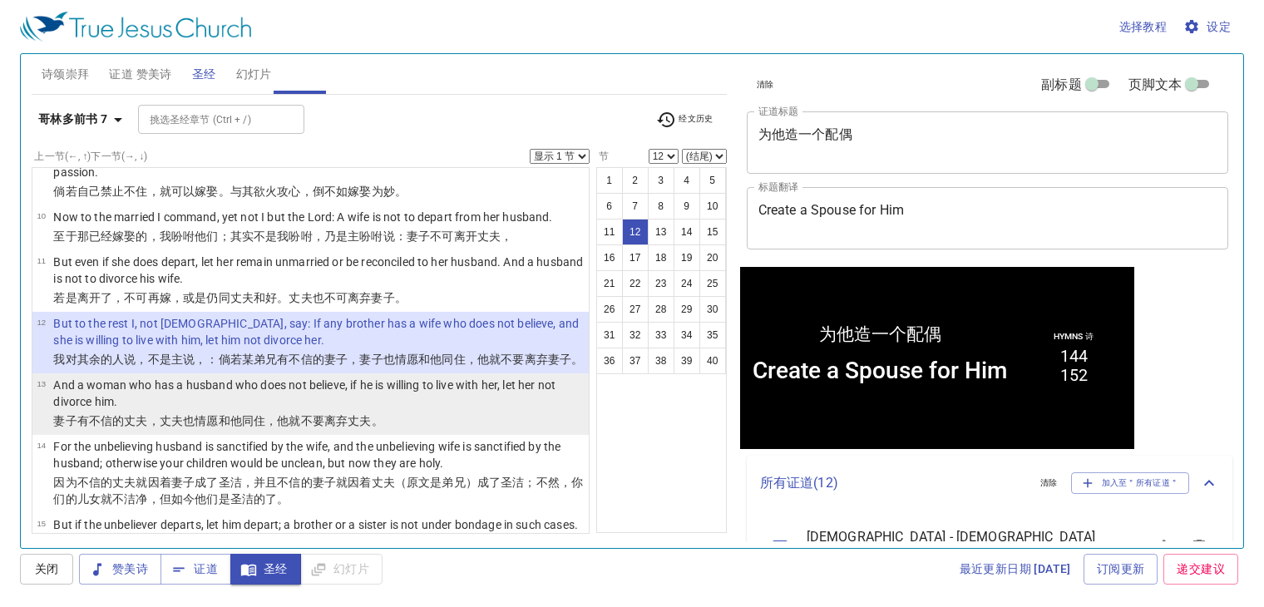
click at [253, 406] on p "And a woman who has a husband who does not believe, if he is willing to live wi…" at bounding box center [318, 393] width 531 height 33
select select "13"
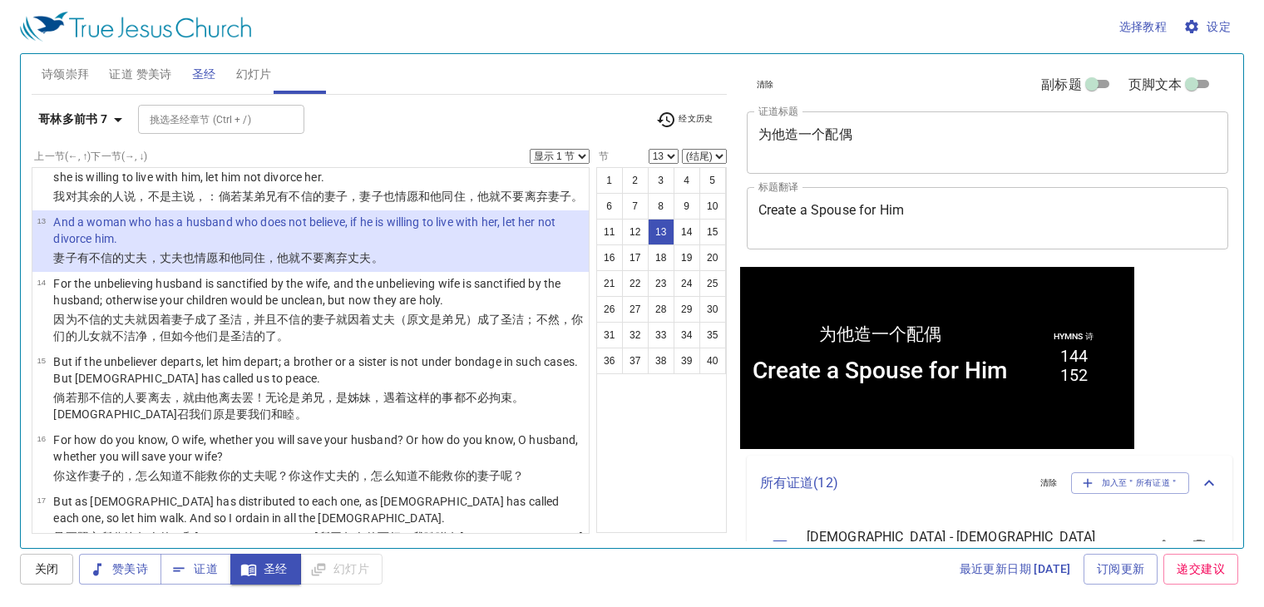
scroll to position [656, 0]
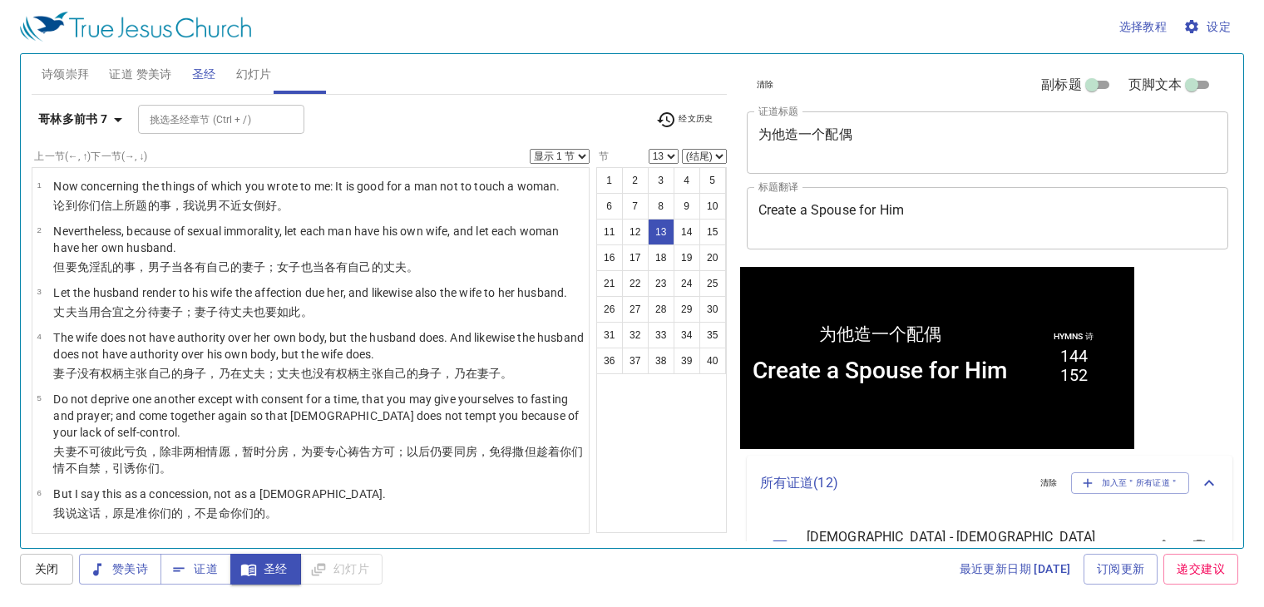
scroll to position [1, 0]
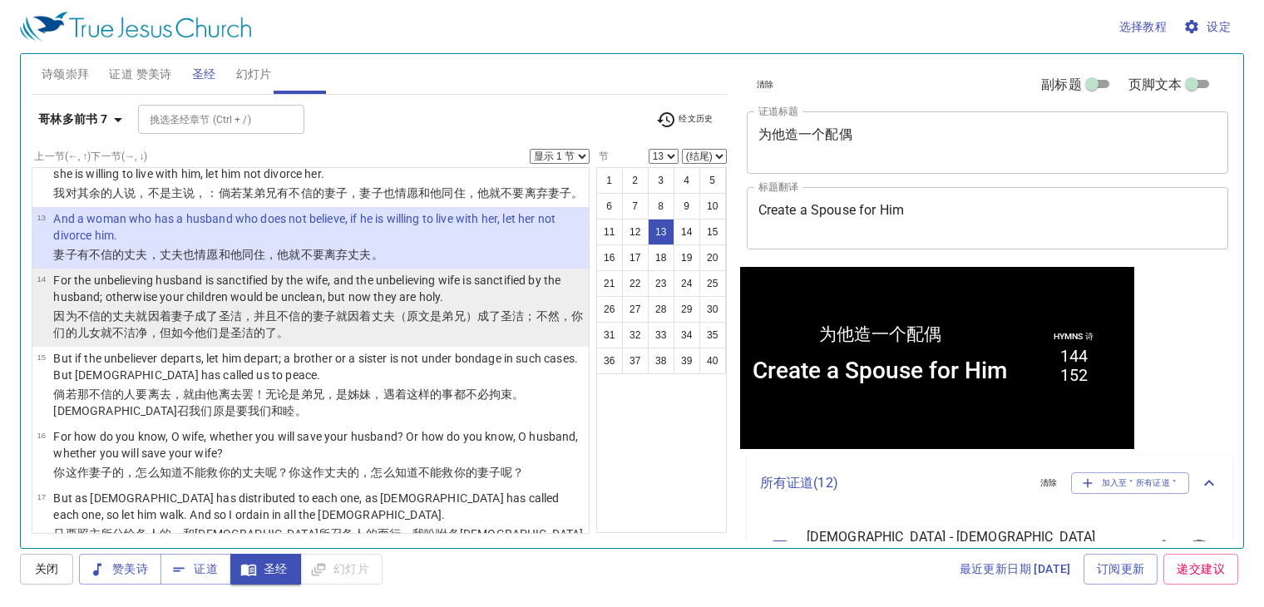
click at [427, 334] on wg1722 "丈夫（原文是弟兄 ）成了圣洁 ；不然 ，你们 的儿女 就 不洁净 ，但 如今 他们 是圣洁 的了。" at bounding box center [318, 324] width 530 height 30
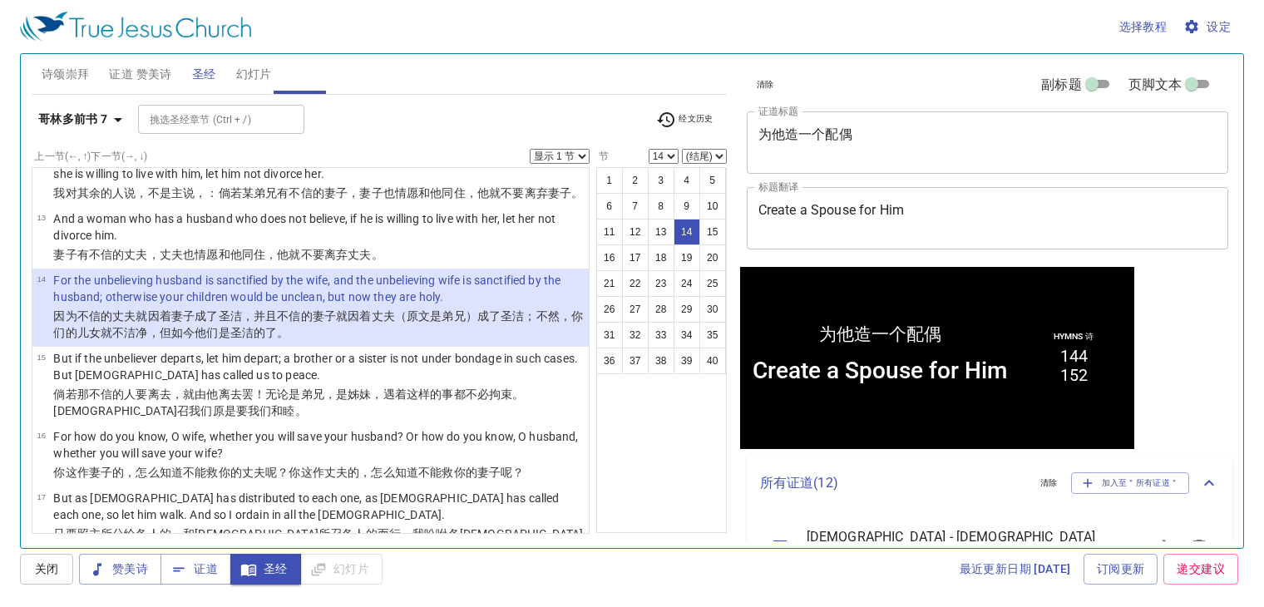
click at [100, 123] on b "哥林多前书 7" at bounding box center [73, 119] width 70 height 21
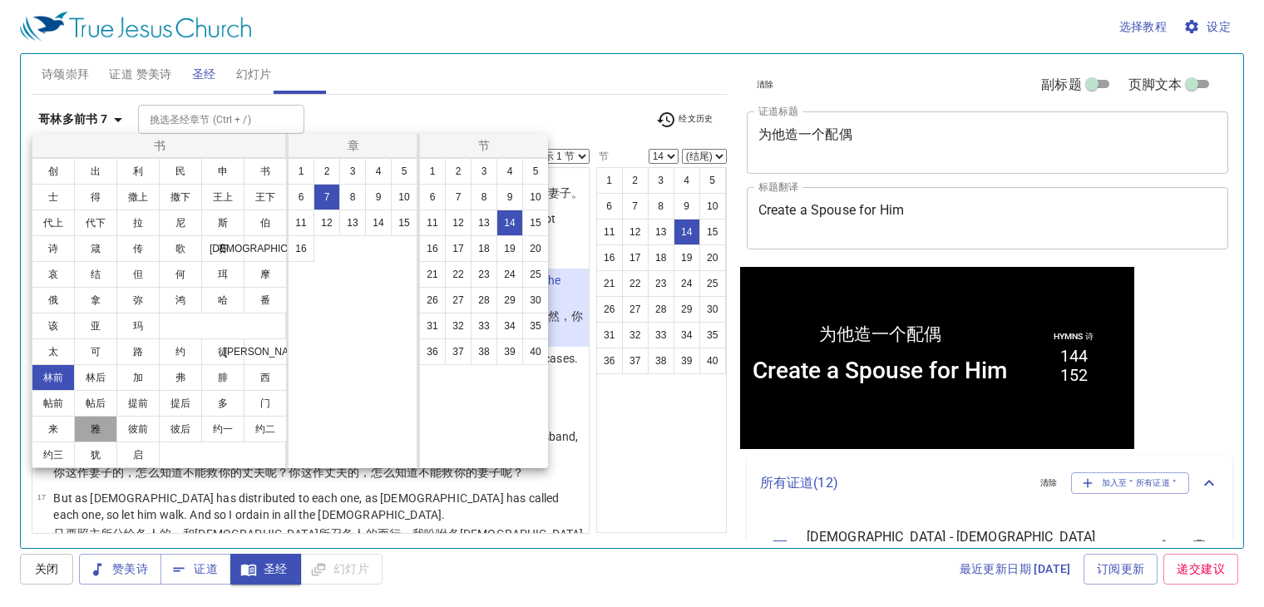
click at [106, 425] on button "雅" at bounding box center [95, 429] width 43 height 27
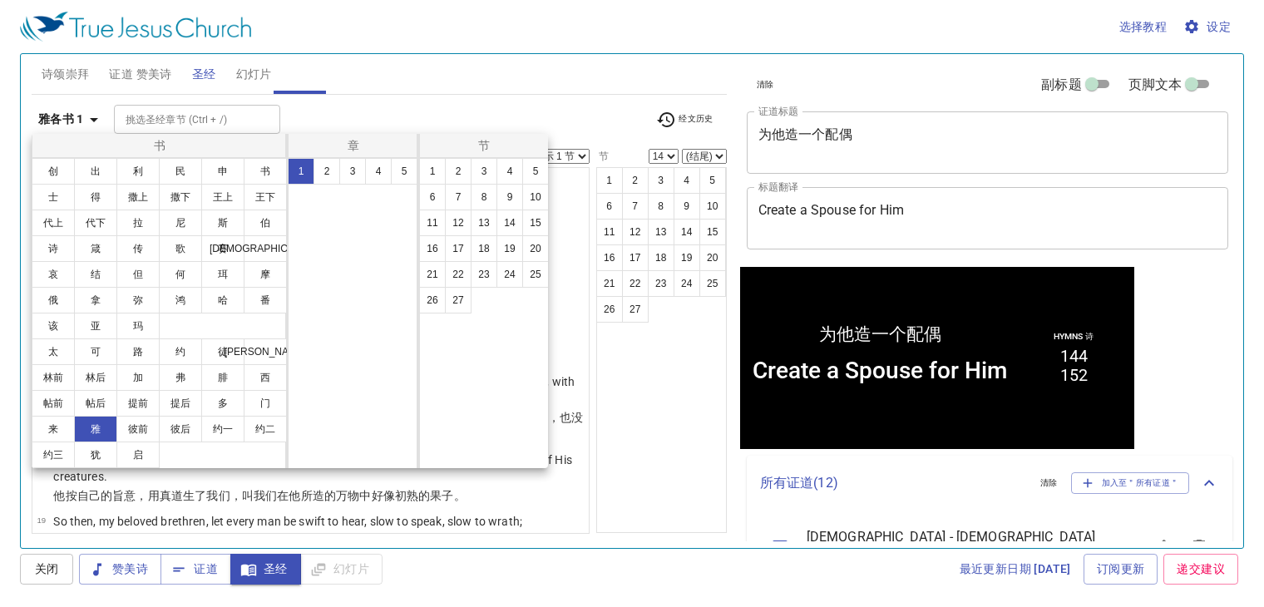
scroll to position [0, 0]
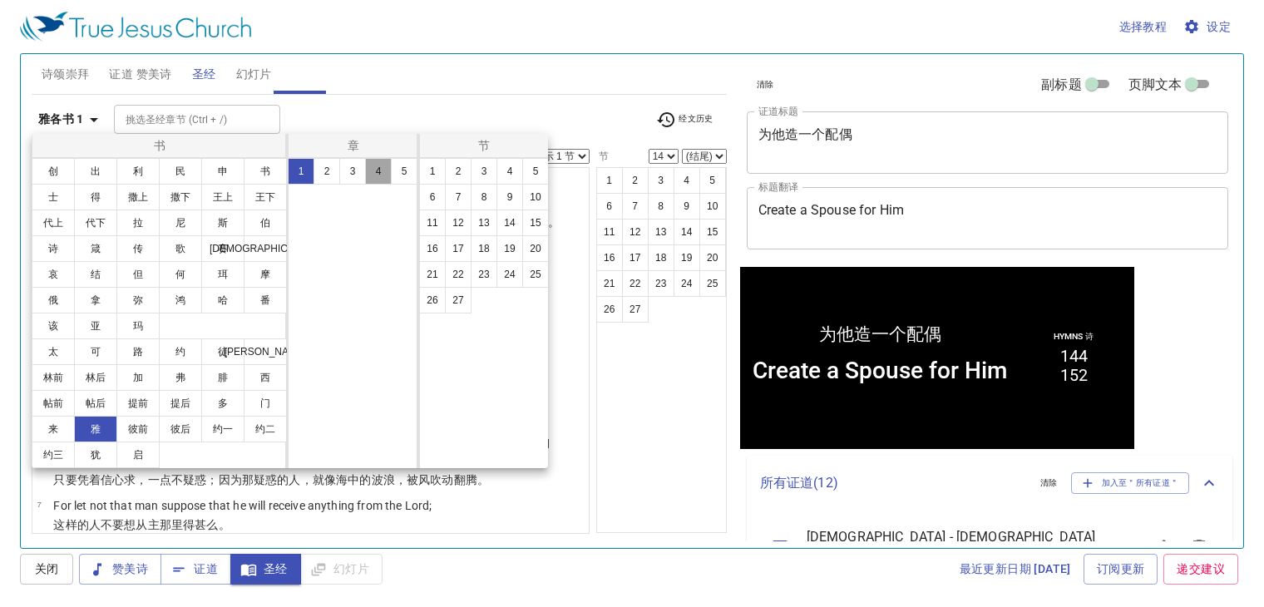
click at [376, 176] on button "4" at bounding box center [378, 171] width 27 height 27
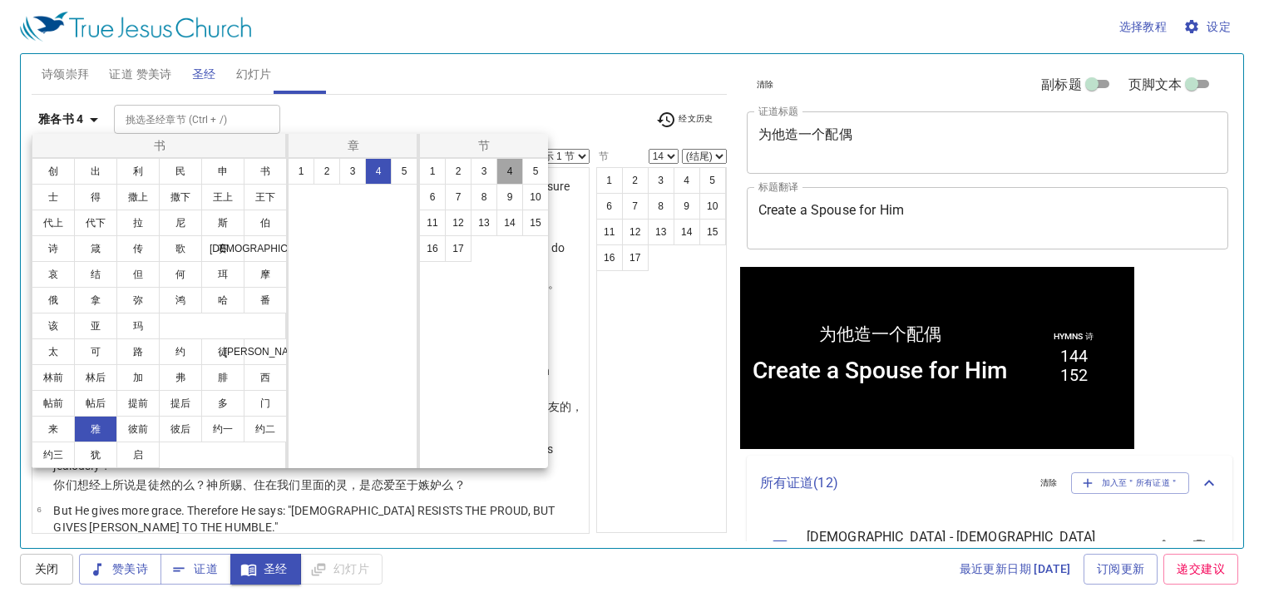
click at [509, 171] on button "4" at bounding box center [510, 171] width 27 height 27
select select "4"
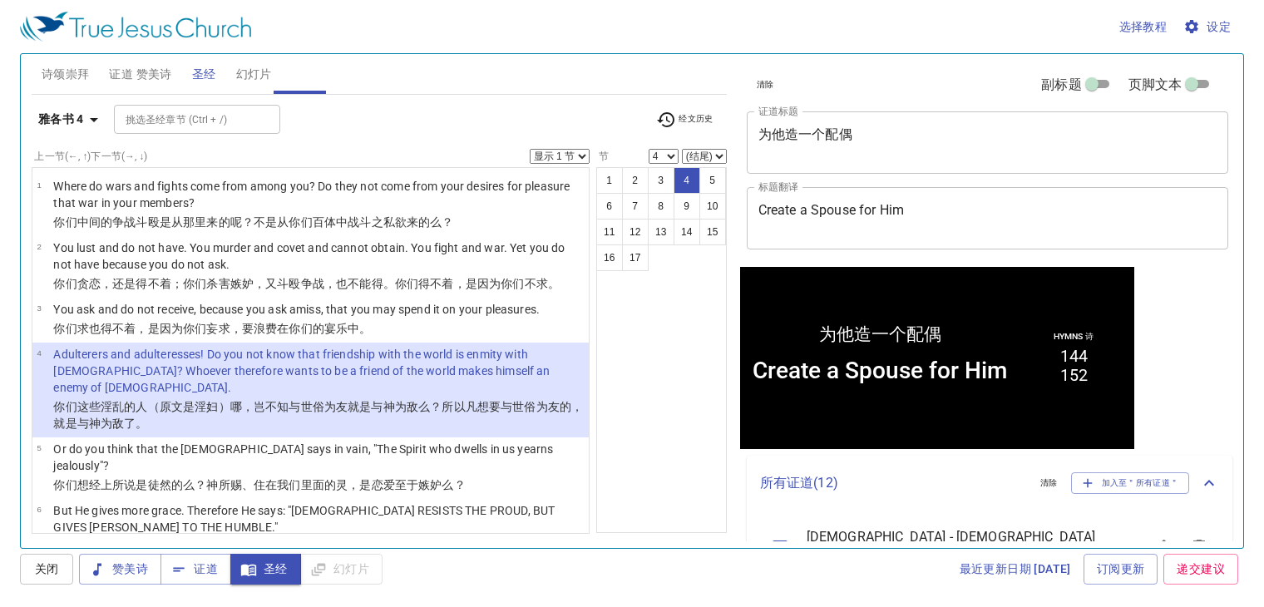
select select "5"
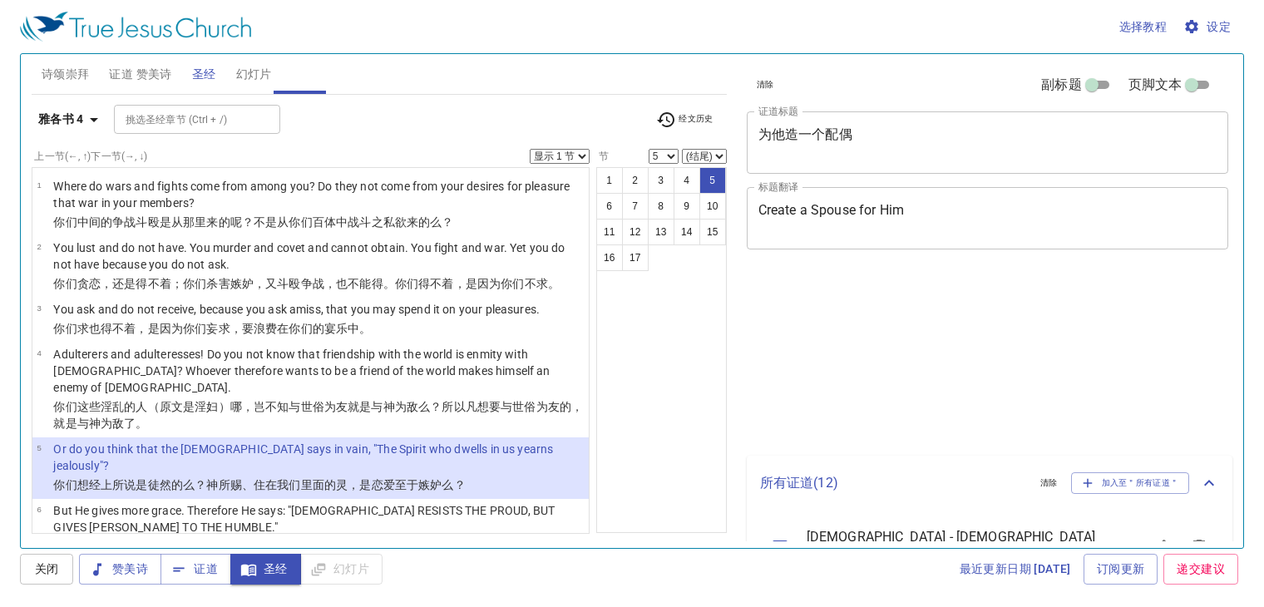
select select "5"
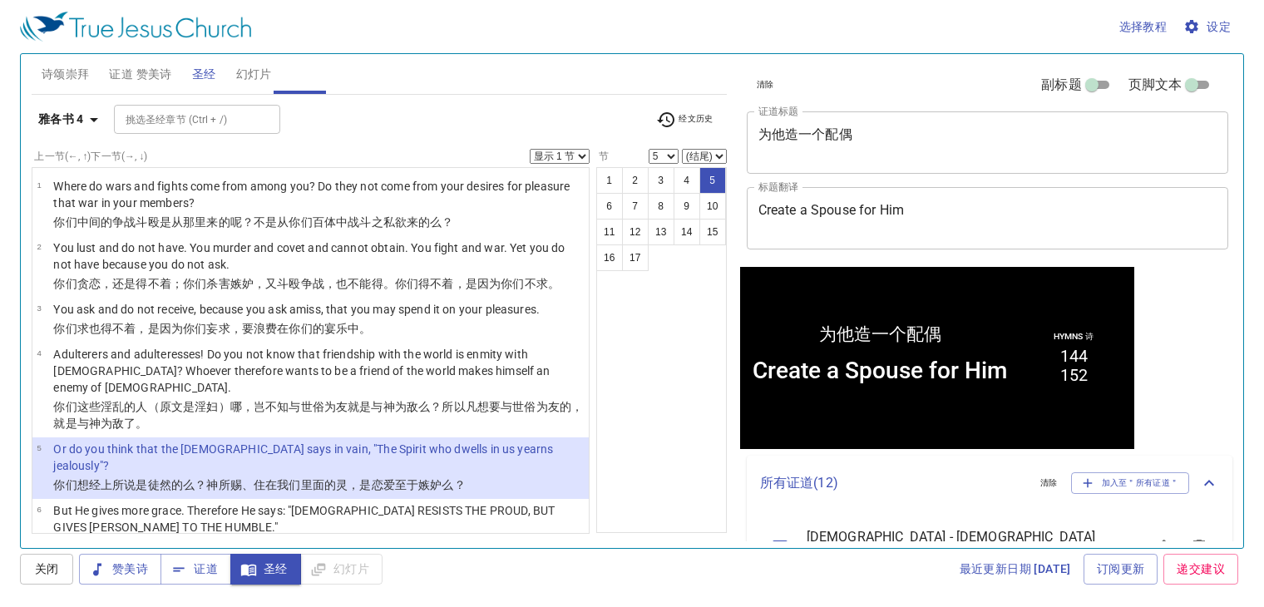
scroll to position [1, 0]
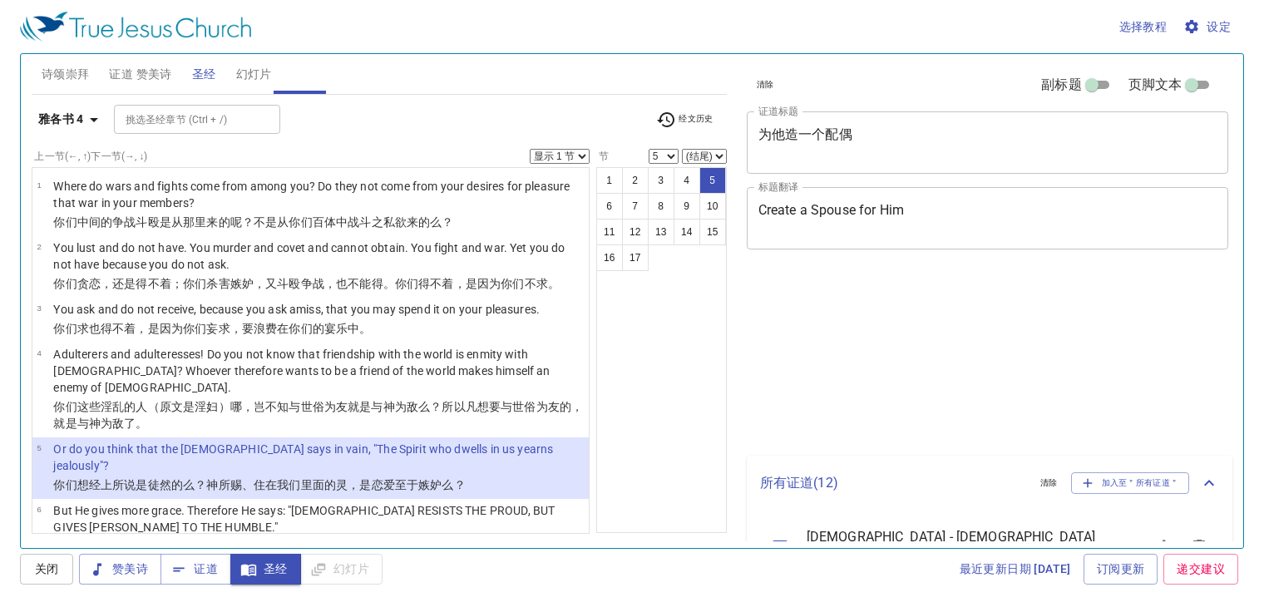
select select "5"
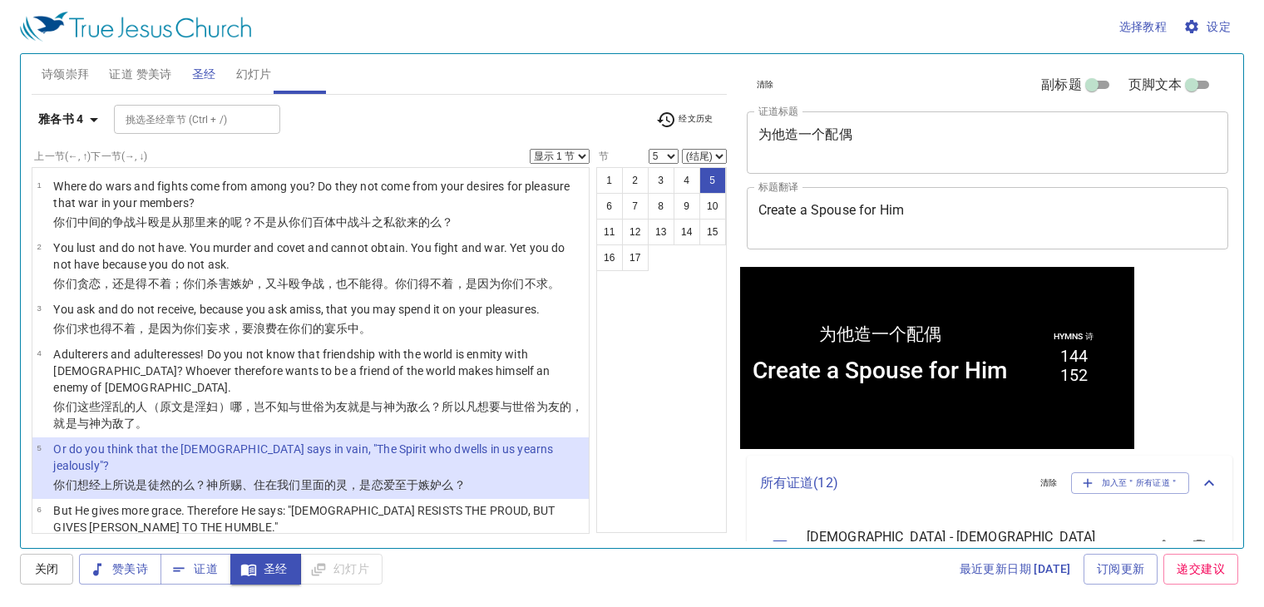
scroll to position [1, 0]
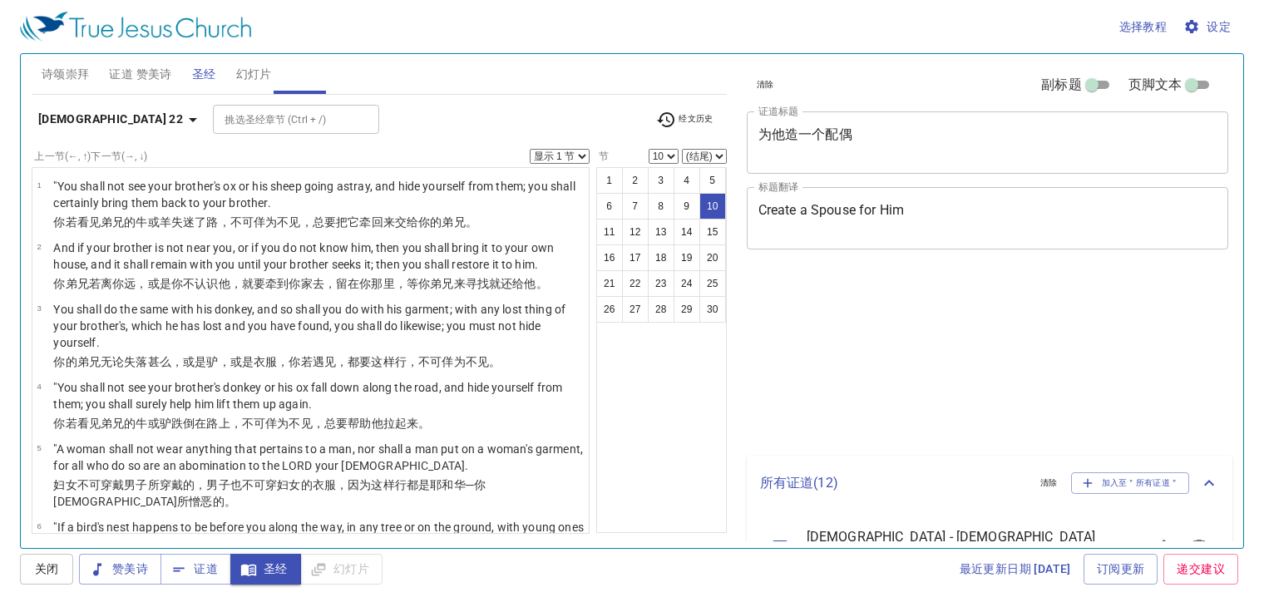
select select "10"
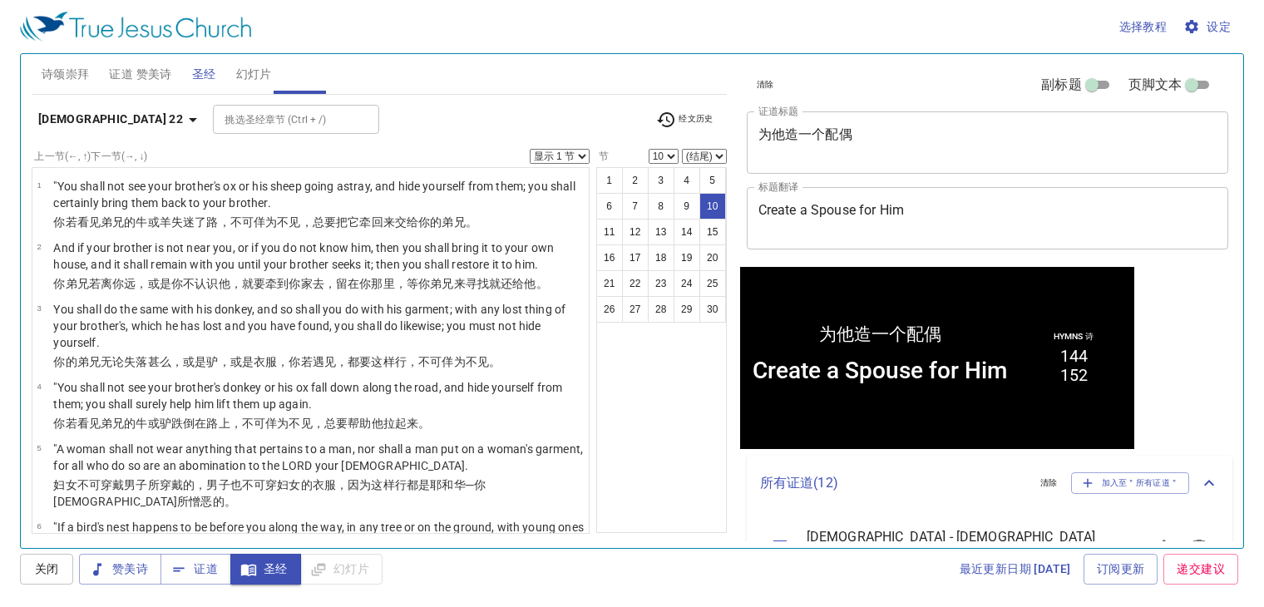
scroll to position [1, 0]
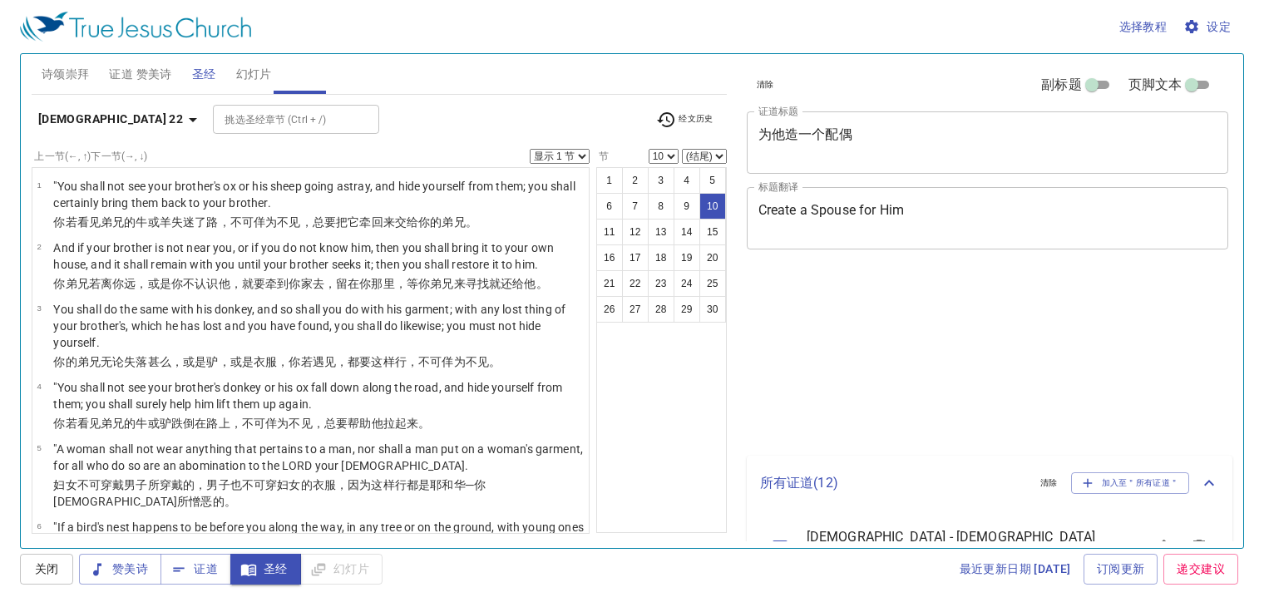
select select "10"
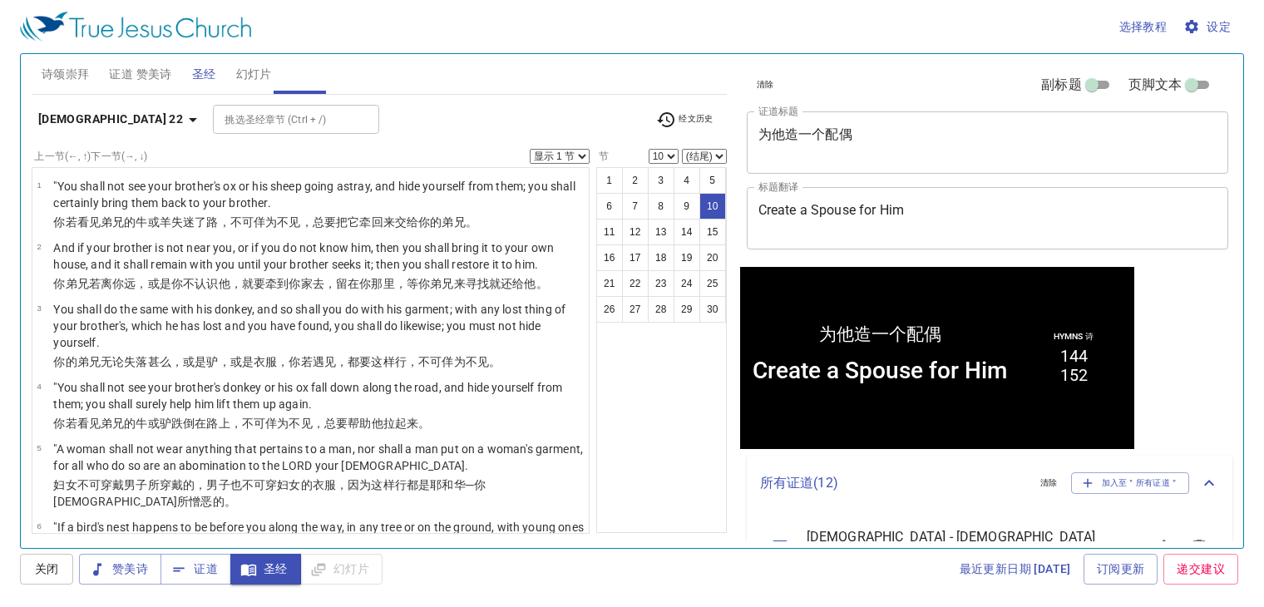
scroll to position [1, 0]
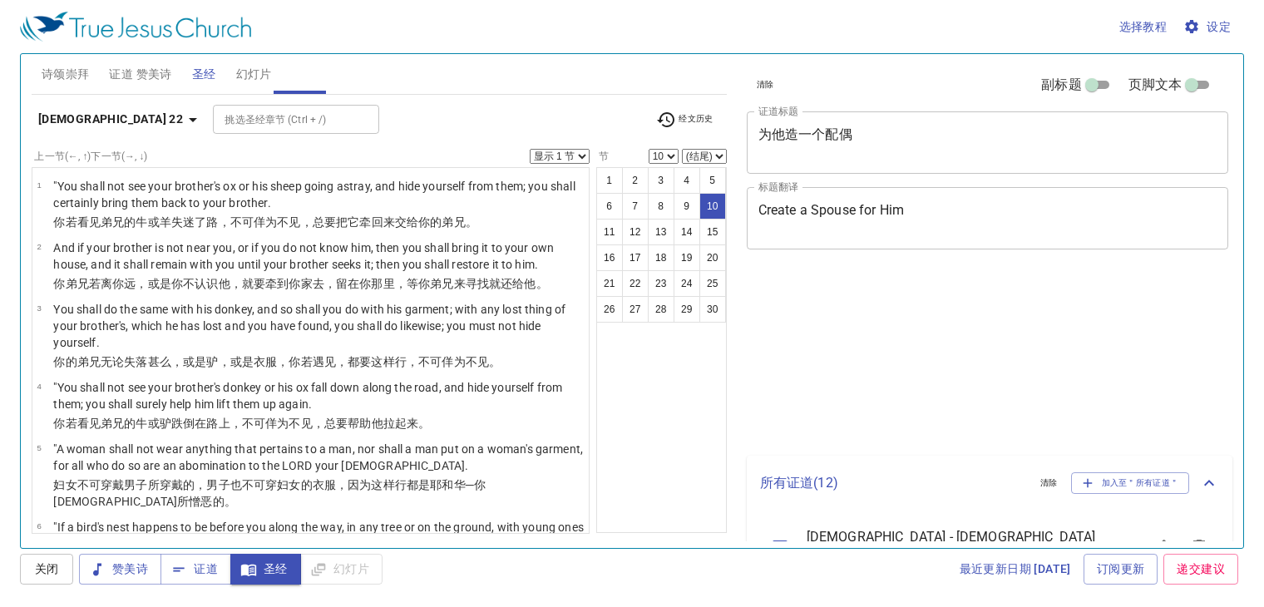
select select "10"
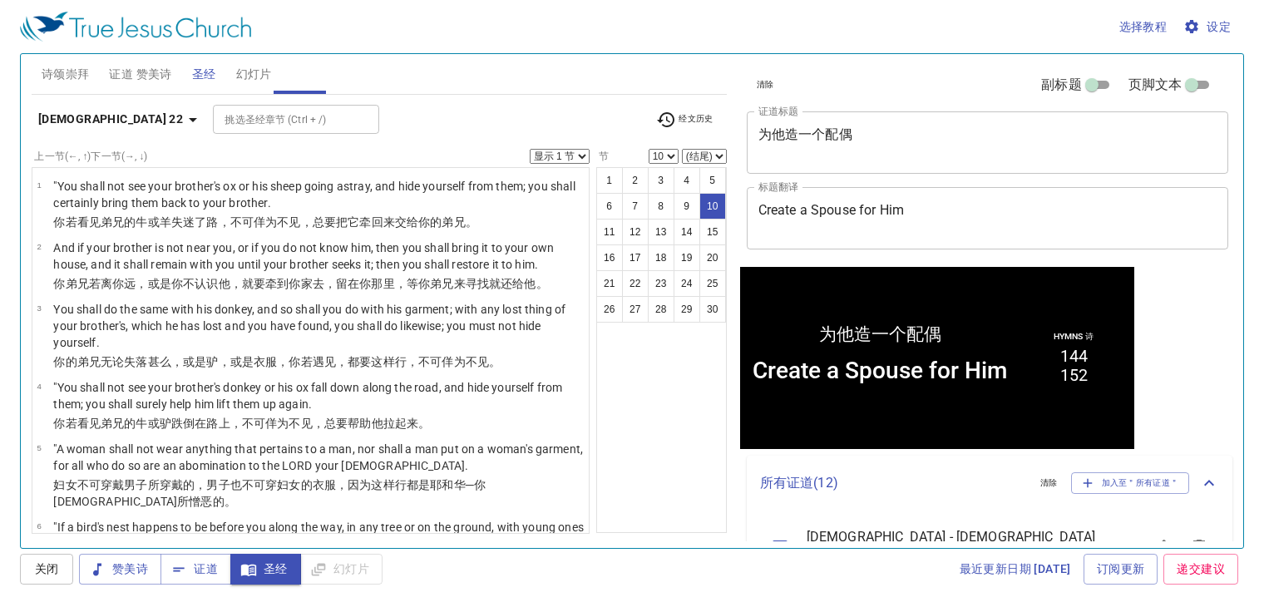
scroll to position [1, 0]
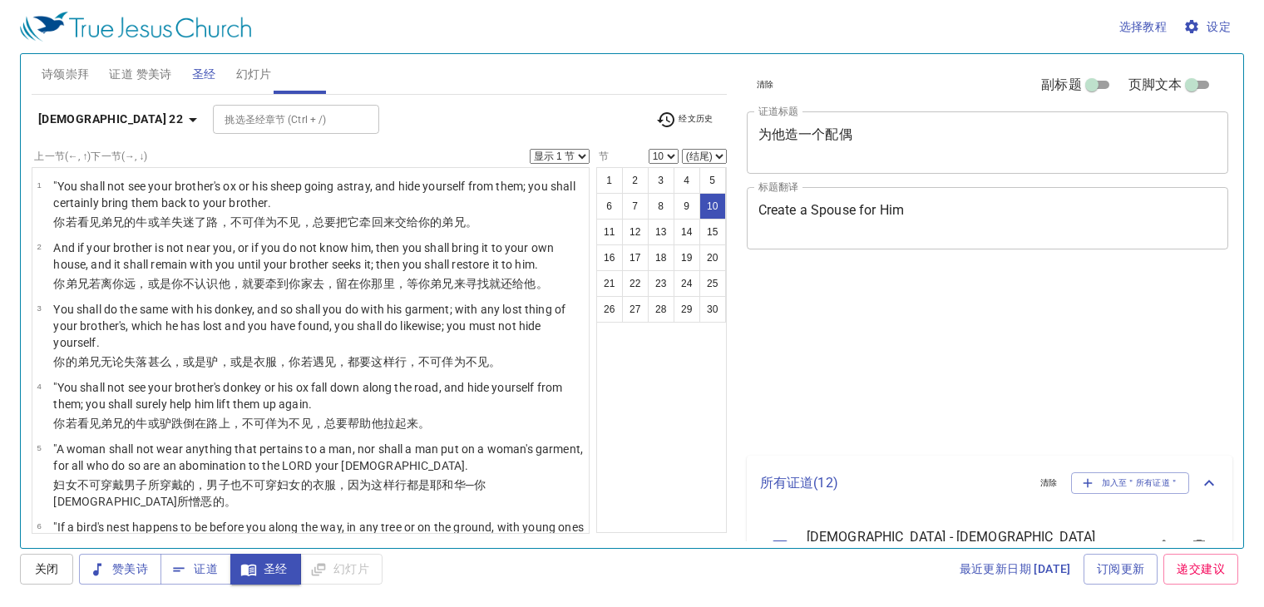
select select "10"
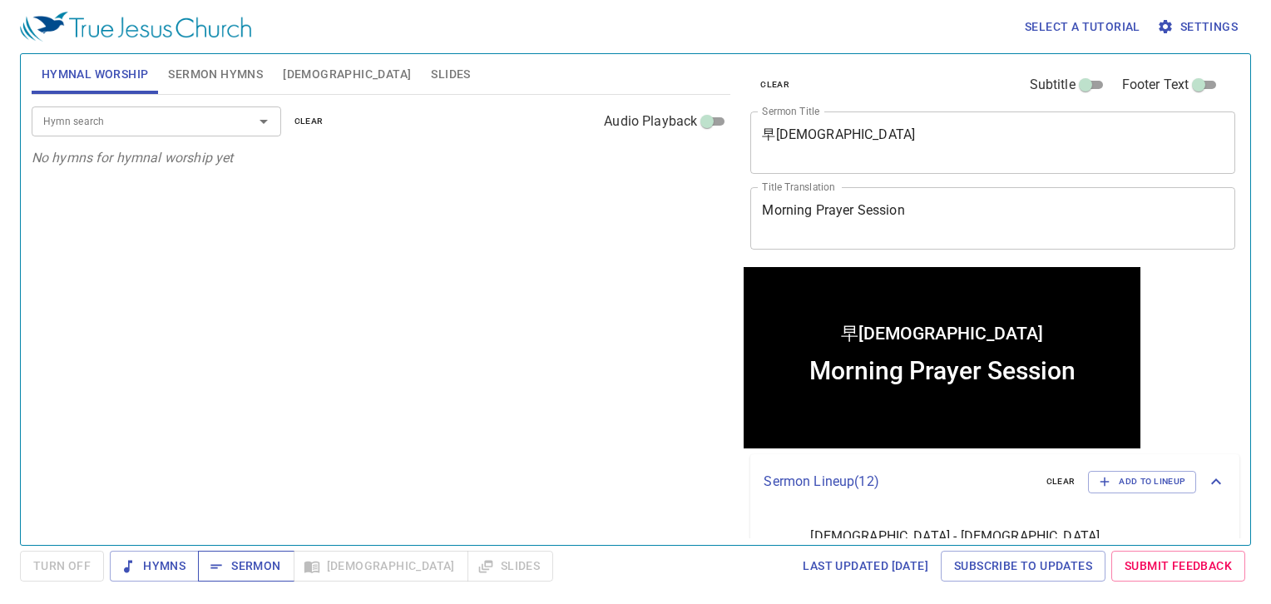
click at [201, 562] on button "Sermon" at bounding box center [246, 566] width 96 height 31
